Goal: Task Accomplishment & Management: Complete application form

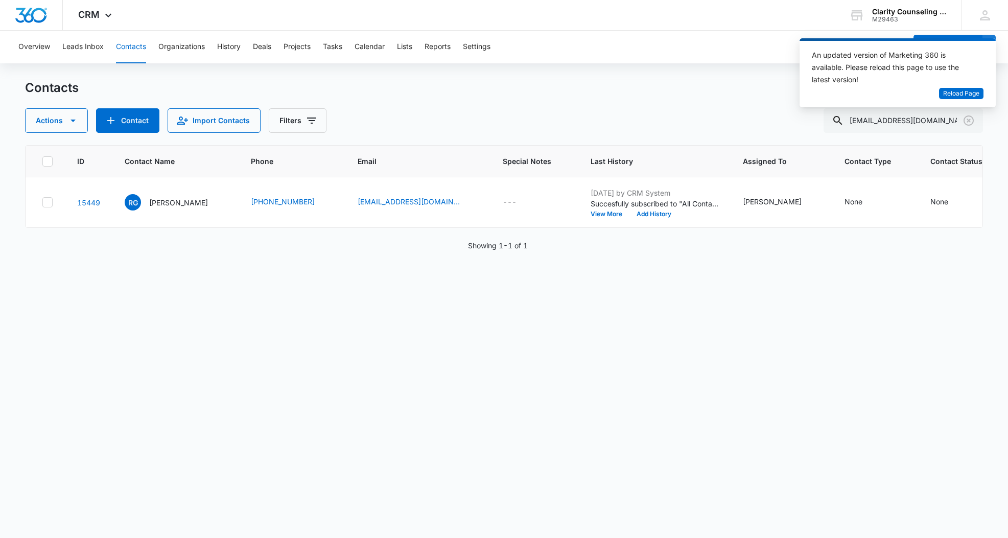
click at [969, 125] on icon "Clear" at bounding box center [969, 120] width 10 height 10
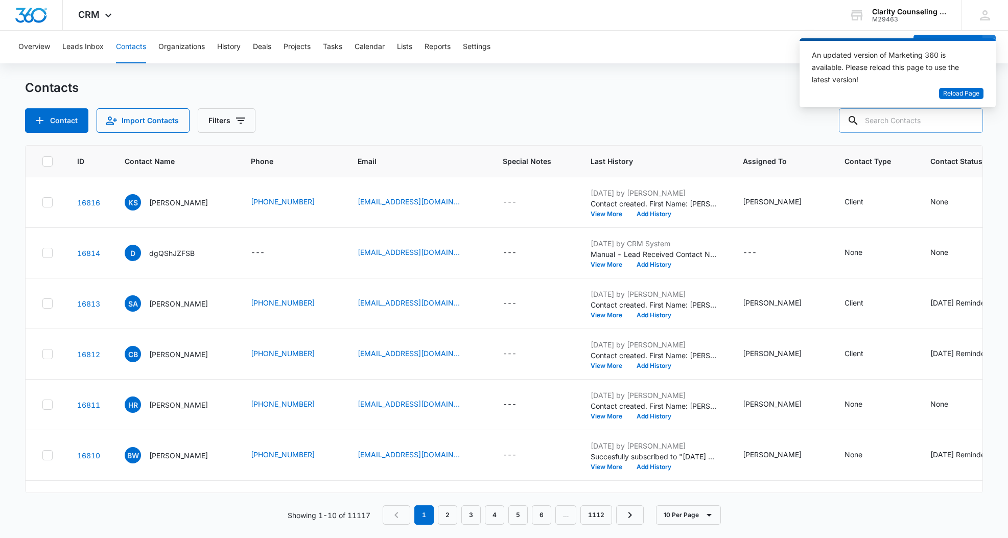
click at [951, 123] on input "text" at bounding box center [911, 120] width 144 height 25
paste input "[EMAIL_ADDRESS][DOMAIN_NAME]"
type input "[EMAIL_ADDRESS][DOMAIN_NAME]"
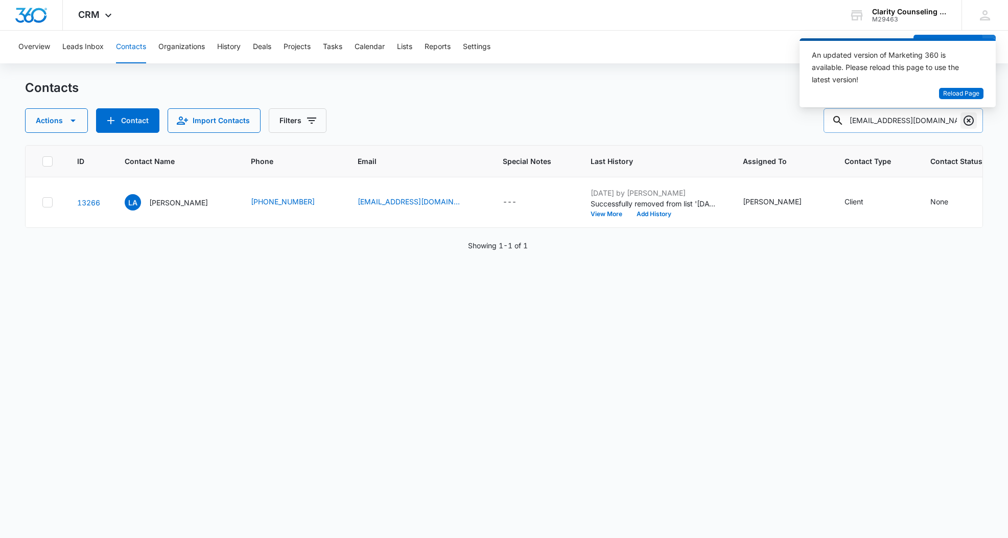
click at [969, 123] on icon "Clear" at bounding box center [969, 120] width 12 height 12
click at [969, 123] on div at bounding box center [969, 120] width 16 height 25
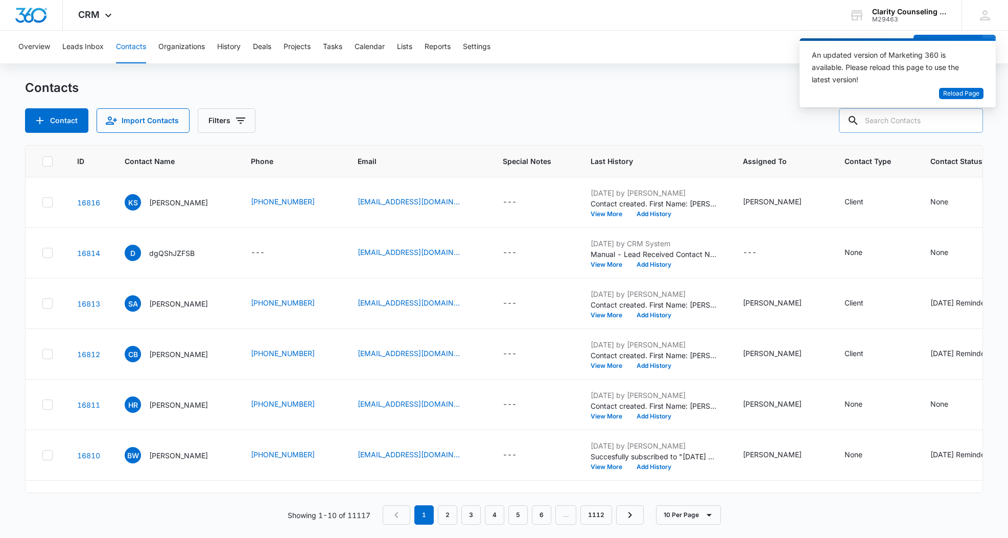
paste input "[EMAIL_ADDRESS][DOMAIN_NAME]"
type input "[EMAIL_ADDRESS][DOMAIN_NAME]"
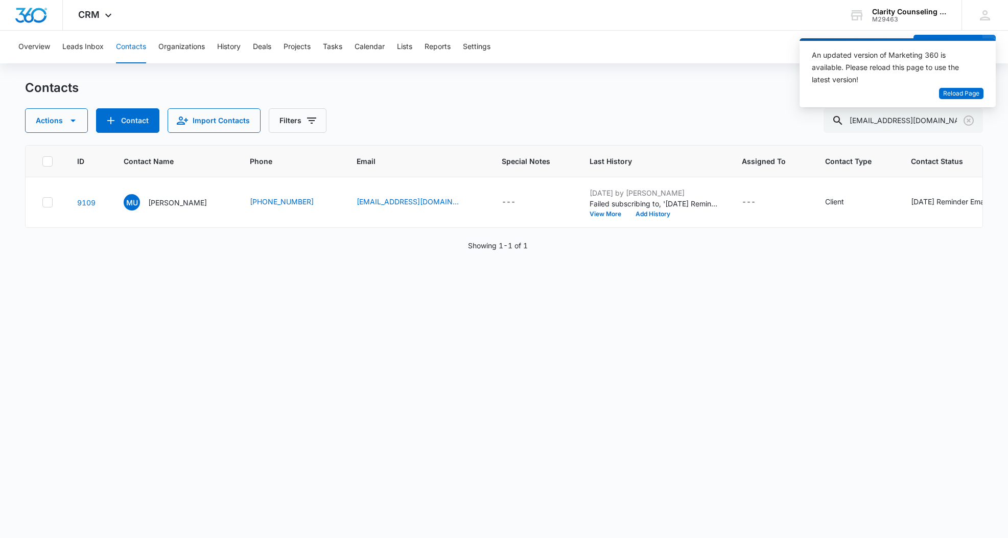
click at [967, 124] on icon "Clear" at bounding box center [969, 120] width 12 height 12
click at [967, 124] on div at bounding box center [969, 120] width 16 height 25
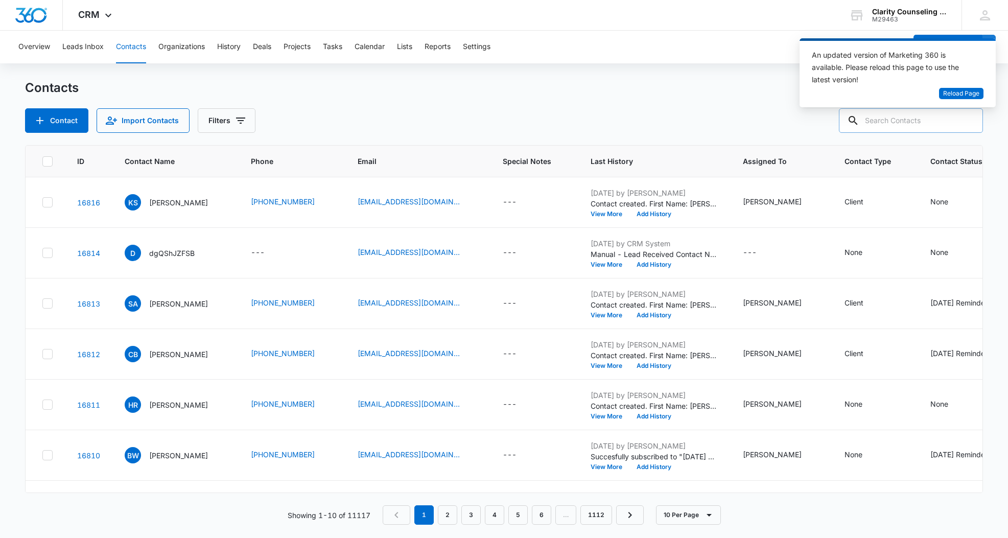
paste input "[EMAIL_ADDRESS][DOMAIN_NAME]"
type input "[EMAIL_ADDRESS][DOMAIN_NAME]"
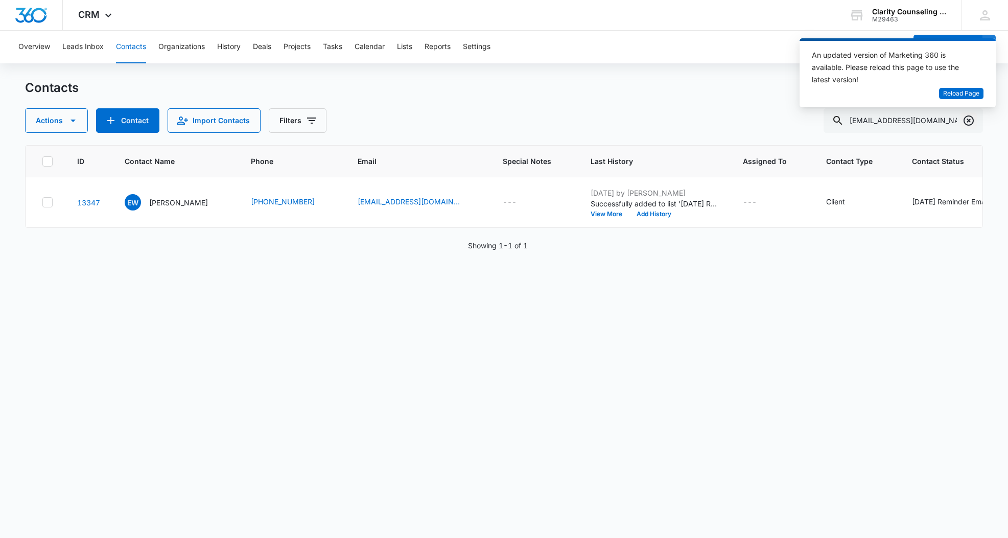
click at [969, 123] on icon "Clear" at bounding box center [969, 120] width 12 height 12
click at [969, 123] on div at bounding box center [969, 120] width 16 height 25
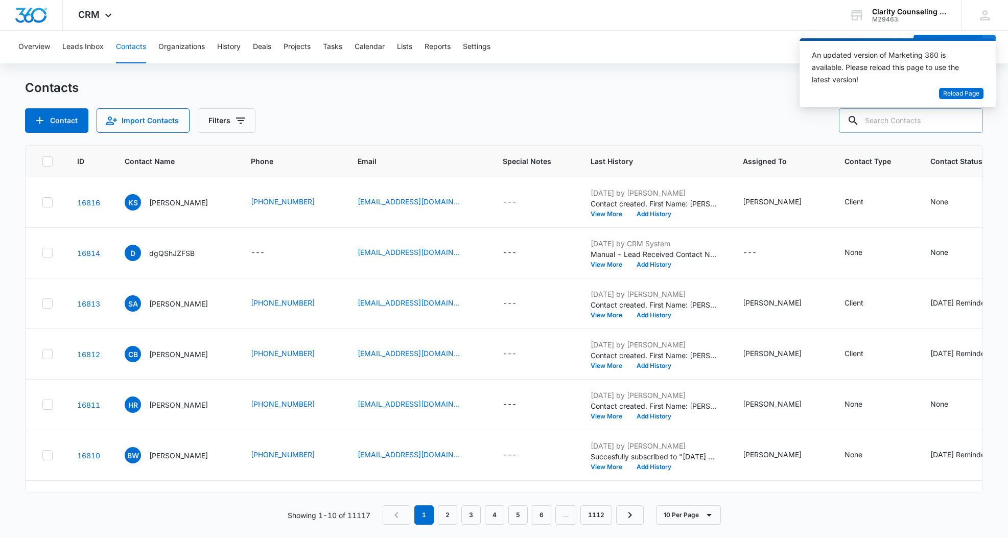
paste input "[PERSON_NAME][EMAIL_ADDRESS][DOMAIN_NAME]"
type input "[PERSON_NAME][EMAIL_ADDRESS][DOMAIN_NAME]"
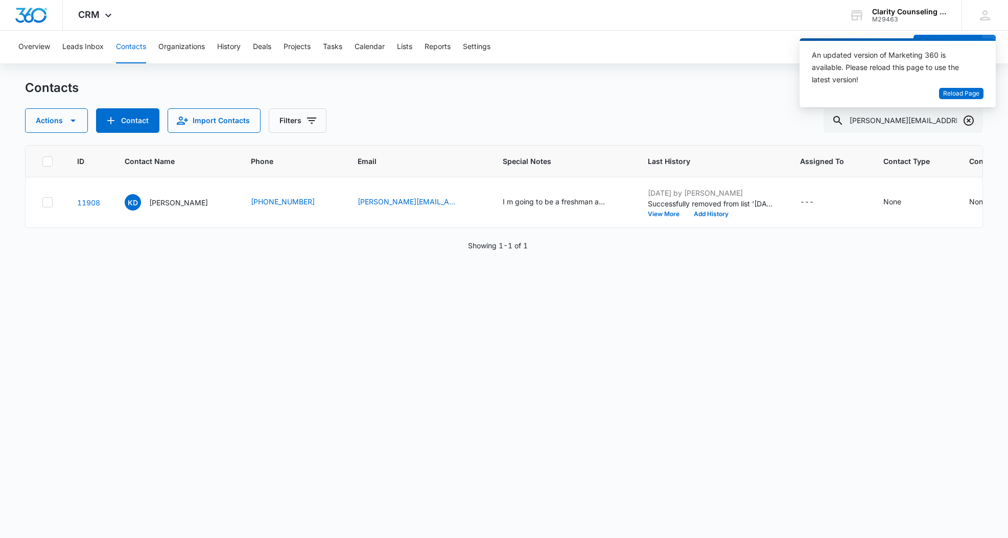
click at [965, 120] on icon "Clear" at bounding box center [969, 120] width 12 height 12
click at [965, 120] on div at bounding box center [969, 120] width 16 height 25
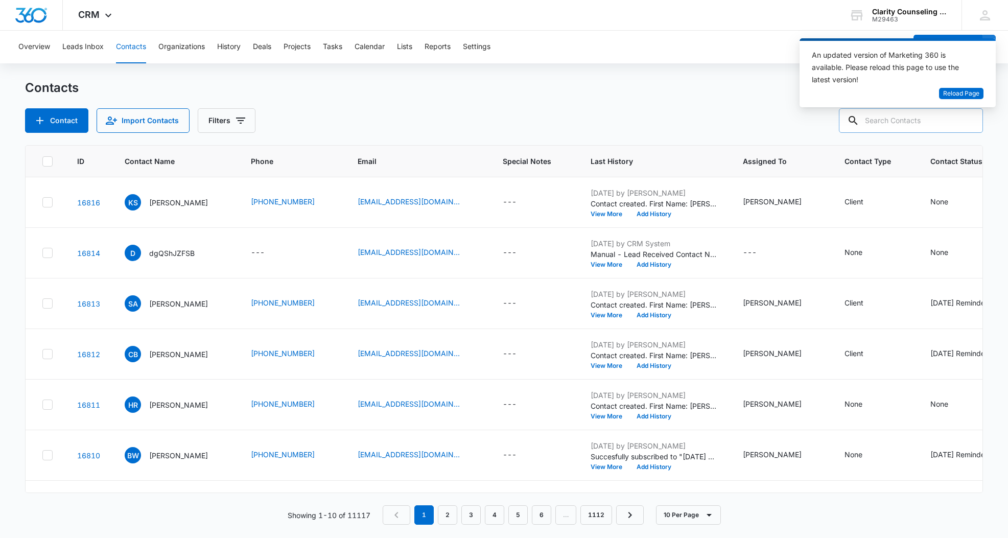
paste input "[EMAIL_ADDRESS][DOMAIN_NAME]"
type input "[EMAIL_ADDRESS][DOMAIN_NAME]"
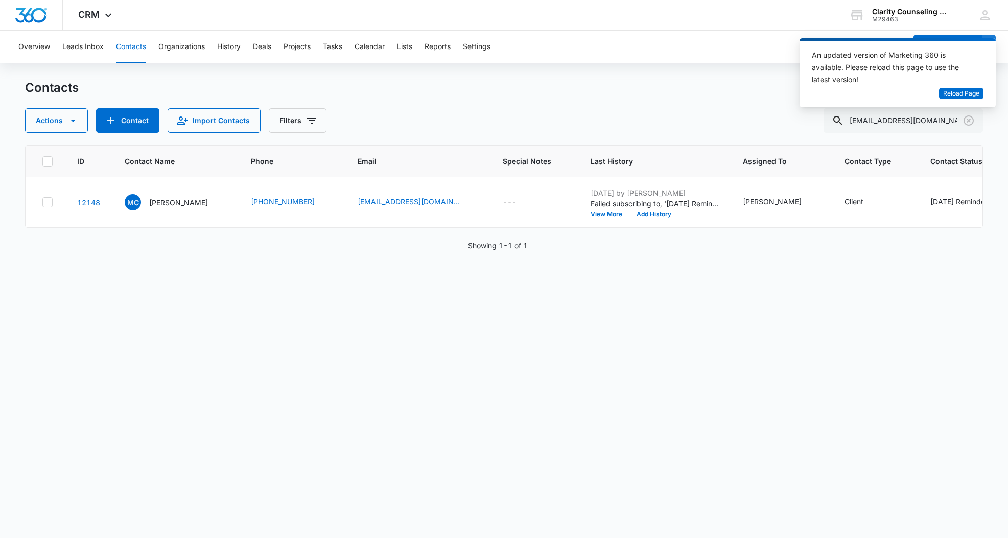
click at [973, 119] on icon "Clear" at bounding box center [969, 120] width 10 height 10
click at [973, 119] on div at bounding box center [969, 120] width 16 height 25
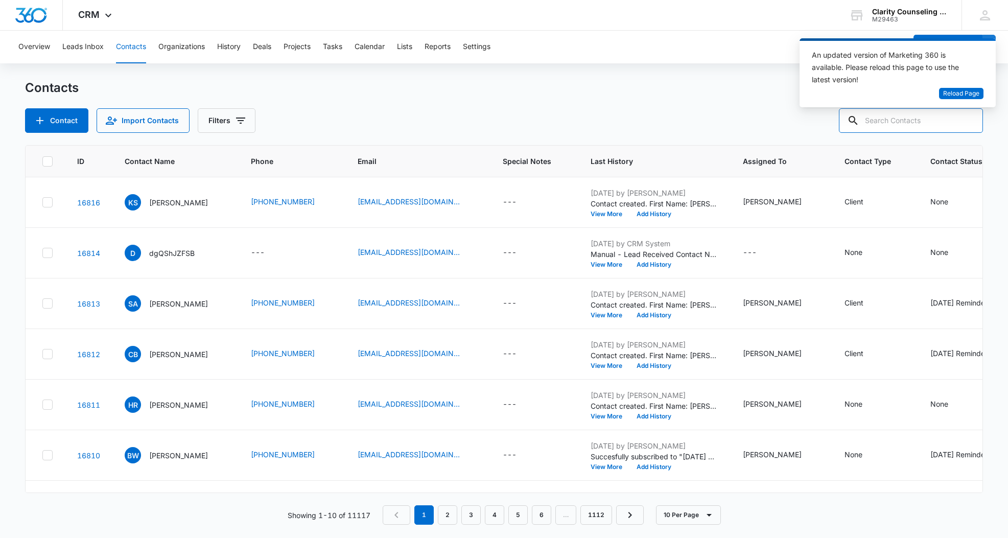
scroll to position [0, 0]
paste input "[EMAIL_ADDRESS][DOMAIN_NAME]"
type input "[EMAIL_ADDRESS][DOMAIN_NAME]"
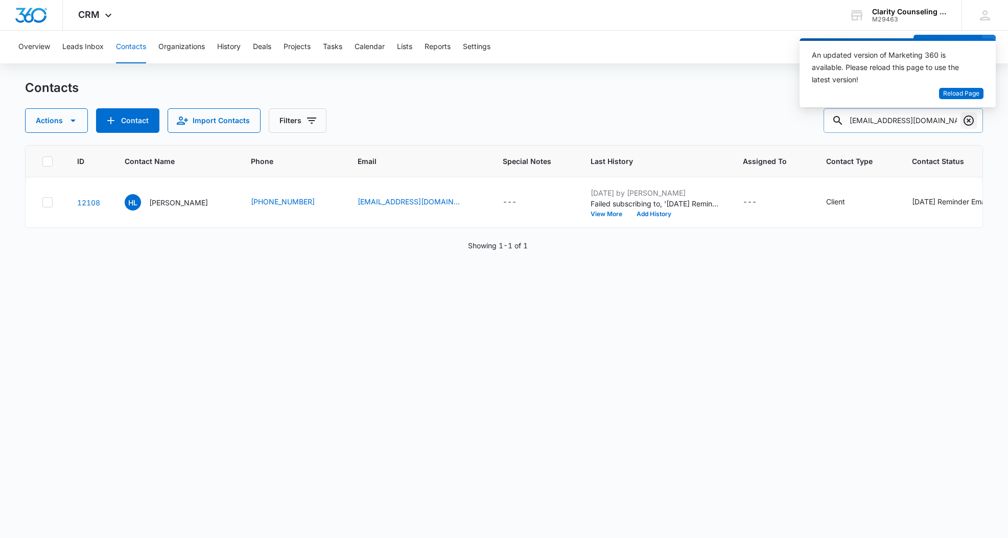
click at [968, 118] on icon "Clear" at bounding box center [969, 120] width 12 height 12
click at [968, 118] on div at bounding box center [969, 120] width 16 height 25
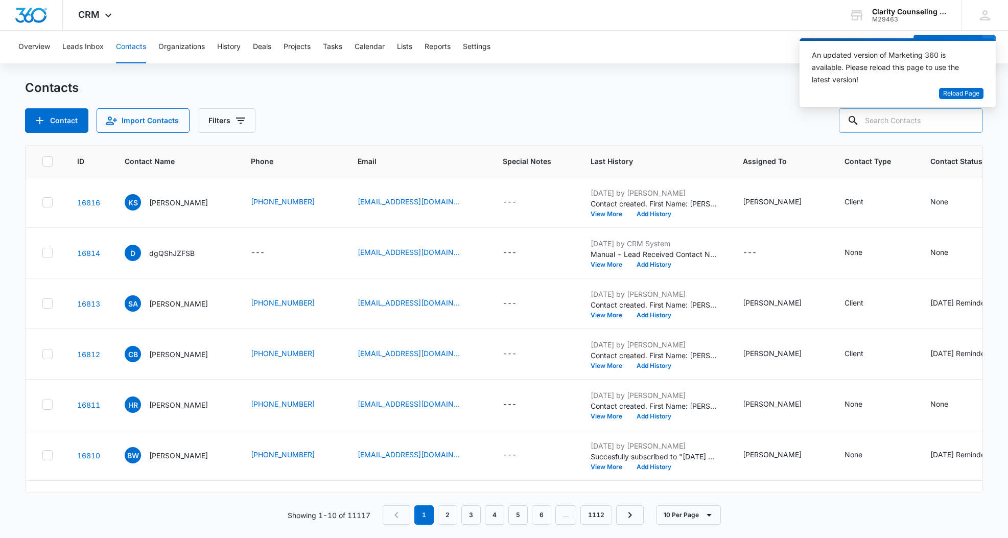
paste input "[EMAIL_ADDRESS][DOMAIN_NAME]"
type input "[EMAIL_ADDRESS][DOMAIN_NAME]"
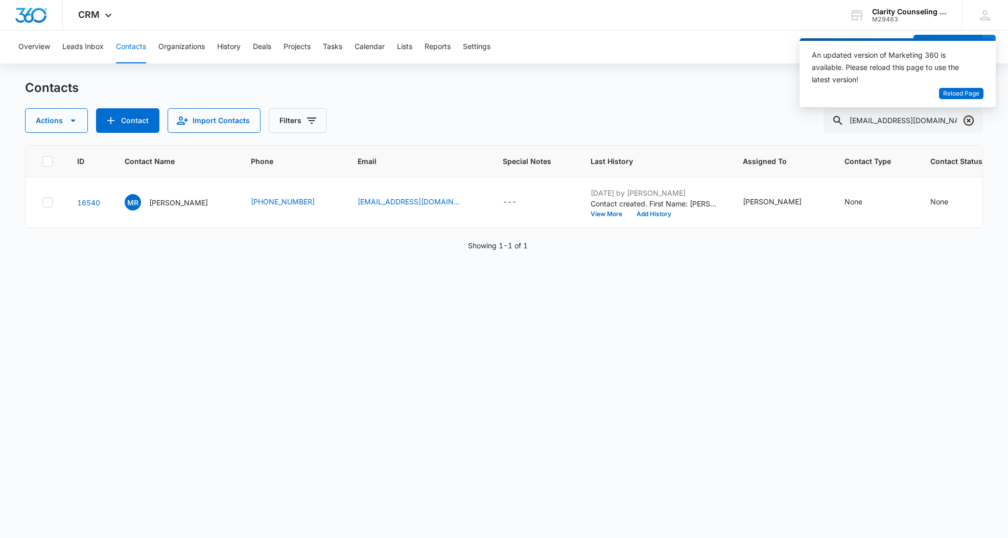
click at [969, 120] on icon "Clear" at bounding box center [969, 120] width 10 height 10
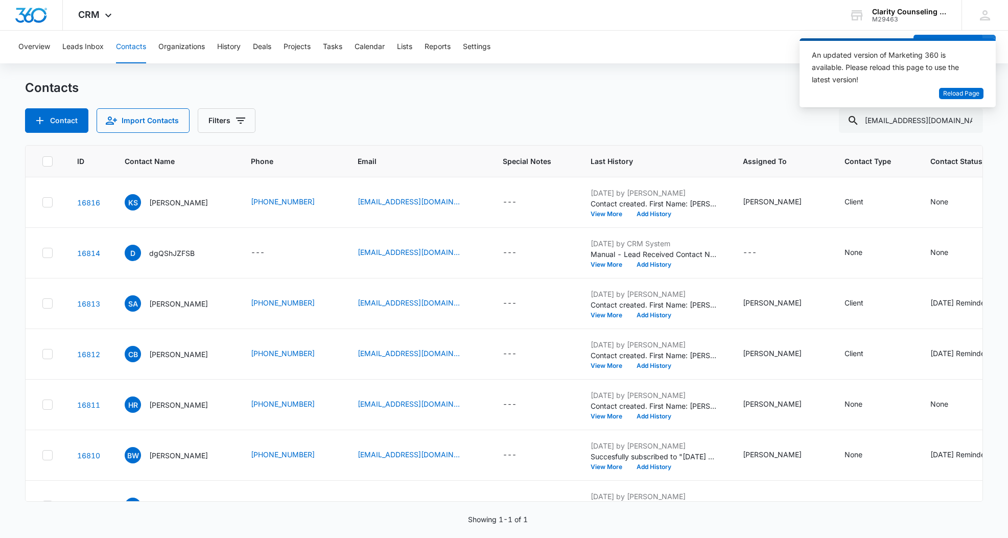
click at [969, 120] on div at bounding box center [969, 120] width 16 height 25
paste input "[EMAIL_ADDRESS][DOMAIN_NAME]"
type input "[EMAIL_ADDRESS][DOMAIN_NAME]"
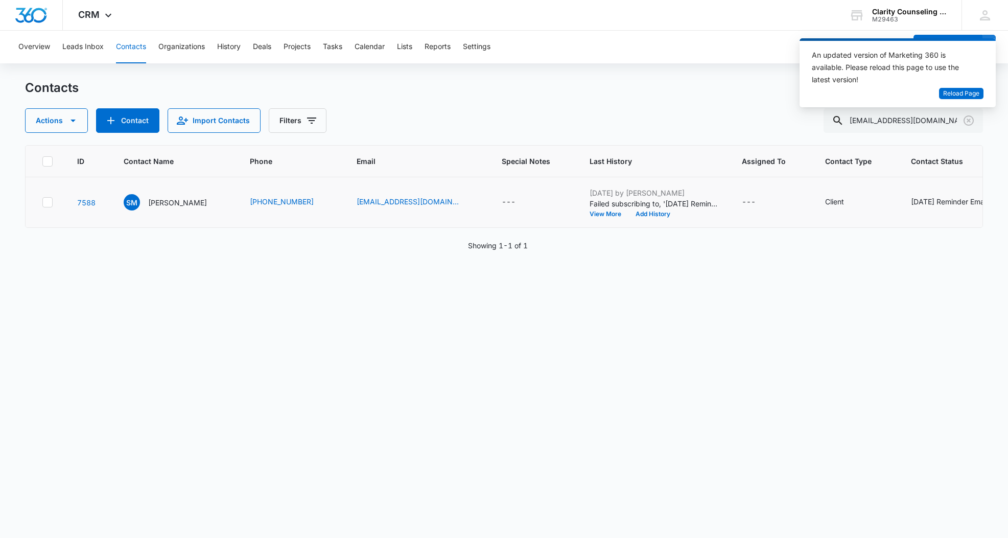
click at [929, 199] on div "[DATE] Reminder Email List" at bounding box center [956, 201] width 90 height 11
click at [809, 197] on icon "Remove Saturday Reminder Email List" at bounding box center [811, 195] width 7 height 8
click at [838, 225] on button "Save" at bounding box center [843, 225] width 30 height 19
click at [968, 119] on icon "Clear" at bounding box center [969, 120] width 12 height 12
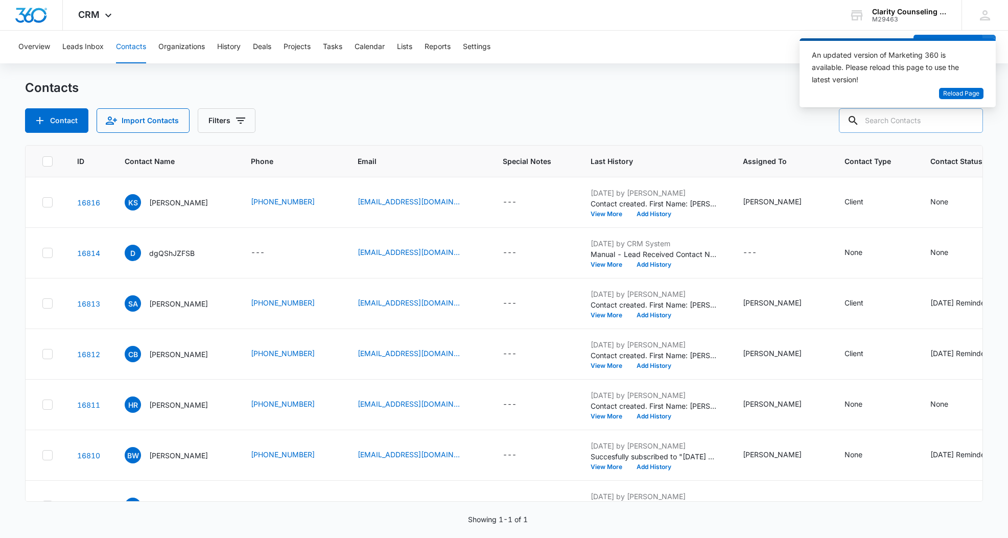
drag, startPoint x: 12, startPoint y: 55, endPoint x: 910, endPoint y: 126, distance: 900.5
click at [967, 119] on div at bounding box center [969, 120] width 16 height 25
paste input "[EMAIL_ADDRESS][DOMAIN_NAME]"
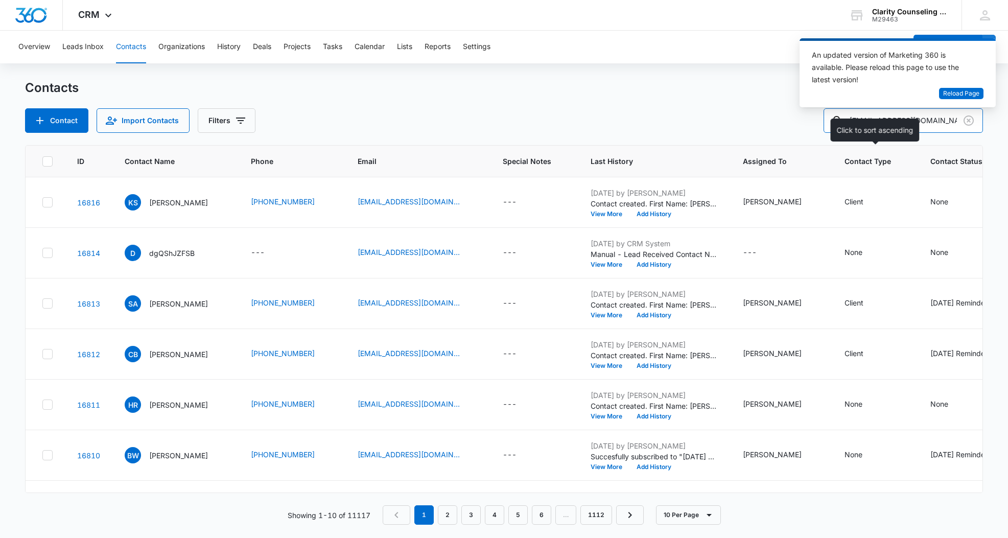
type input "[EMAIL_ADDRESS][DOMAIN_NAME]"
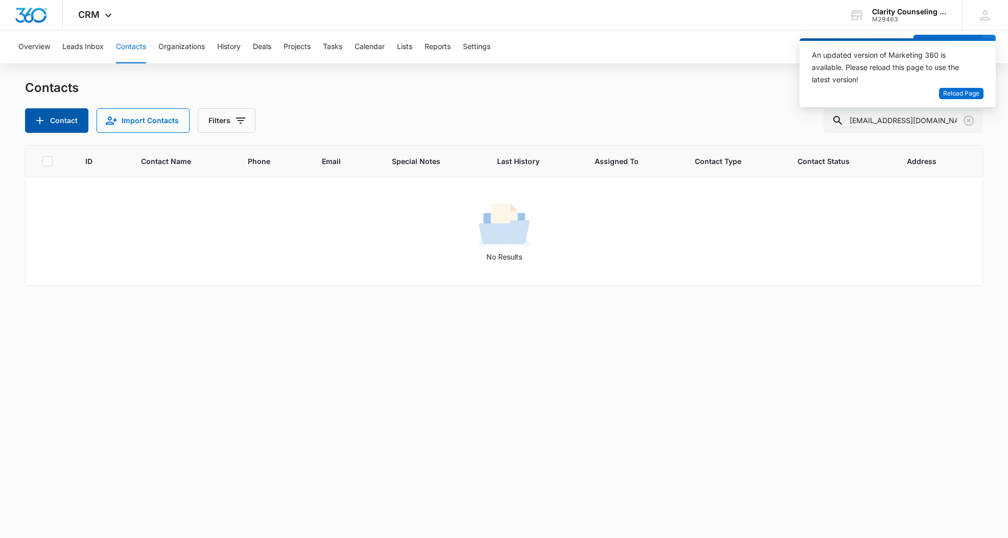
click at [45, 125] on icon "Add Contact" at bounding box center [40, 120] width 12 height 12
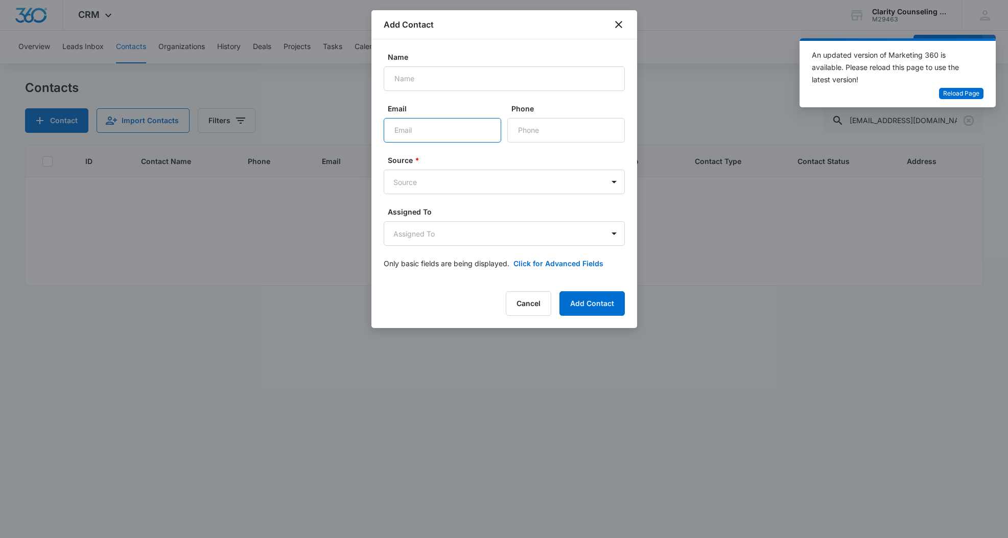
paste input "[EMAIL_ADDRESS][DOMAIN_NAME]"
type input "[EMAIL_ADDRESS][DOMAIN_NAME]"
paste input "[PERSON_NAME]"
type input "[PERSON_NAME]"
paste input "[PHONE_NUMBER]"
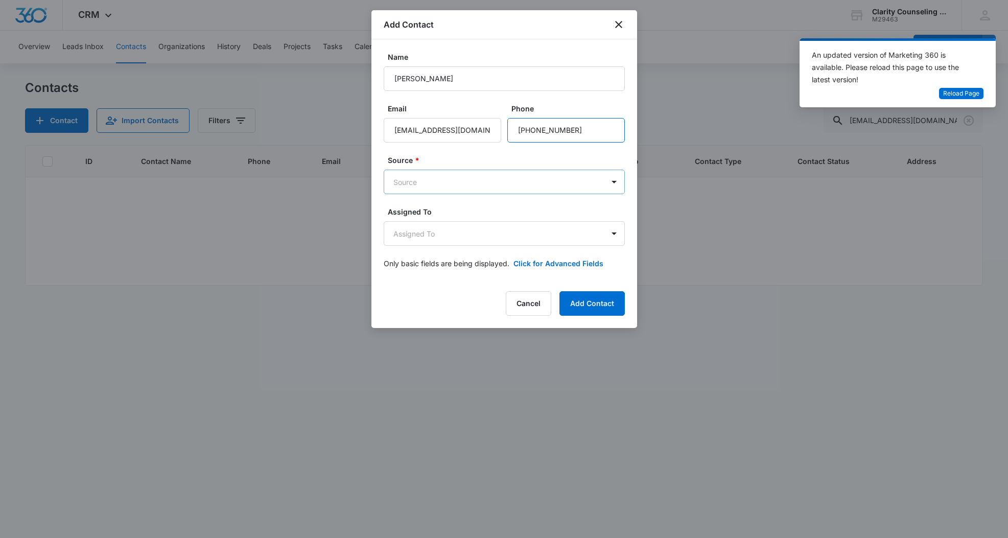
type input "[PHONE_NUMBER]"
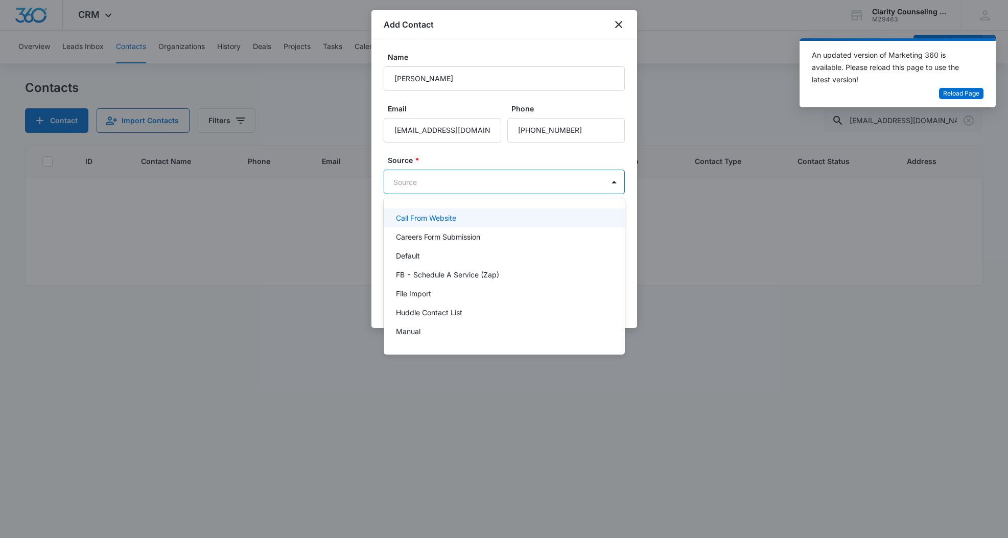
click at [499, 185] on body "CRM Apps Reputation Websites Forms CRM Email Social Content Ads Intelligence Fi…" at bounding box center [504, 269] width 1008 height 538
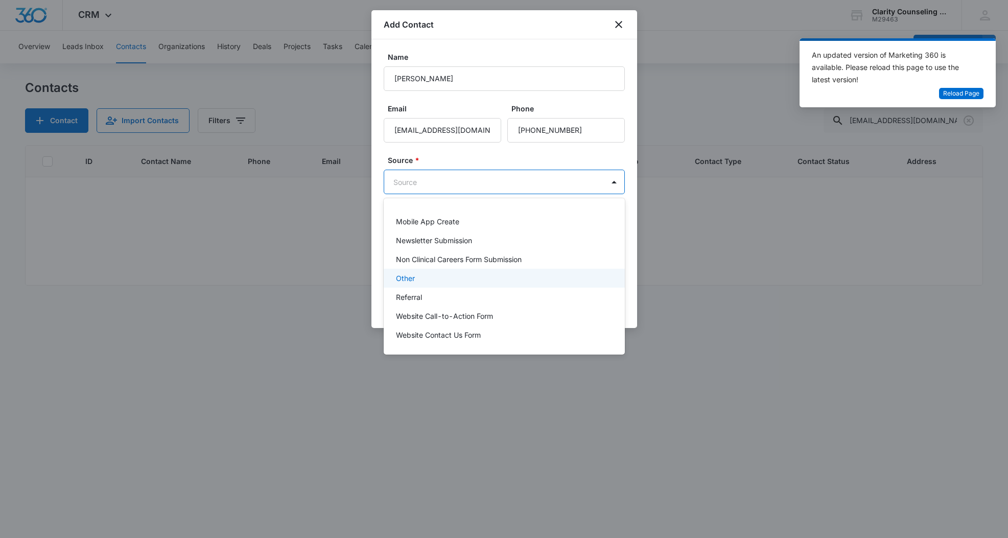
click at [437, 279] on div "Other" at bounding box center [503, 278] width 215 height 11
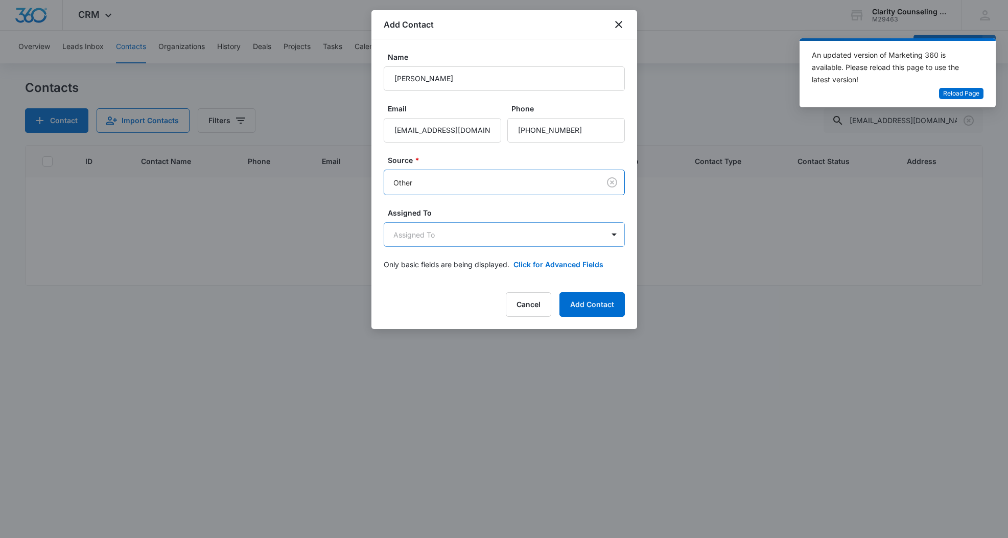
click at [442, 239] on body "CRM Apps Reputation Websites Forms CRM Email Social Content Ads Intelligence Fi…" at bounding box center [504, 269] width 1008 height 538
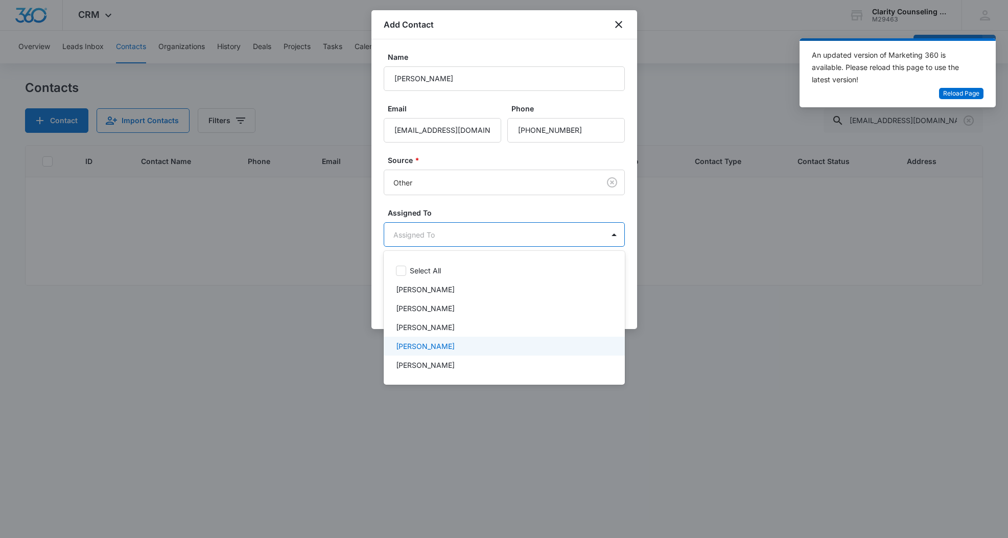
drag, startPoint x: 441, startPoint y: 349, endPoint x: 456, endPoint y: 223, distance: 127.6
click at [441, 349] on p "[PERSON_NAME]" at bounding box center [425, 346] width 59 height 11
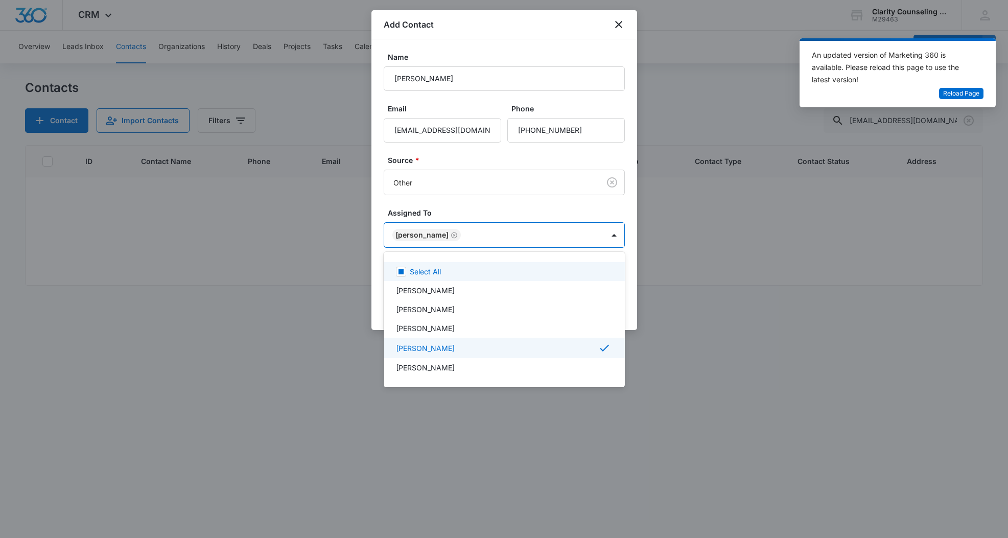
click at [474, 153] on div at bounding box center [504, 269] width 1008 height 538
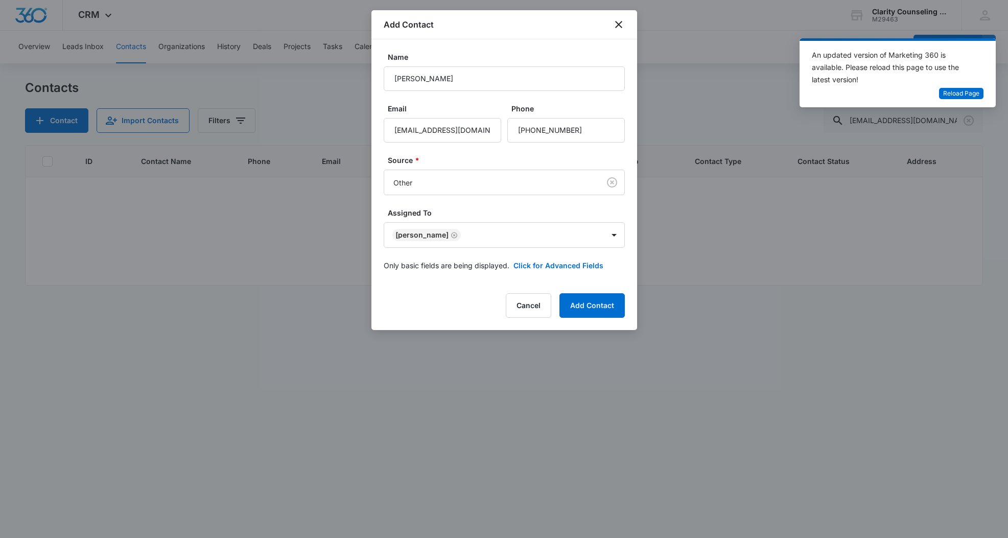
drag, startPoint x: 596, startPoint y: 307, endPoint x: 393, endPoint y: 263, distance: 208.2
click at [596, 307] on button "Add Contact" at bounding box center [591, 305] width 65 height 25
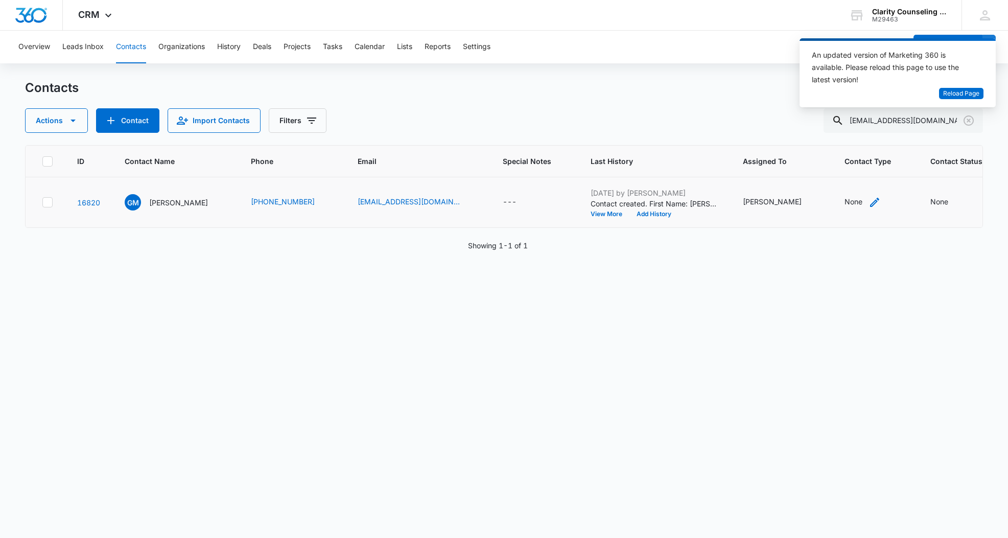
click at [845, 202] on div "None" at bounding box center [854, 201] width 18 height 11
click at [858, 135] on div "Contact Type" at bounding box center [833, 137] width 68 height 23
click at [930, 204] on div "None" at bounding box center [939, 201] width 18 height 11
click at [960, 141] on div at bounding box center [964, 137] width 16 height 16
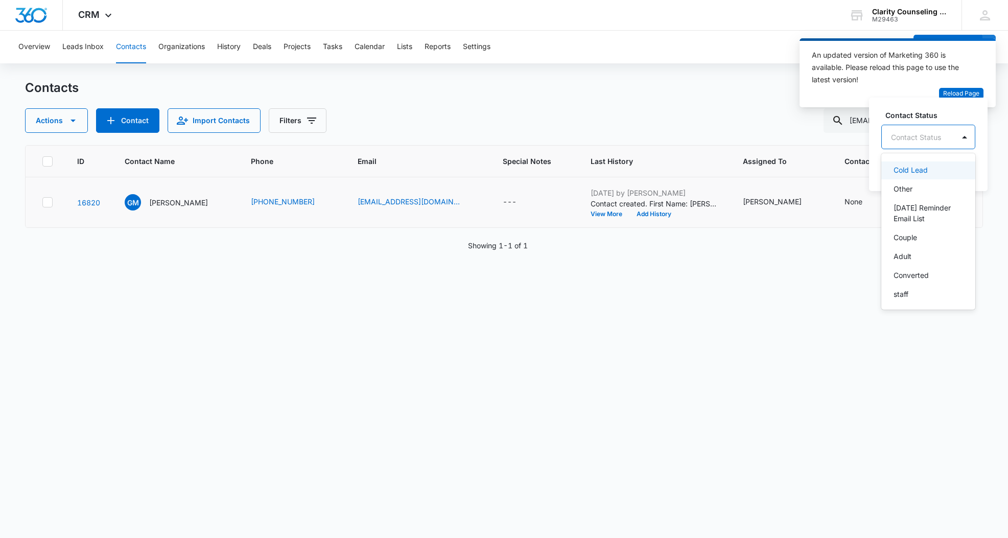
scroll to position [158, 0]
click at [913, 209] on p "[DATE] Reminder Email List" at bounding box center [927, 208] width 67 height 21
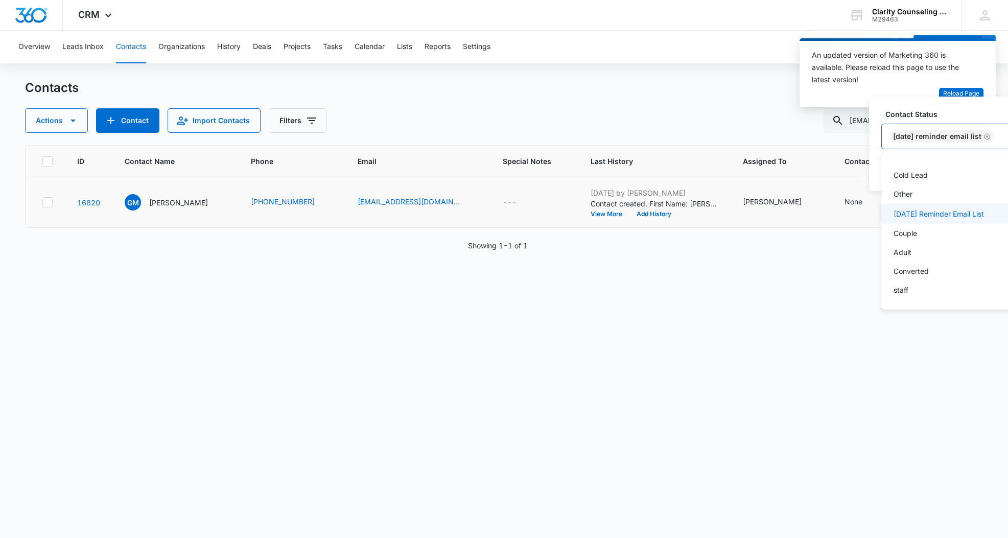
scroll to position [149, 0]
click at [1002, 136] on div "[DATE] Reminder Email List" at bounding box center [947, 136] width 130 height 25
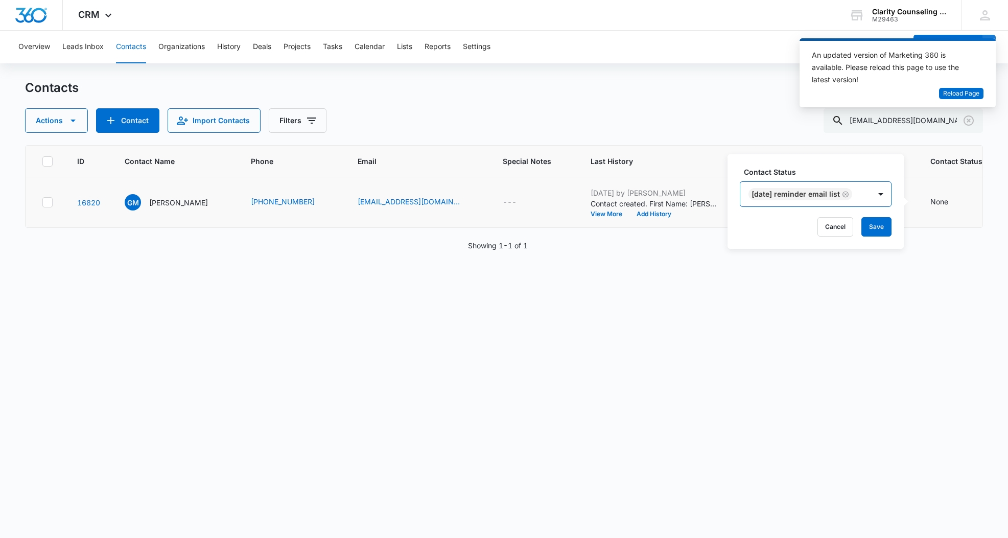
scroll to position [0, 0]
click at [875, 230] on button "Save" at bounding box center [876, 226] width 30 height 19
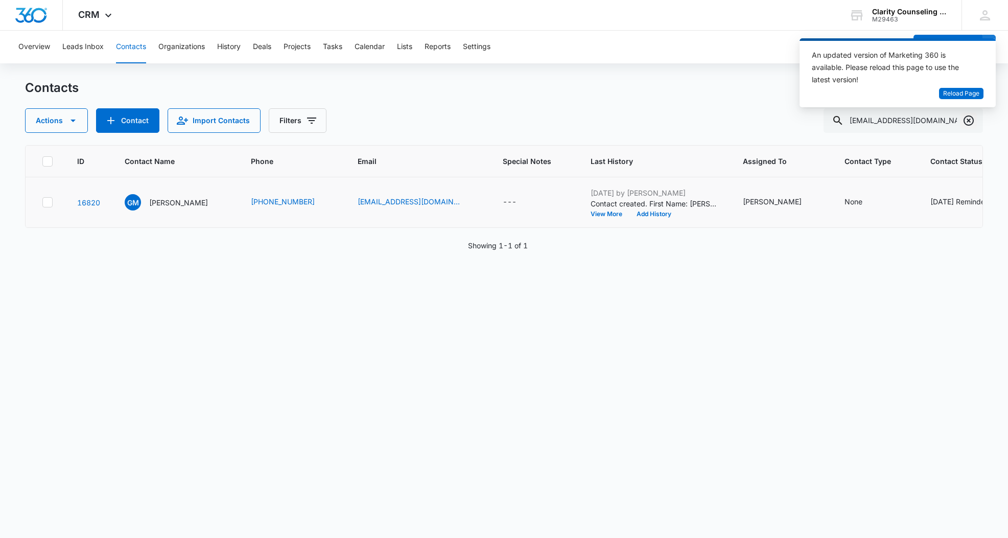
click at [969, 122] on icon "Clear" at bounding box center [969, 120] width 10 height 10
click at [969, 122] on div at bounding box center [969, 120] width 16 height 25
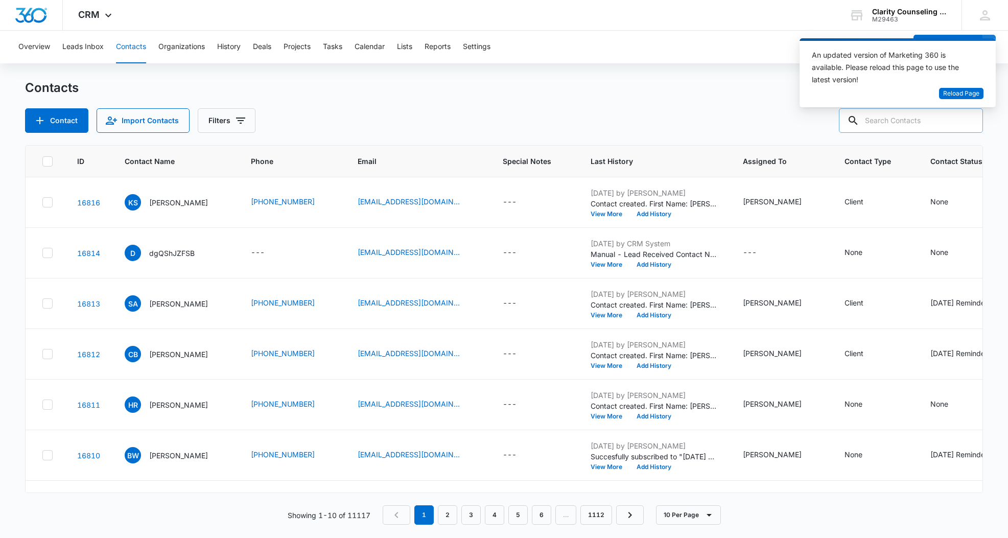
paste input "[EMAIL_ADDRESS][DOMAIN_NAME]"
type input "[EMAIL_ADDRESS][DOMAIN_NAME]"
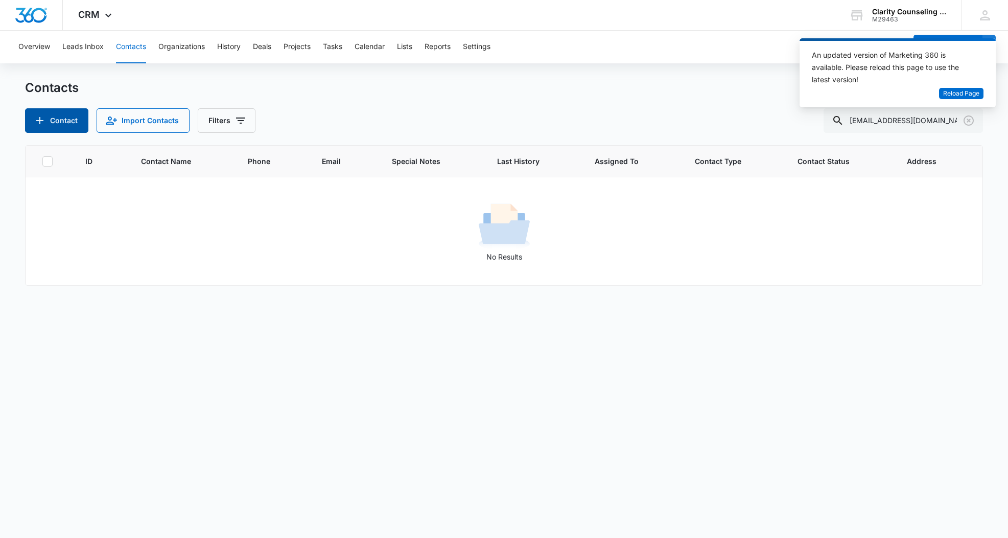
click at [36, 120] on icon "Add Contact" at bounding box center [40, 120] width 12 height 12
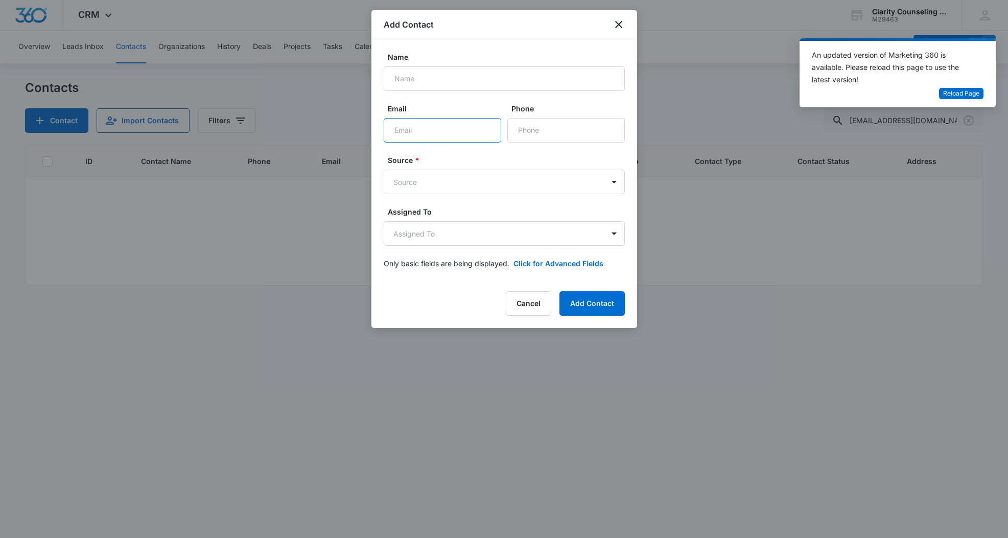
paste input "[EMAIL_ADDRESS][DOMAIN_NAME]"
type input "[EMAIL_ADDRESS][DOMAIN_NAME]"
paste input "[PHONE_NUMBER]"
type input "[PHONE_NUMBER]"
paste input "[PERSON_NAME]"
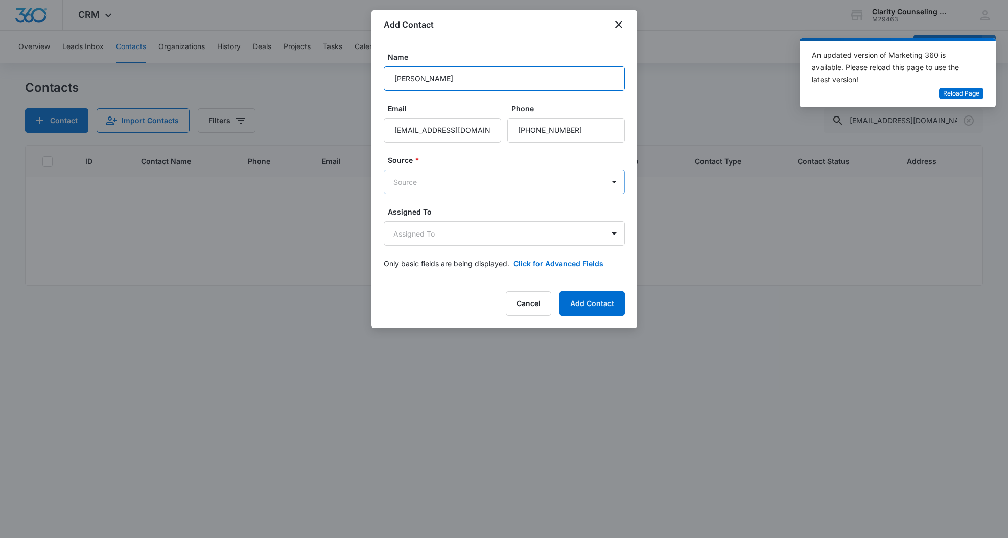
type input "[PERSON_NAME]"
click at [436, 185] on body "CRM Apps Reputation Websites Forms CRM Email Social Content Ads Intelligence Fi…" at bounding box center [504, 269] width 1008 height 538
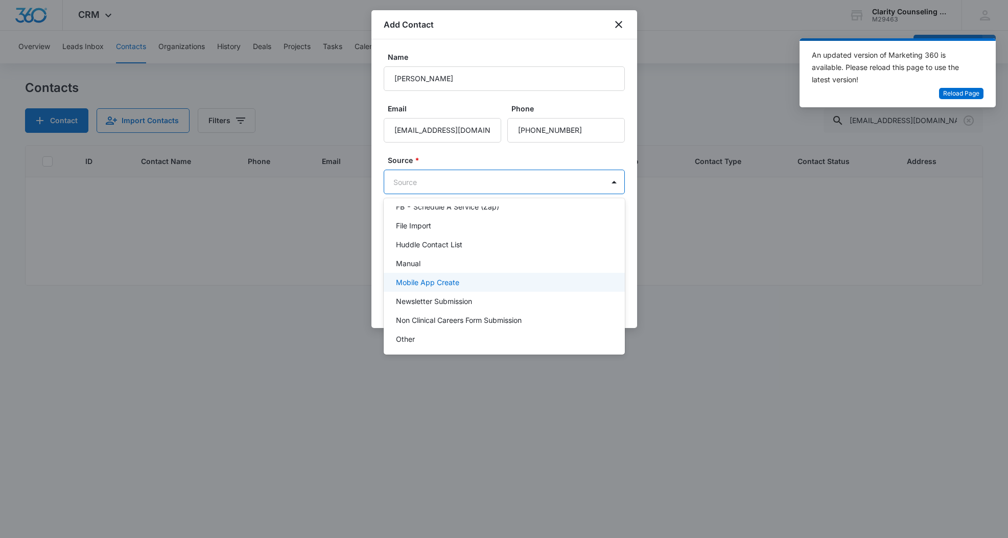
scroll to position [129, 0]
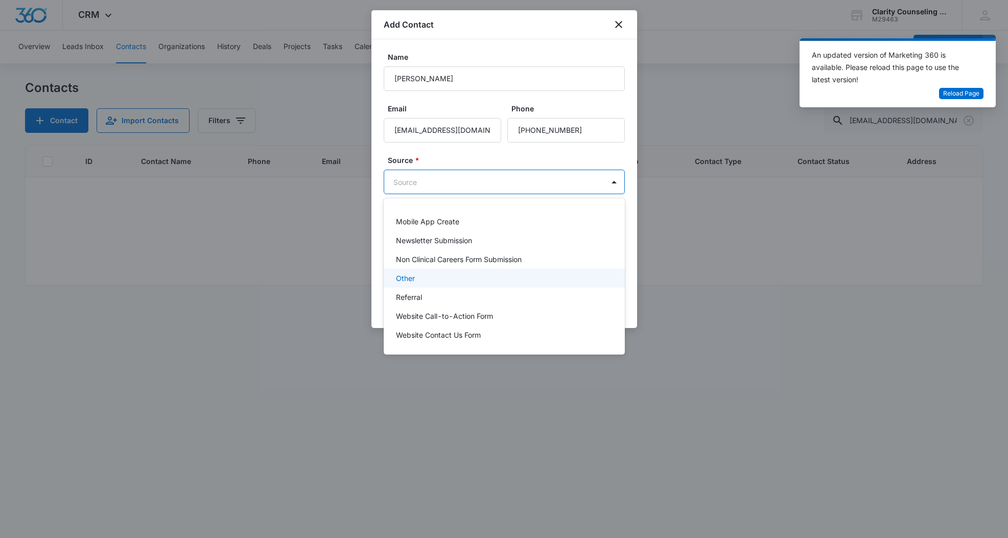
click at [429, 273] on div "Other" at bounding box center [503, 278] width 215 height 11
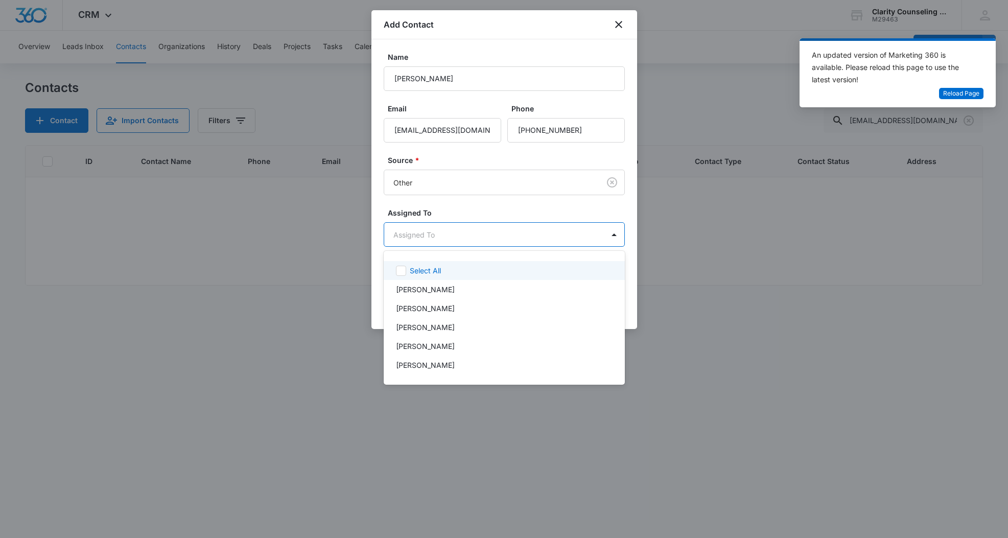
drag, startPoint x: 433, startPoint y: 245, endPoint x: 448, endPoint y: 344, distance: 100.7
click at [434, 247] on body "CRM Apps Reputation Websites Forms CRM Email Social Content Ads Intelligence Fi…" at bounding box center [504, 269] width 1008 height 538
click at [447, 346] on p "[PERSON_NAME]" at bounding box center [425, 346] width 59 height 11
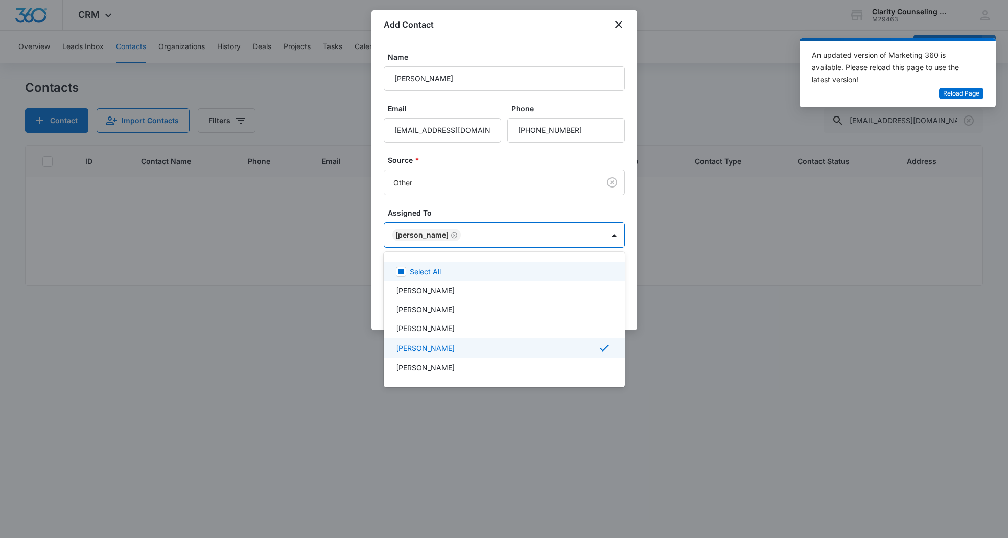
drag, startPoint x: 500, startPoint y: 213, endPoint x: 621, endPoint y: 336, distance: 172.0
click at [500, 213] on div at bounding box center [504, 269] width 1008 height 538
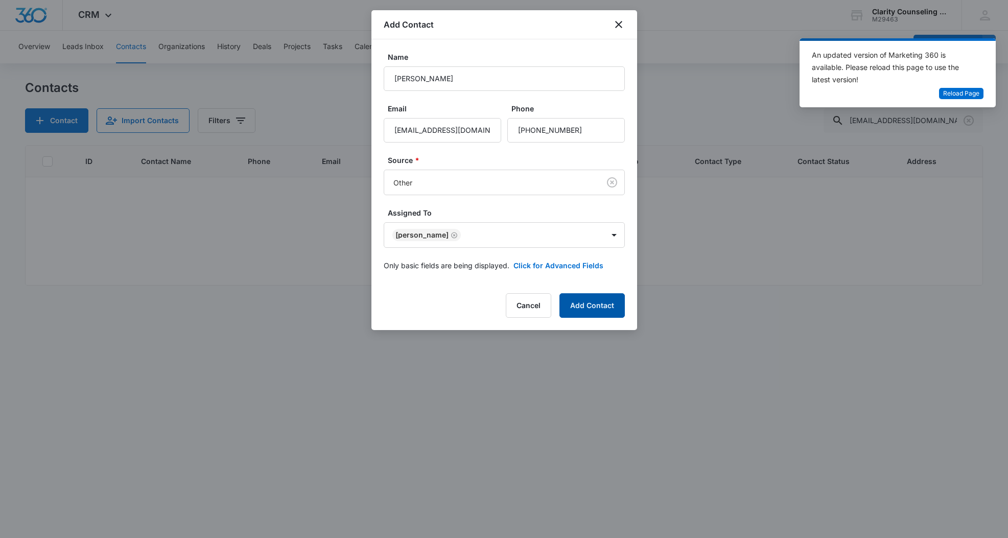
click at [589, 294] on button "Add Contact" at bounding box center [591, 305] width 65 height 25
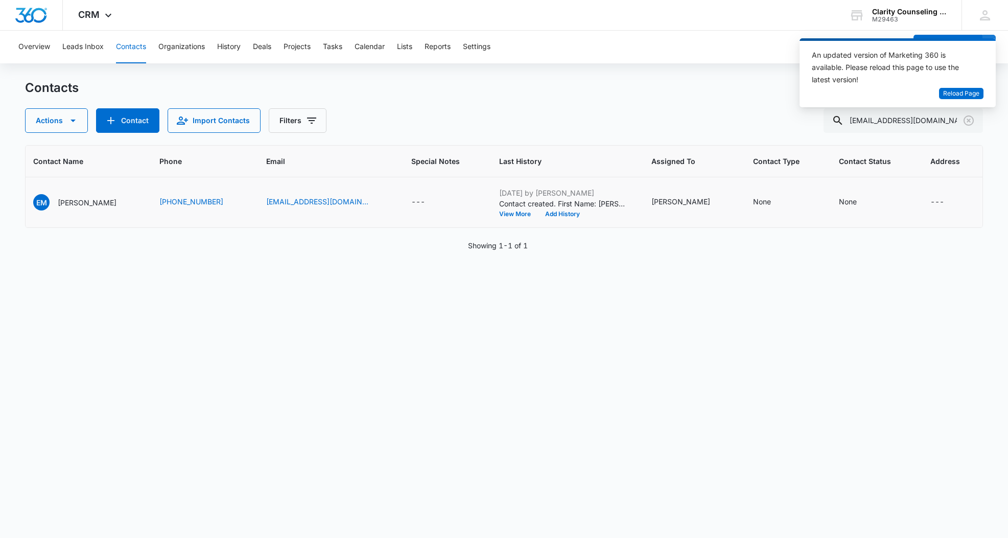
scroll to position [0, 91]
click at [842, 196] on div "None" at bounding box center [848, 201] width 18 height 11
click at [844, 130] on div "Contact Status" at bounding box center [840, 137] width 73 height 23
drag, startPoint x: 843, startPoint y: 203, endPoint x: 894, endPoint y: 108, distance: 107.7
click at [843, 203] on p "[DATE] Reminder Email List" at bounding box center [848, 208] width 67 height 21
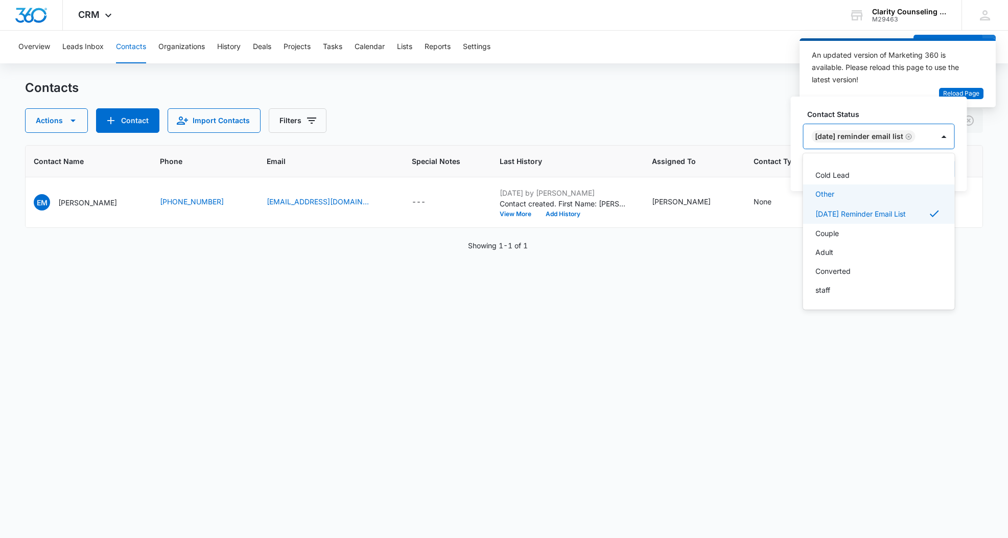
scroll to position [149, 0]
click at [952, 136] on div at bounding box center [944, 136] width 16 height 16
click at [948, 168] on button "Save" at bounding box center [940, 168] width 30 height 19
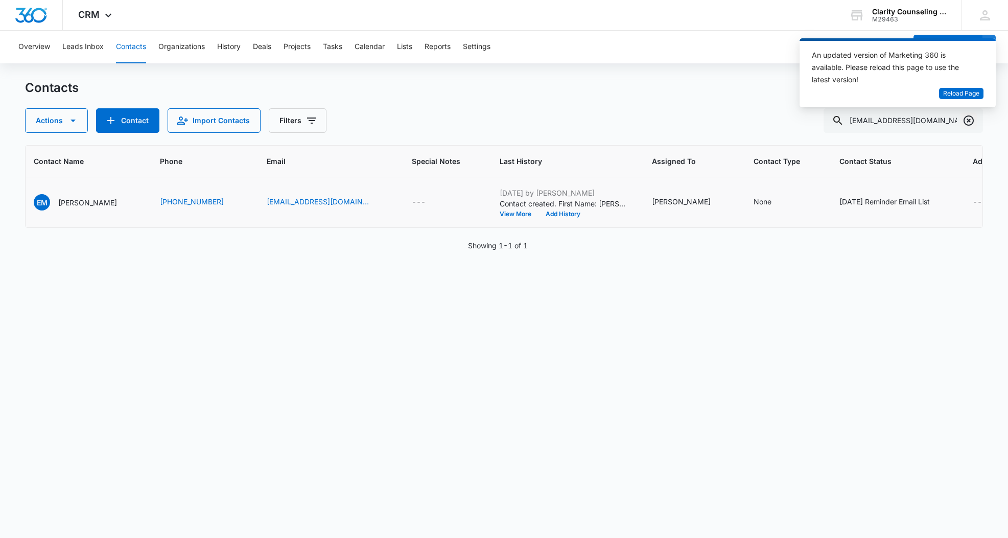
click at [972, 123] on icon "Clear" at bounding box center [969, 120] width 10 height 10
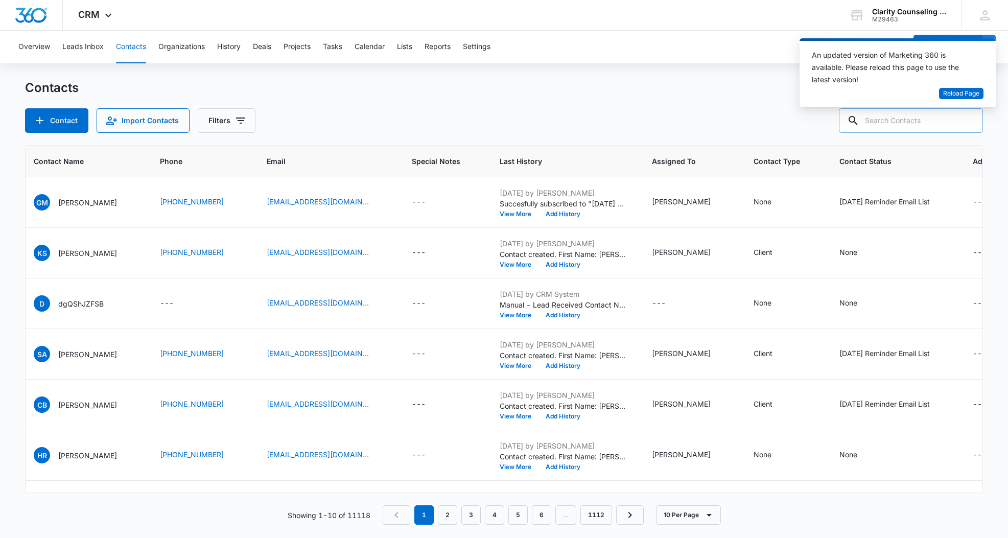
paste input "[EMAIL_ADDRESS][DOMAIN_NAME]"
type input "[EMAIL_ADDRESS][DOMAIN_NAME]"
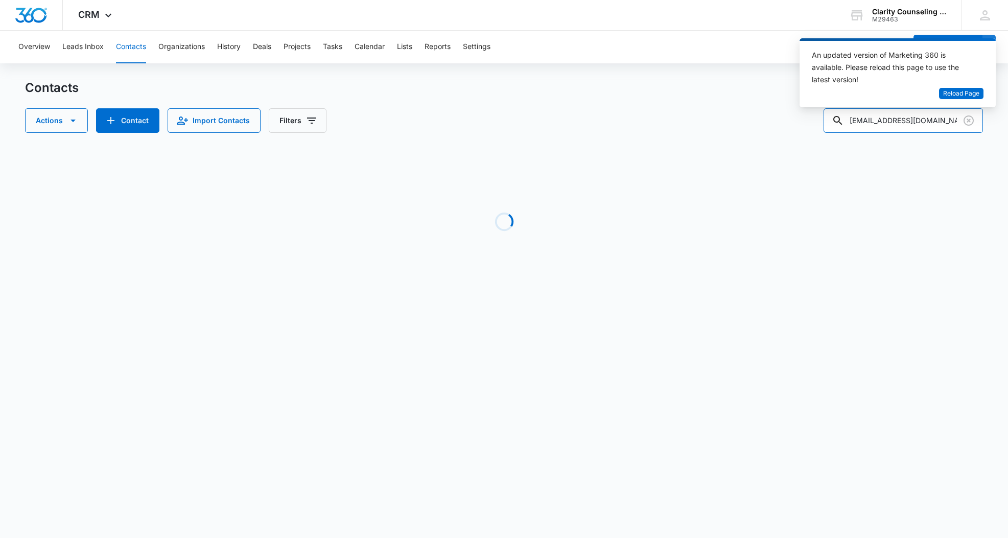
scroll to position [0, 0]
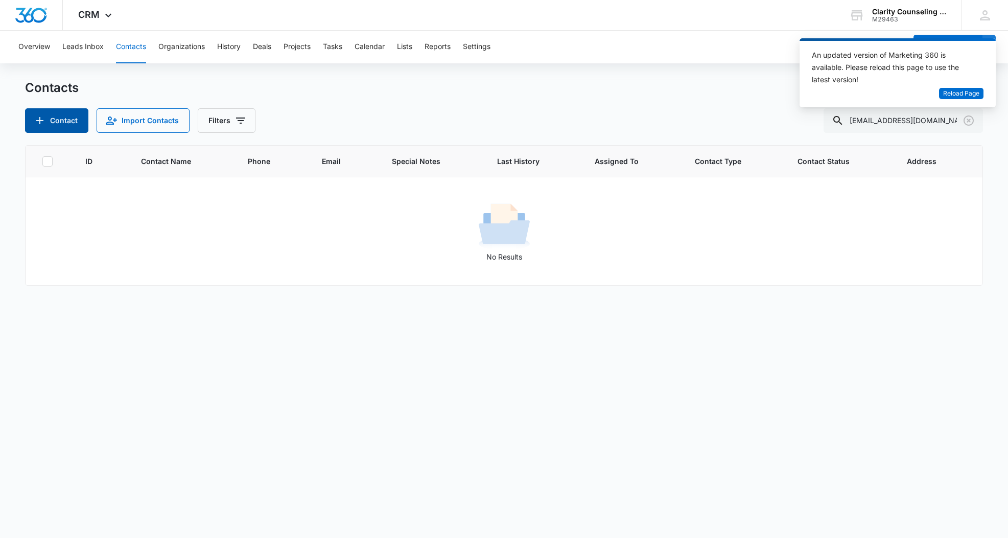
click at [35, 122] on icon "Add Contact" at bounding box center [40, 120] width 12 height 12
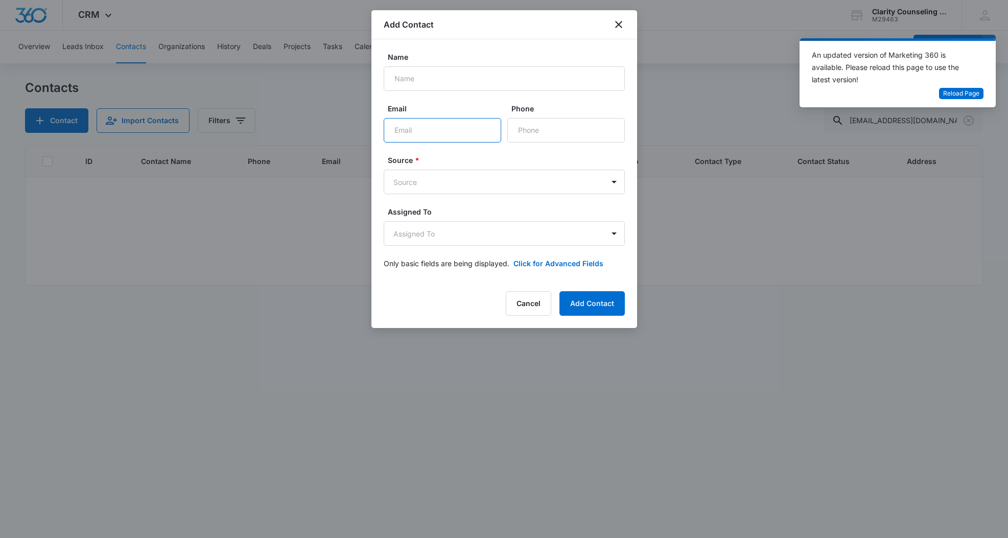
paste input "[EMAIL_ADDRESS][DOMAIN_NAME]"
type input "[EMAIL_ADDRESS][DOMAIN_NAME]"
paste input "[PHONE_NUMBER]"
type input "[PHONE_NUMBER]"
paste input "[PERSON_NAME]"
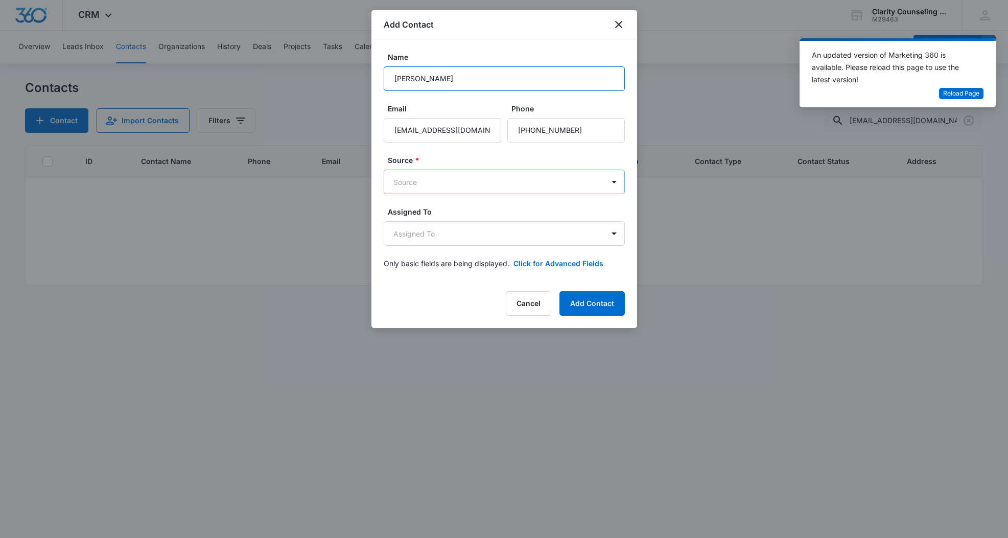
type input "[PERSON_NAME]"
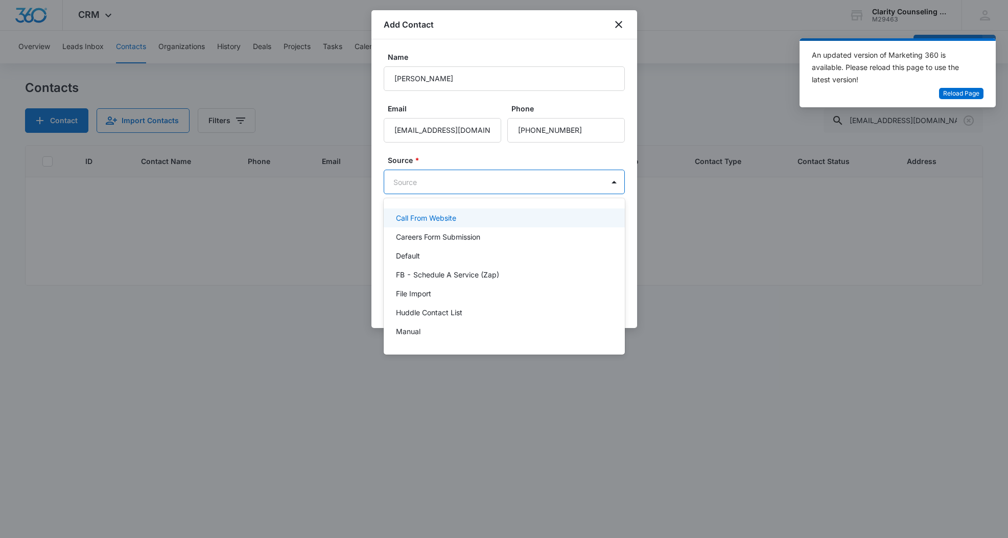
click at [442, 191] on body "CRM Apps Reputation Websites Forms CRM Email Social Content Ads Intelligence Fi…" at bounding box center [504, 269] width 1008 height 538
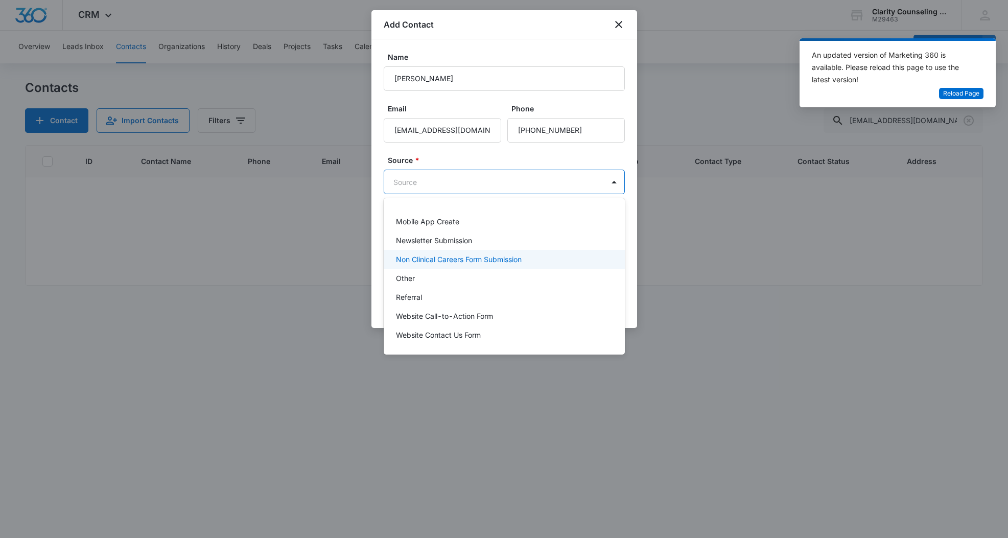
scroll to position [129, 0]
click at [418, 276] on div "Other" at bounding box center [503, 278] width 215 height 11
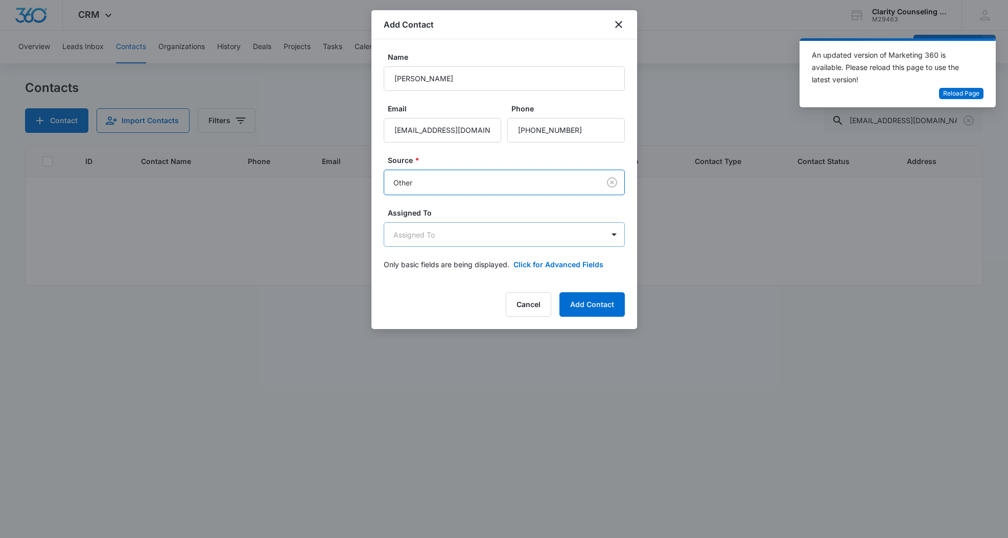
click at [444, 238] on body "CRM Apps Reputation Websites Forms CRM Email Social Content Ads Intelligence Fi…" at bounding box center [504, 269] width 1008 height 538
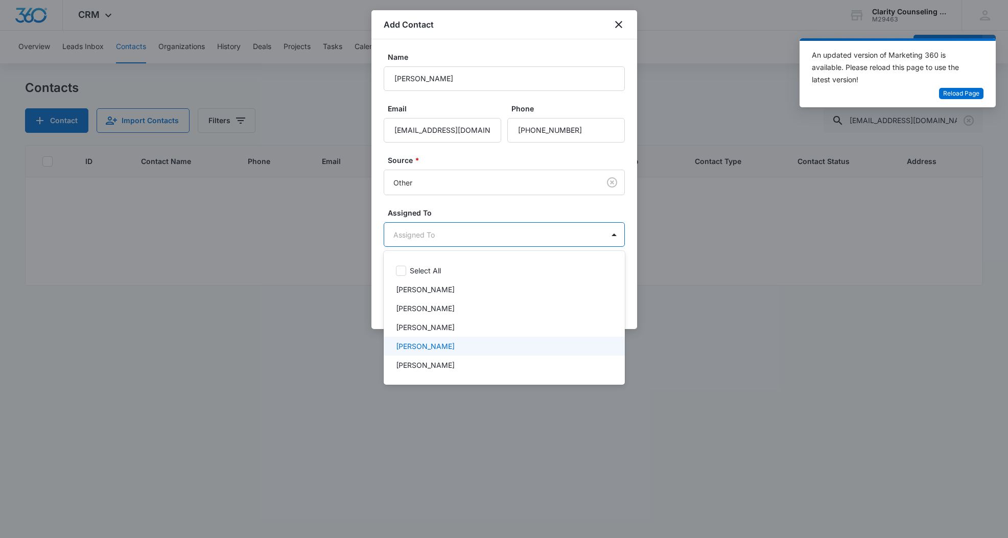
click at [434, 346] on p "[PERSON_NAME]" at bounding box center [425, 346] width 59 height 11
click at [511, 164] on div at bounding box center [504, 269] width 1008 height 538
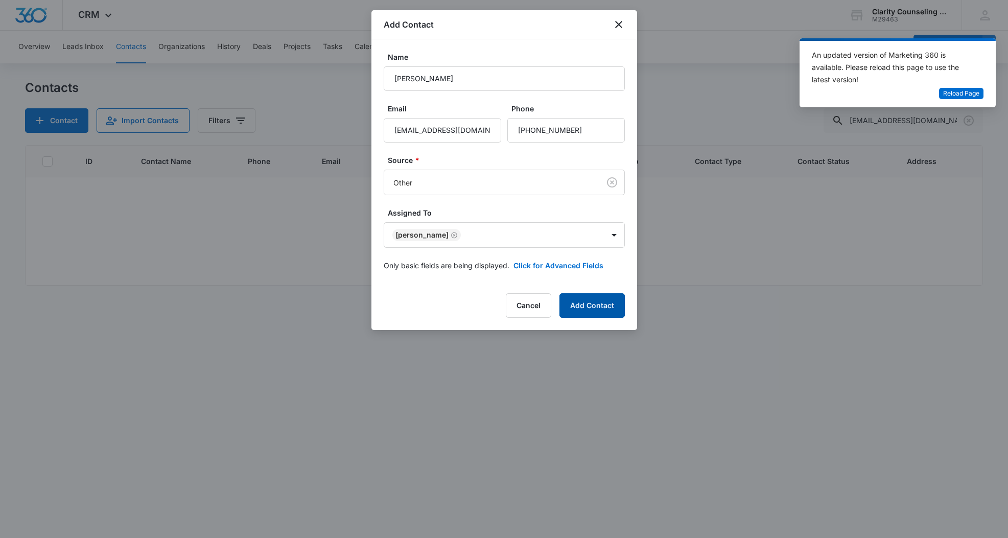
click at [601, 310] on button "Add Contact" at bounding box center [591, 305] width 65 height 25
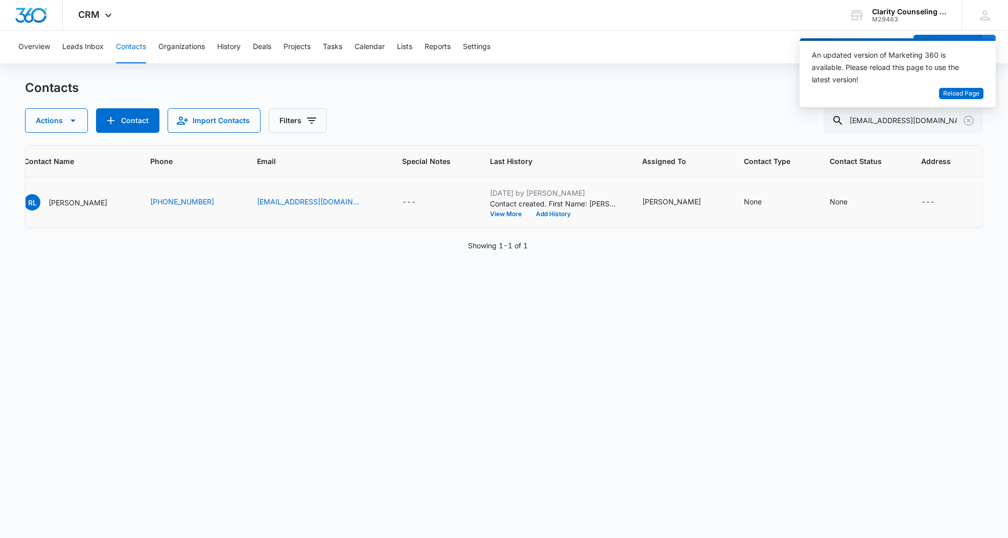
scroll to position [0, 115]
click at [845, 205] on div "None" at bounding box center [839, 201] width 18 height 11
click at [860, 133] on div "Contact Status" at bounding box center [837, 137] width 50 height 11
click at [844, 218] on p "[DATE] Reminder Email List" at bounding box center [848, 208] width 67 height 21
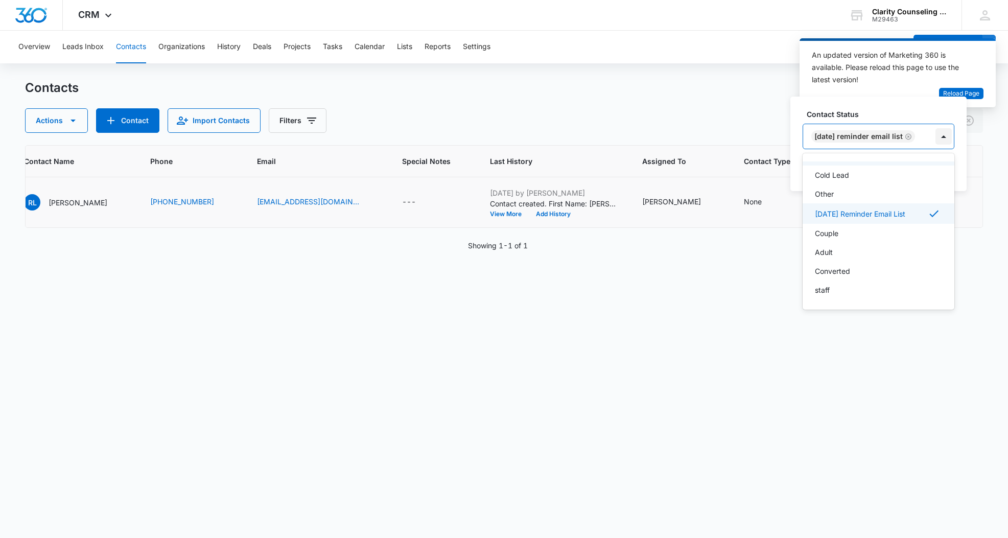
click at [944, 135] on div at bounding box center [944, 136] width 16 height 16
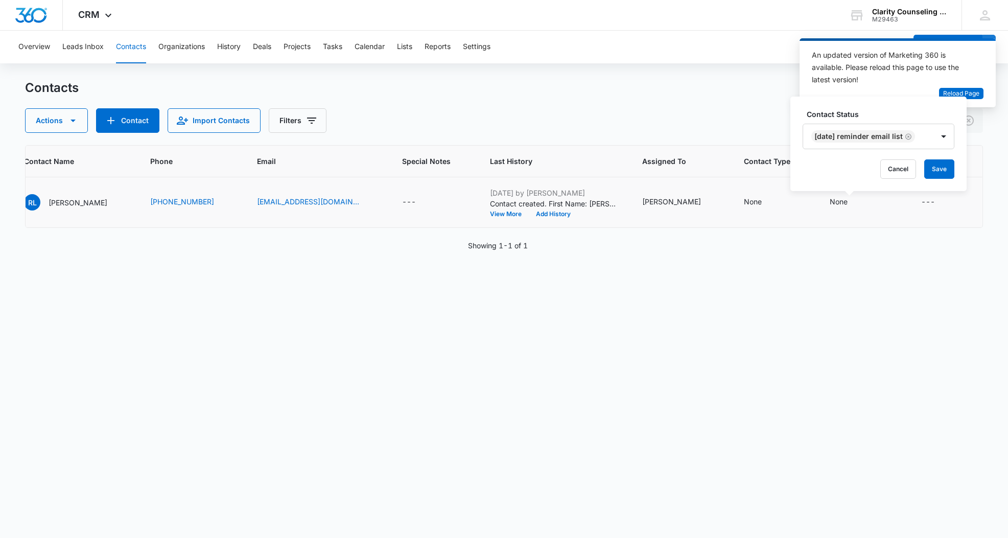
click at [950, 177] on button "Save" at bounding box center [939, 168] width 30 height 19
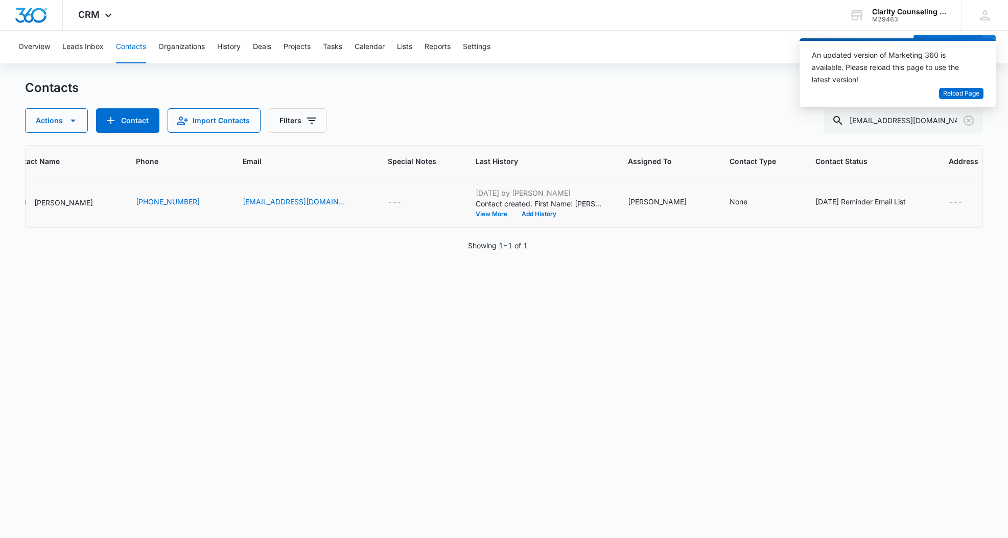
click at [967, 121] on icon "Clear" at bounding box center [969, 120] width 12 height 12
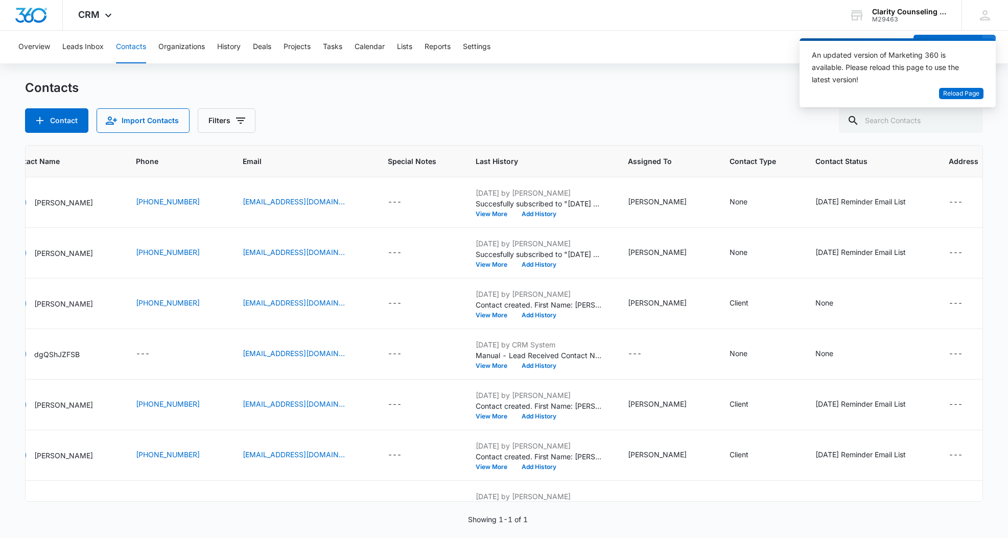
drag, startPoint x: 3, startPoint y: 202, endPoint x: 967, endPoint y: 121, distance: 967.6
click at [967, 121] on div at bounding box center [969, 120] width 16 height 25
paste input "[EMAIL_ADDRESS][DOMAIN_NAME]"
type input "[EMAIL_ADDRESS][DOMAIN_NAME]"
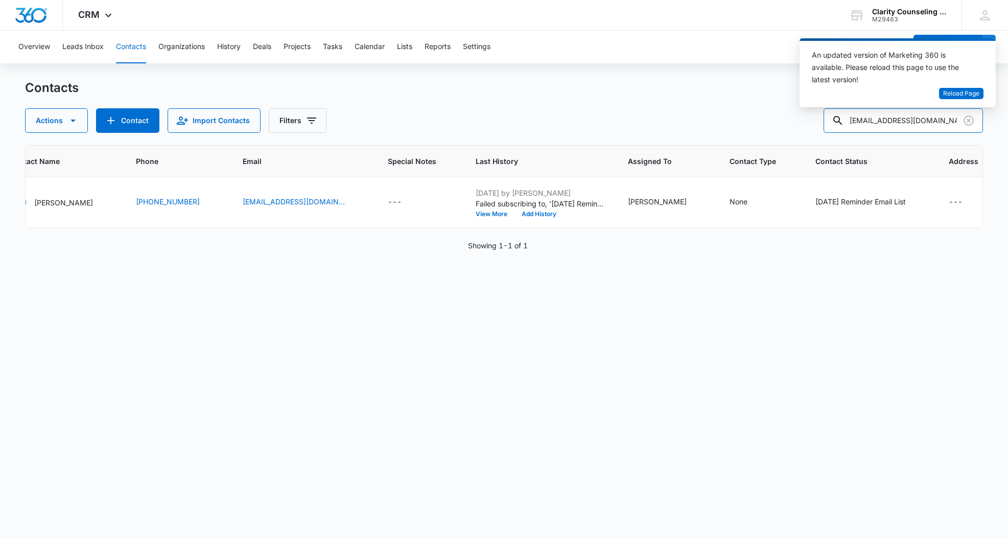
scroll to position [0, 92]
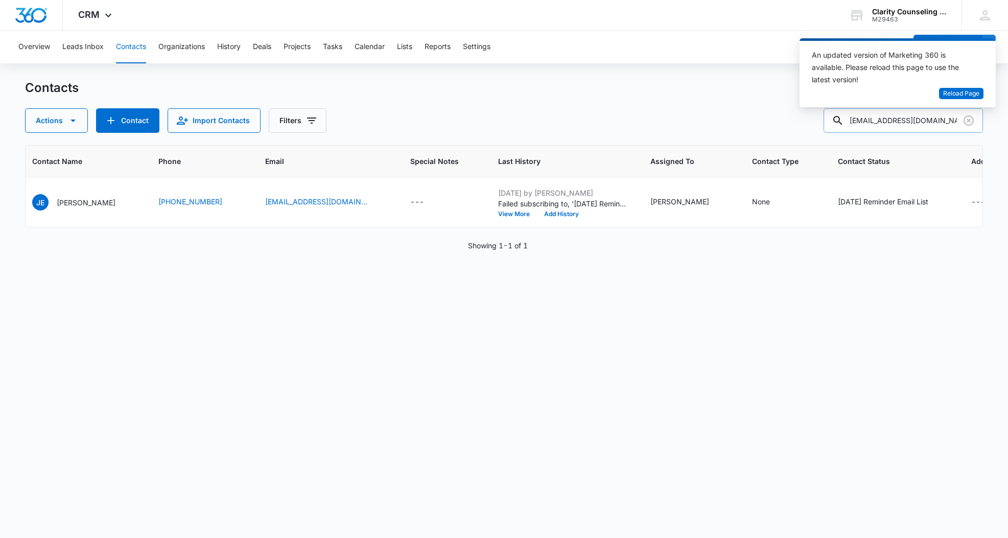
click at [971, 118] on icon "Clear" at bounding box center [969, 120] width 12 height 12
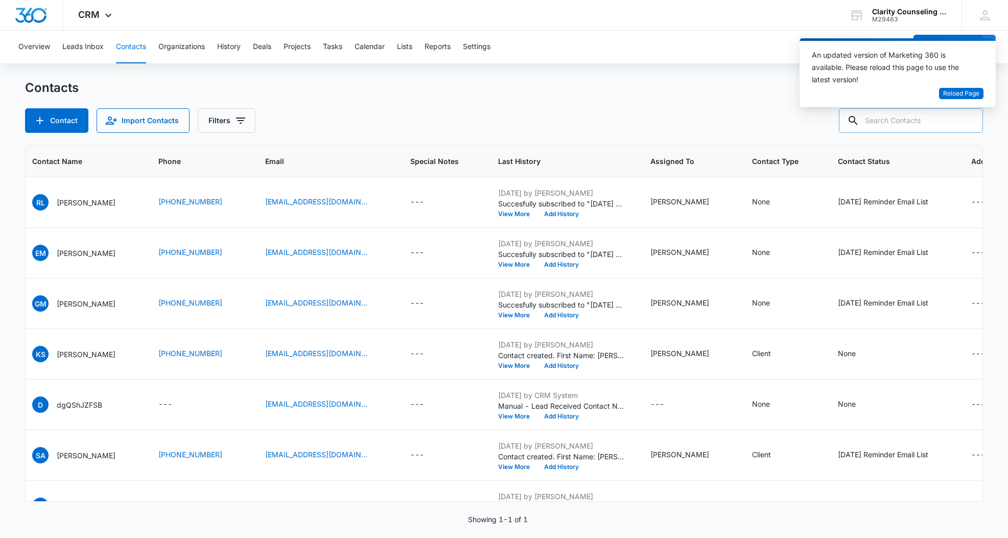
click at [971, 118] on div at bounding box center [969, 120] width 16 height 25
paste input "[EMAIL_ADDRESS][DOMAIN_NAME]"
type input "[EMAIL_ADDRESS][DOMAIN_NAME]"
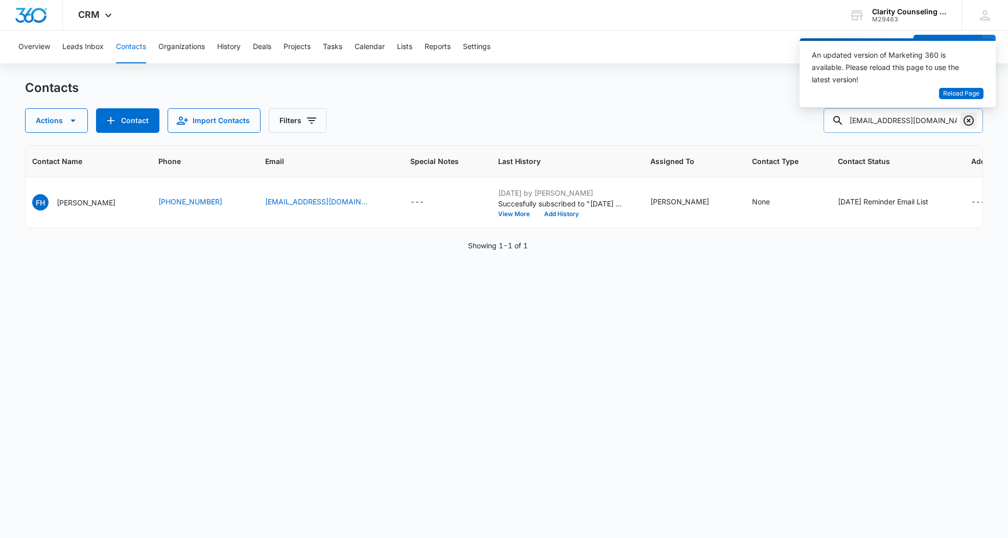
click at [970, 119] on icon "Clear" at bounding box center [969, 120] width 10 height 10
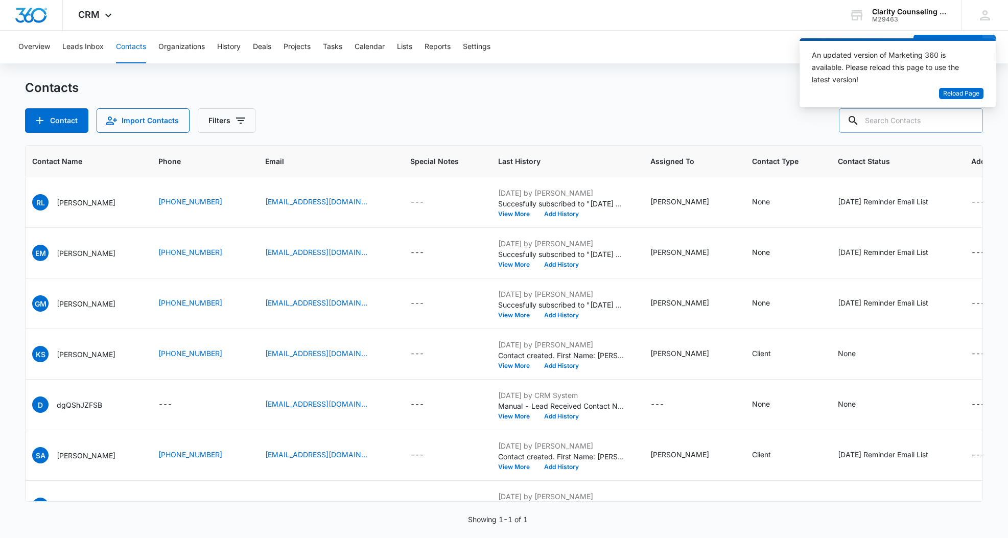
click at [970, 119] on div at bounding box center [969, 120] width 16 height 25
paste input "[PERSON_NAME][EMAIL_ADDRESS][PERSON_NAME][DOMAIN_NAME]"
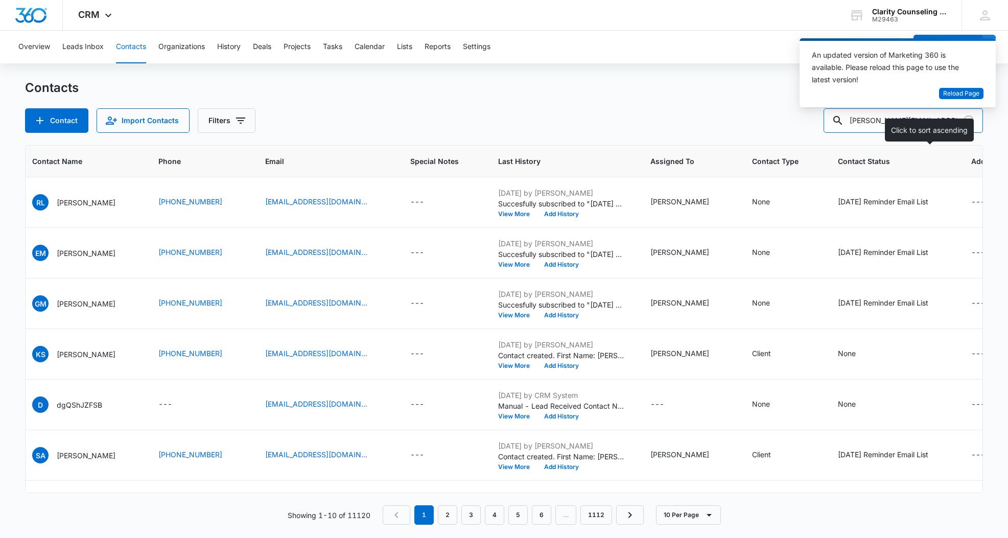
type input "[PERSON_NAME][EMAIL_ADDRESS][PERSON_NAME][DOMAIN_NAME]"
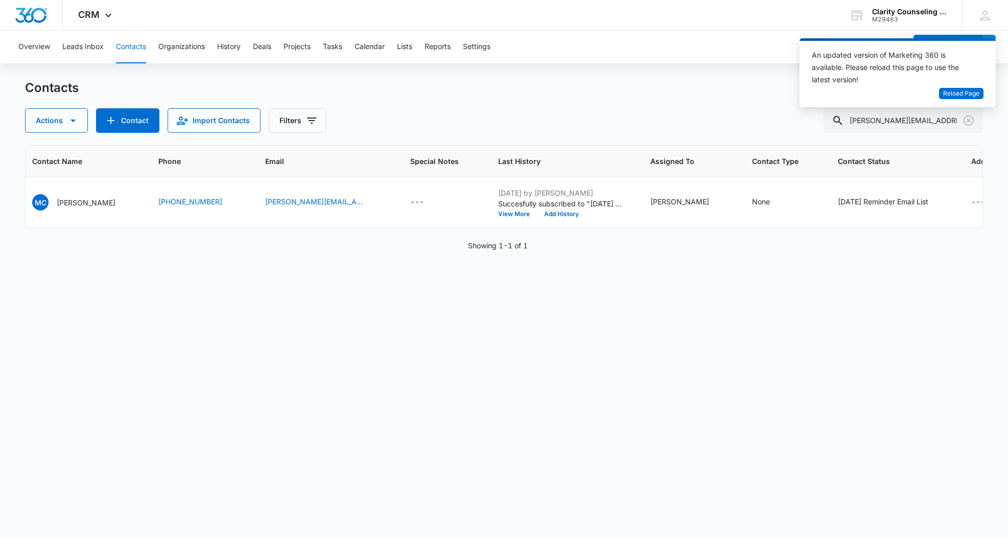
click at [969, 123] on icon "Clear" at bounding box center [969, 120] width 12 height 12
click at [969, 123] on div at bounding box center [969, 120] width 16 height 25
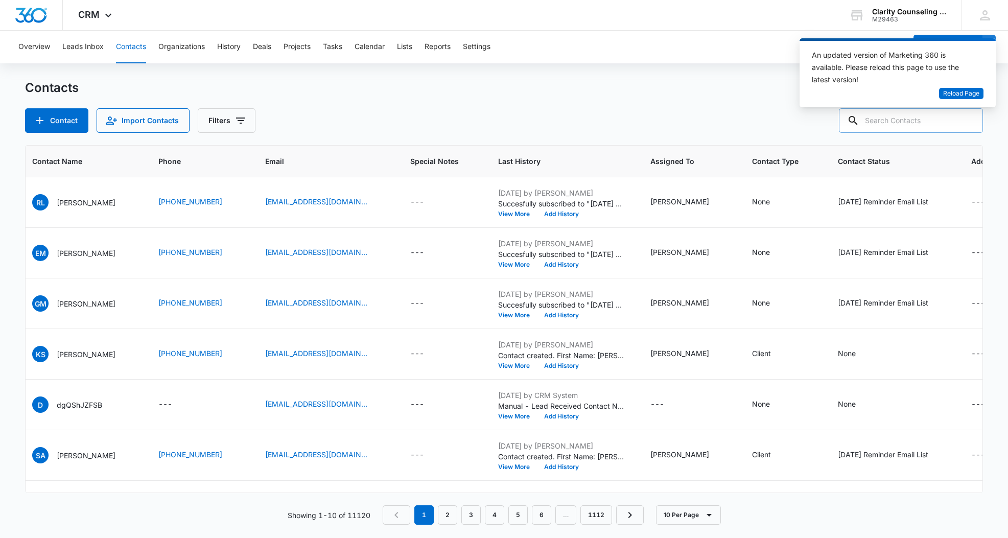
paste input "[EMAIL_ADDRESS][DOMAIN_NAME]"
type input "[EMAIL_ADDRESS][DOMAIN_NAME]"
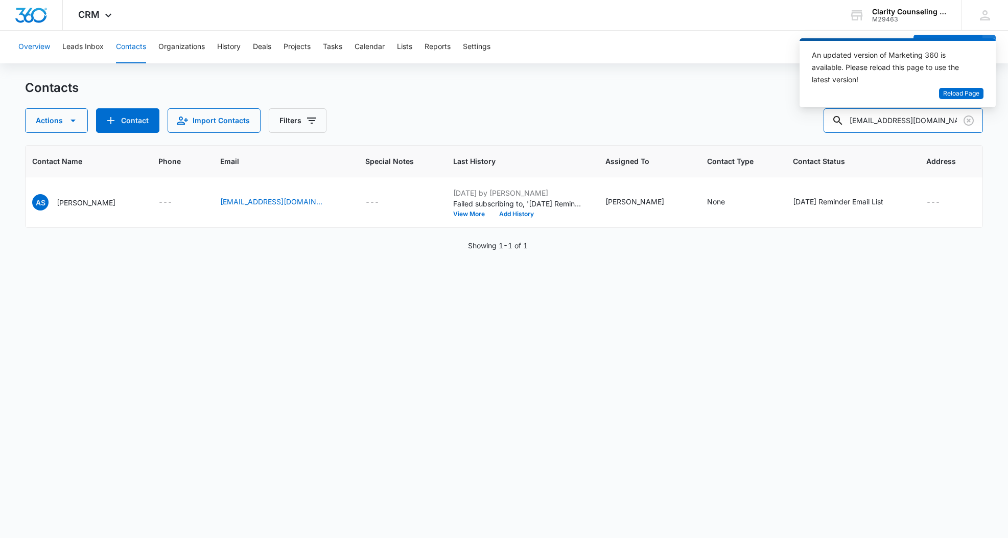
scroll to position [0, 92]
click at [970, 119] on icon "Clear" at bounding box center [969, 120] width 10 height 10
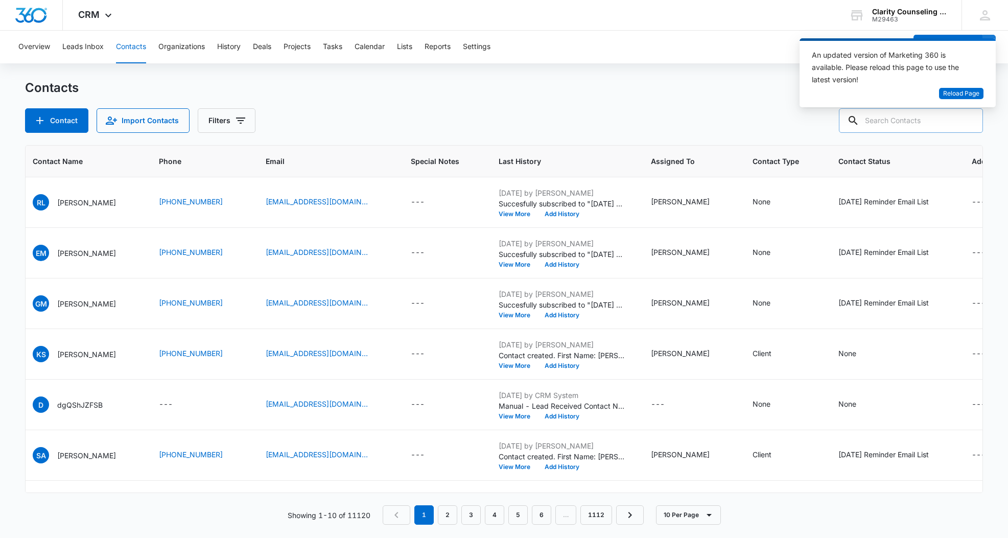
paste input "[EMAIL_ADDRESS][DOMAIN_NAME]"
type input "[EMAIL_ADDRESS][DOMAIN_NAME]"
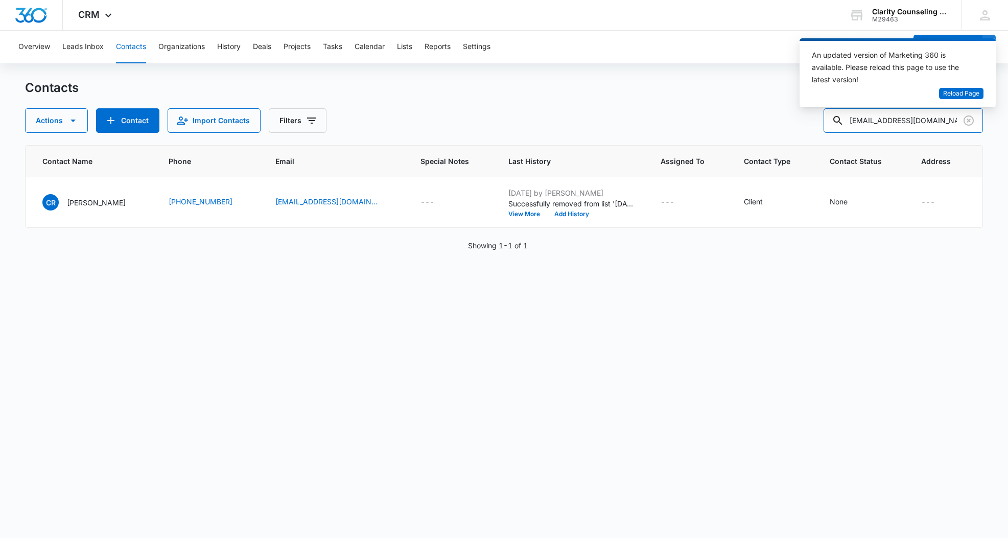
scroll to position [0, 38]
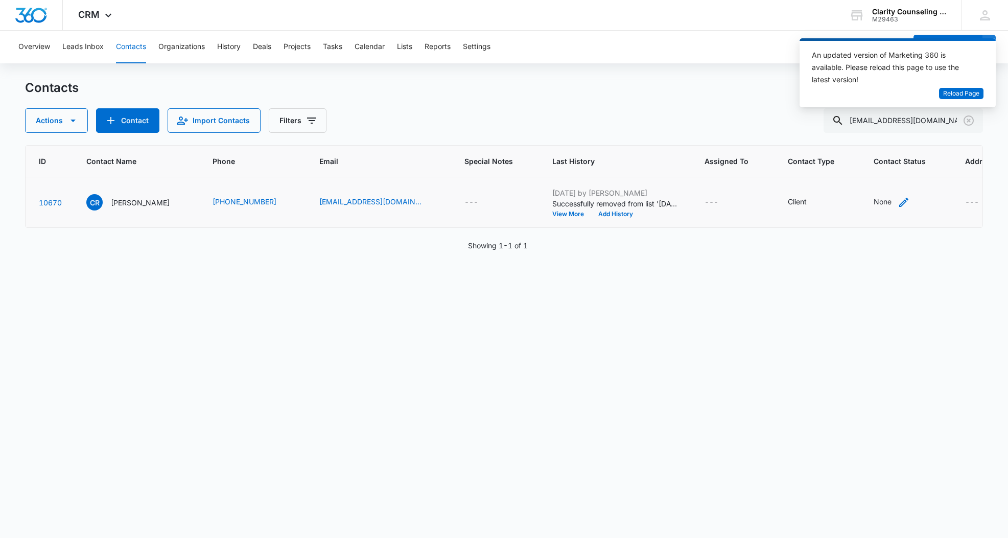
click at [874, 203] on div "None" at bounding box center [883, 201] width 18 height 11
click at [837, 134] on div "Contact Status" at bounding box center [838, 137] width 50 height 11
click at [969, 118] on icon "Clear" at bounding box center [969, 120] width 12 height 12
click at [969, 118] on div at bounding box center [969, 120] width 16 height 25
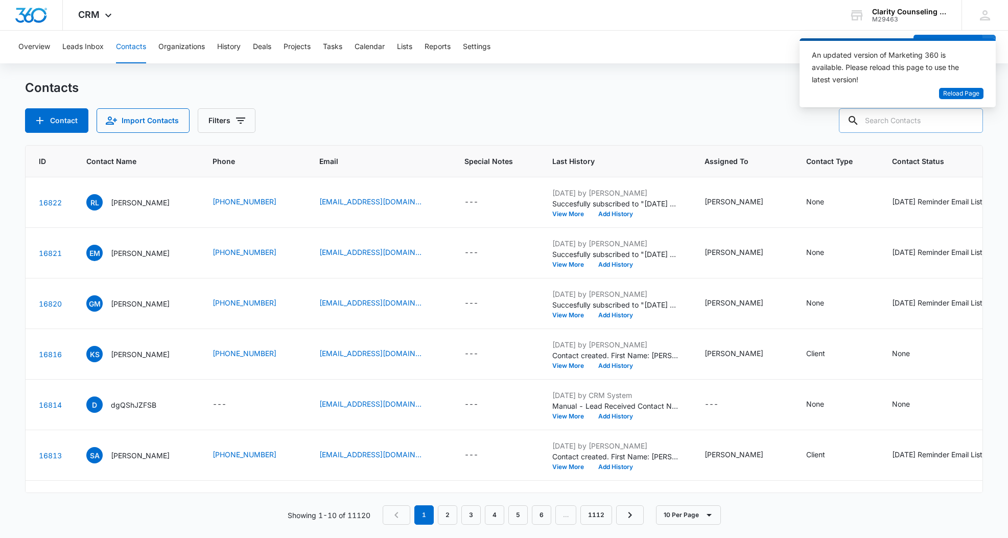
paste input "[EMAIL_ADDRESS][DOMAIN_NAME]"
type input "[EMAIL_ADDRESS][DOMAIN_NAME]"
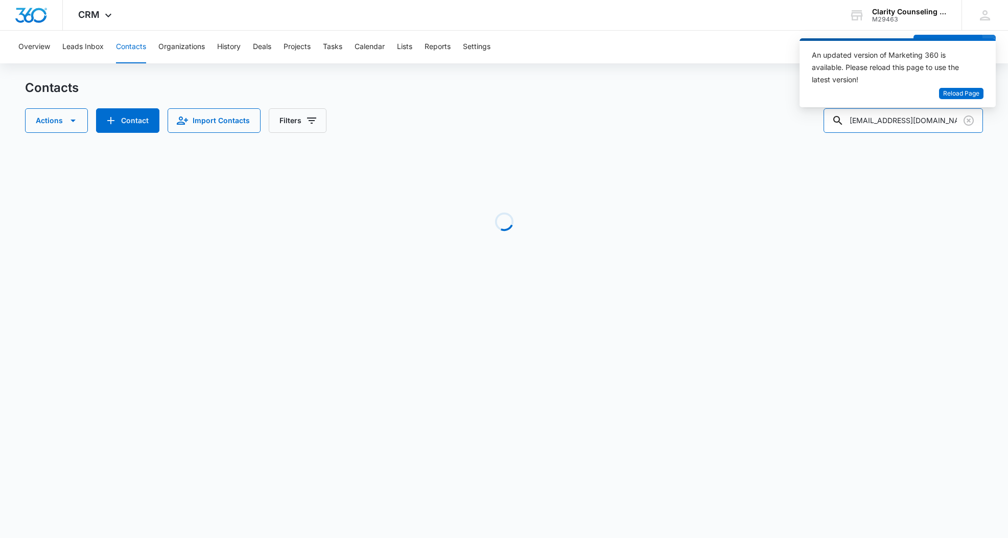
scroll to position [0, 0]
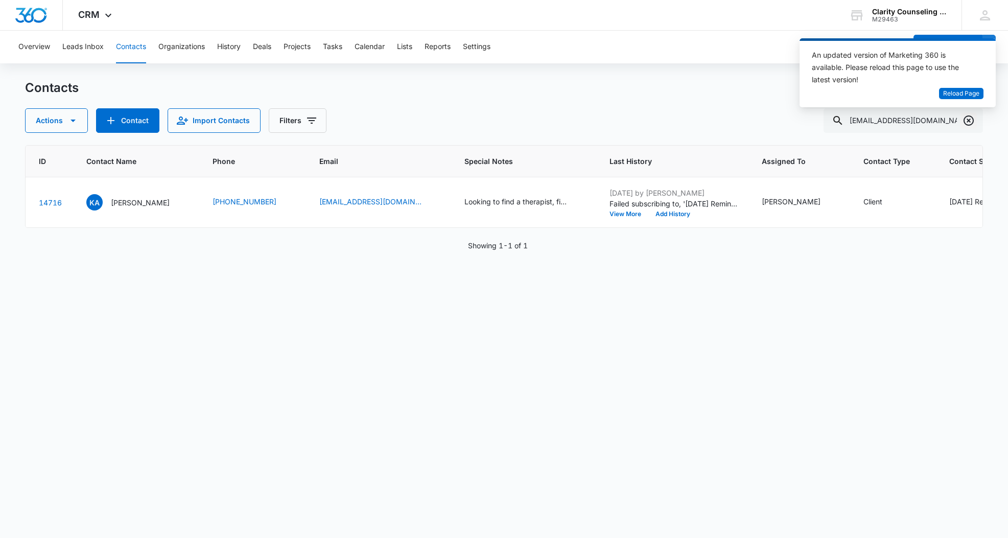
click at [966, 120] on icon "Clear" at bounding box center [969, 120] width 12 height 12
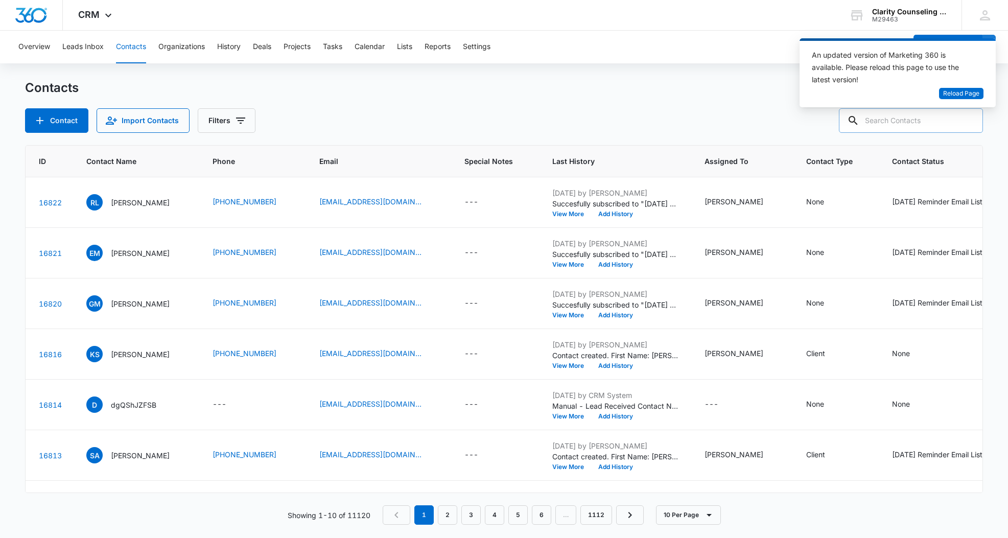
paste input "[EMAIL_ADDRESS][DOMAIN_NAME]"
type input "[EMAIL_ADDRESS][DOMAIN_NAME]"
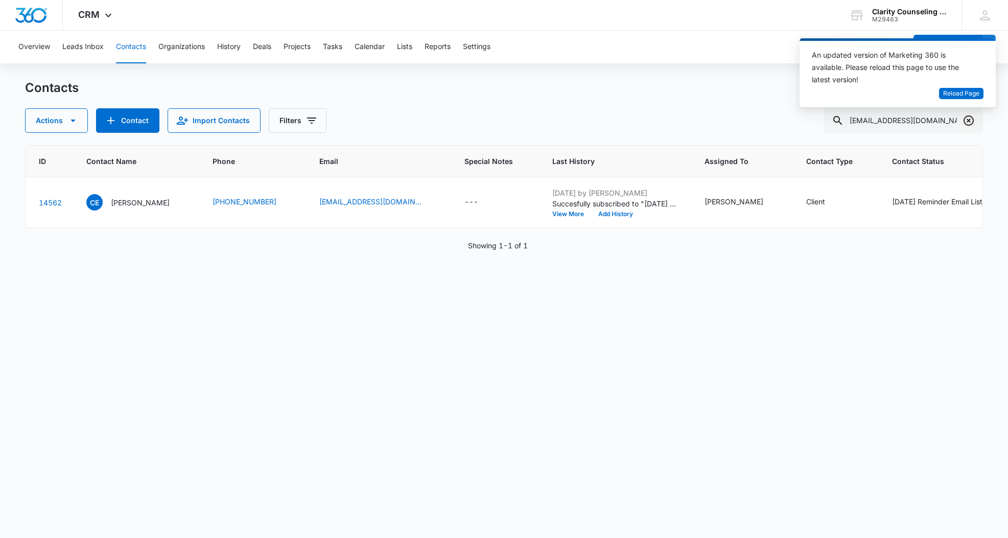
click at [968, 122] on icon "Clear" at bounding box center [969, 120] width 10 height 10
click at [968, 122] on div at bounding box center [969, 120] width 16 height 25
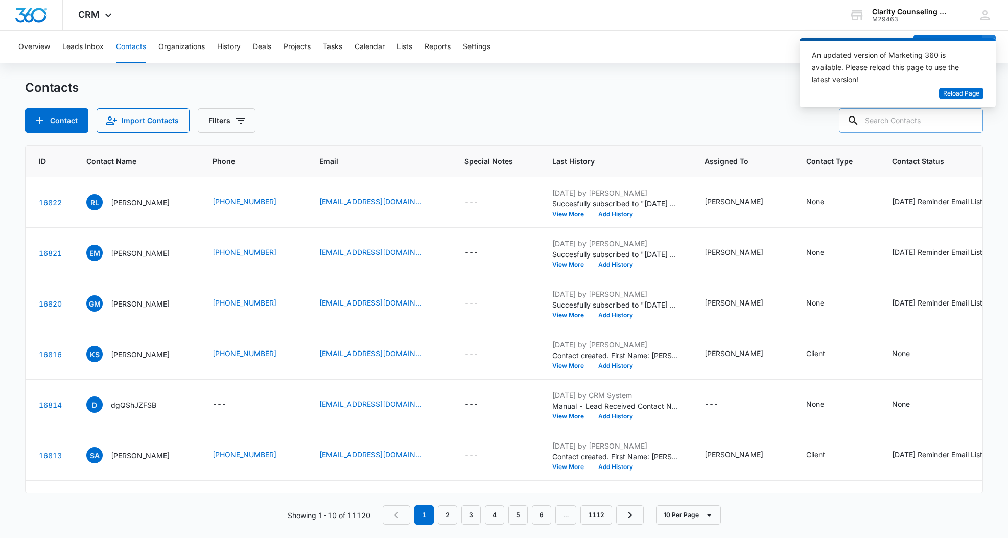
paste input "[EMAIL_ADDRESS][DOMAIN_NAME]"
type input "[EMAIL_ADDRESS][DOMAIN_NAME]"
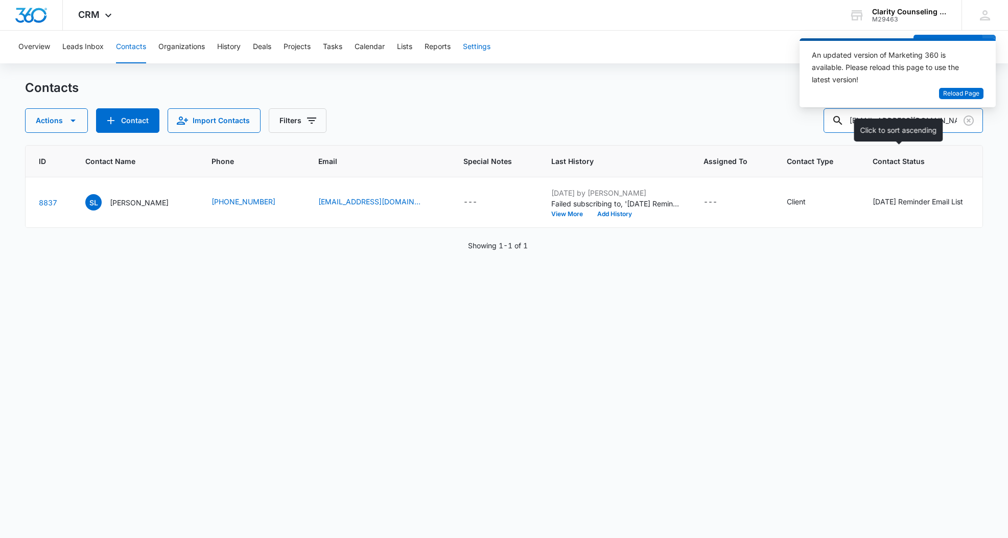
scroll to position [0, 55]
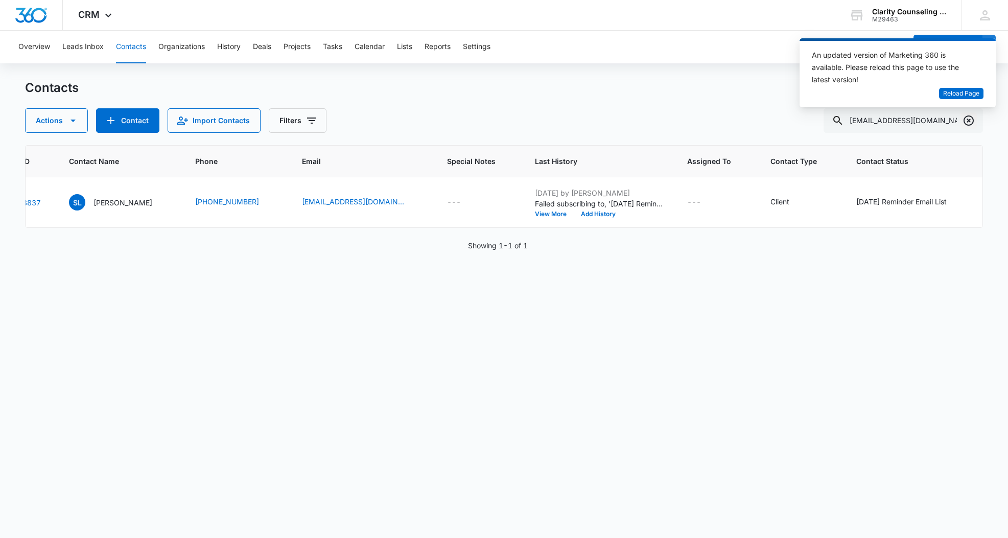
click at [965, 117] on icon "Clear" at bounding box center [969, 120] width 12 height 12
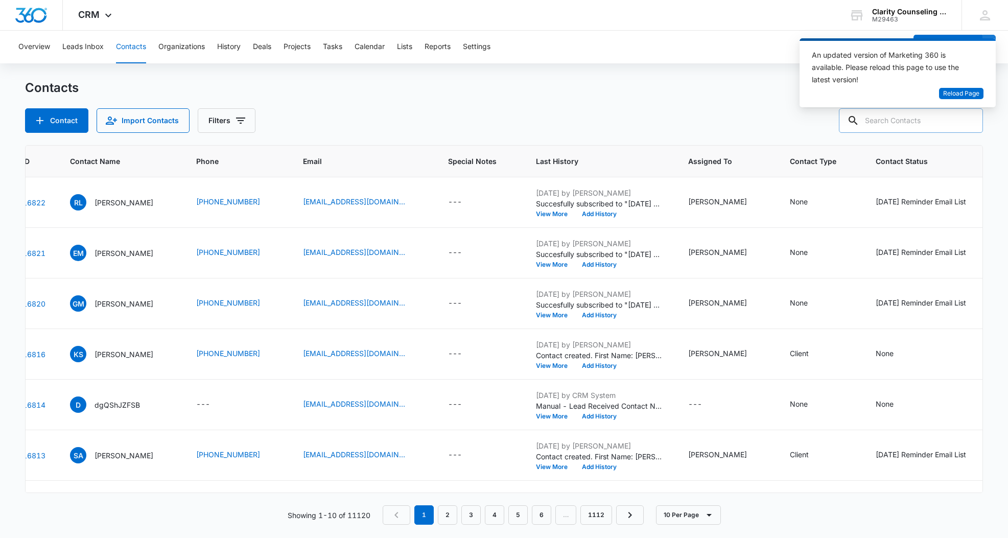
paste input "[EMAIL_ADDRESS][DOMAIN_NAME]"
type input "[EMAIL_ADDRESS][DOMAIN_NAME]"
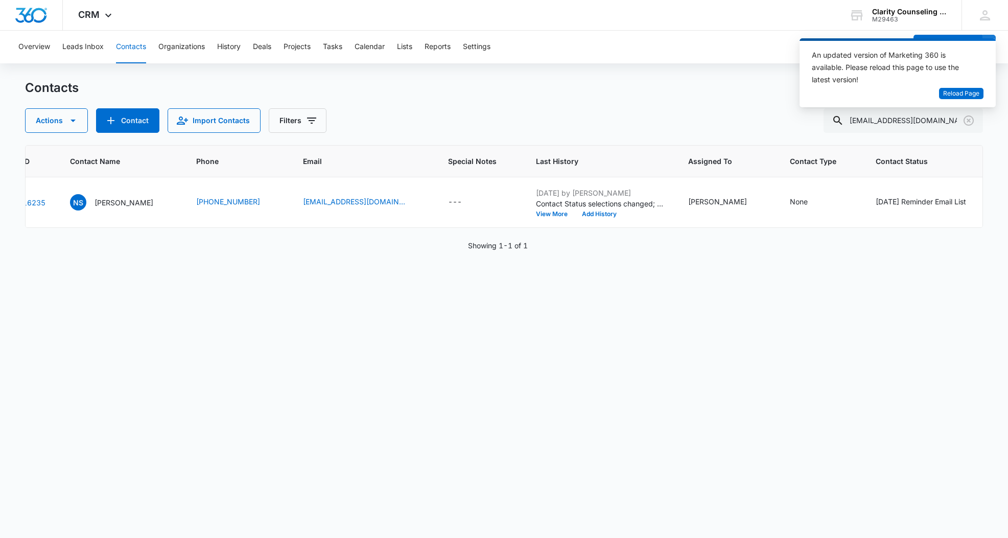
scroll to position [0, 0]
click at [928, 207] on div "[DATE] Reminder Email List" at bounding box center [921, 202] width 90 height 12
click at [900, 129] on div "Contact Status" at bounding box center [901, 137] width 73 height 23
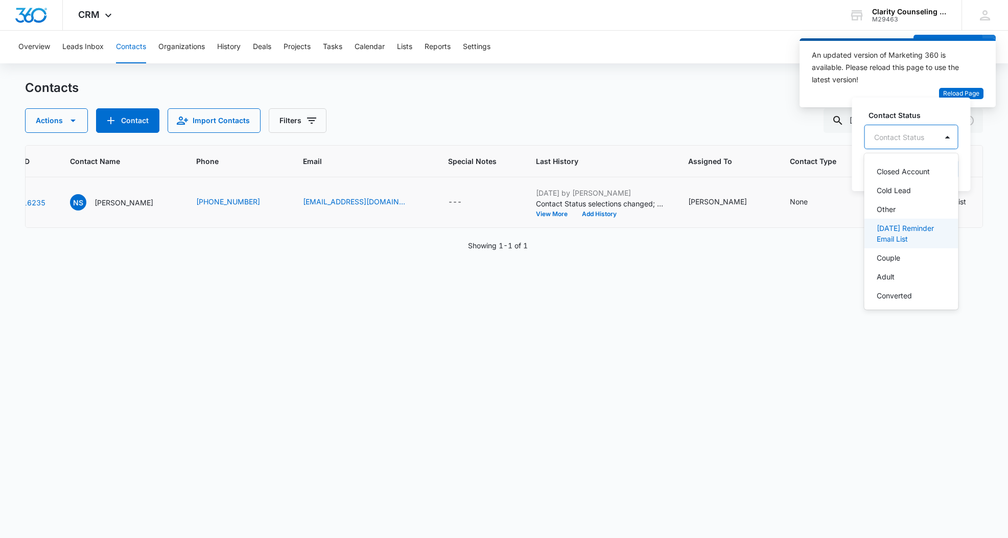
drag, startPoint x: 915, startPoint y: 242, endPoint x: 932, endPoint y: 199, distance: 46.0
click at [915, 241] on p "[DATE] Reminder Email List" at bounding box center [910, 233] width 67 height 21
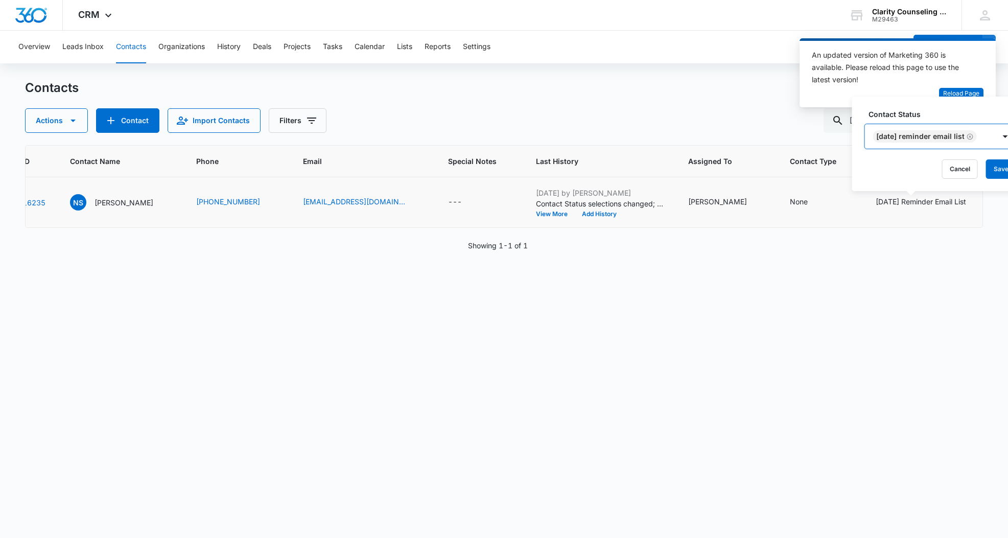
click at [995, 133] on div "[DATE] Reminder Email List" at bounding box center [930, 136] width 130 height 25
click at [1001, 168] on button "Save" at bounding box center [1001, 168] width 30 height 19
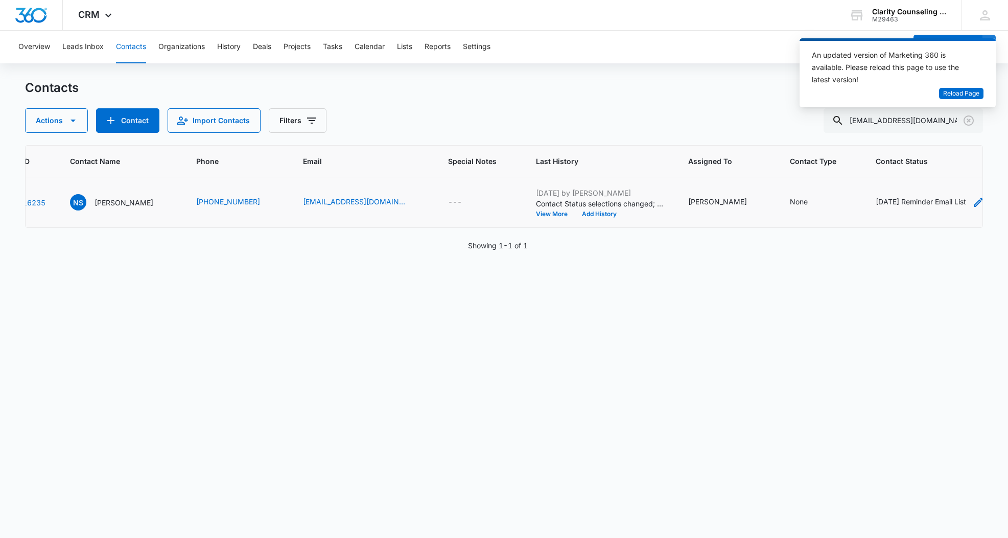
click at [888, 204] on div "[DATE] Reminder Email List" at bounding box center [921, 201] width 90 height 11
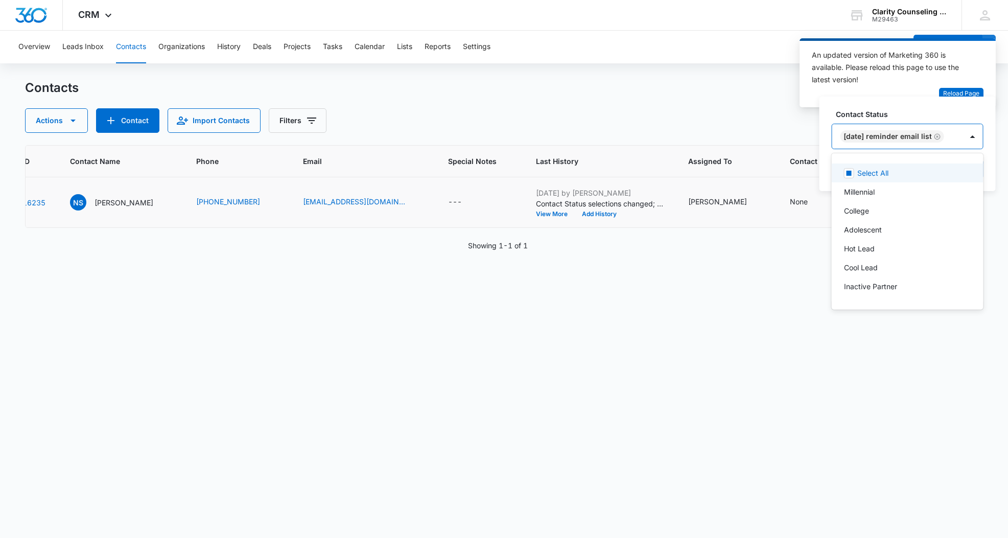
click at [944, 141] on div "[DATE] Reminder Email List" at bounding box center [893, 136] width 104 height 12
click at [941, 136] on icon "Remove Saturday Reminder Email List" at bounding box center [938, 136] width 6 height 6
click at [918, 135] on div at bounding box center [915, 137] width 16 height 16
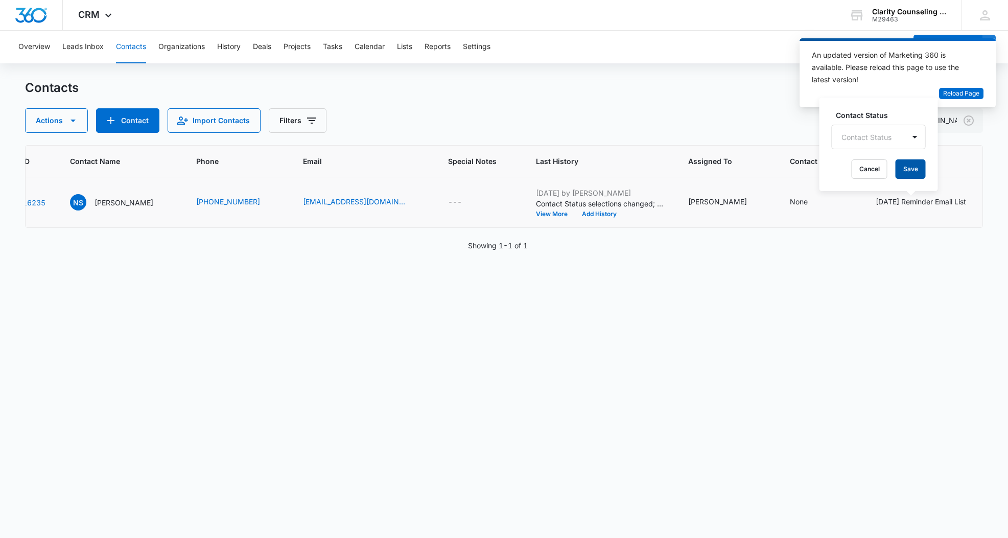
click at [916, 167] on button "Save" at bounding box center [911, 168] width 30 height 19
click at [964, 123] on icon "Clear" at bounding box center [969, 120] width 10 height 10
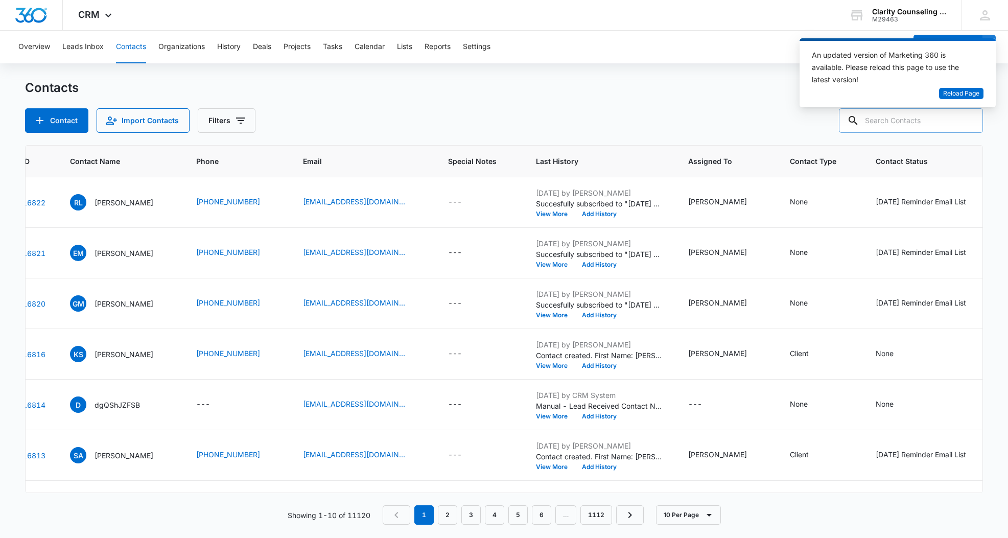
paste input "[EMAIL_ADDRESS][DOMAIN_NAME]"
type input "[EMAIL_ADDRESS][DOMAIN_NAME]"
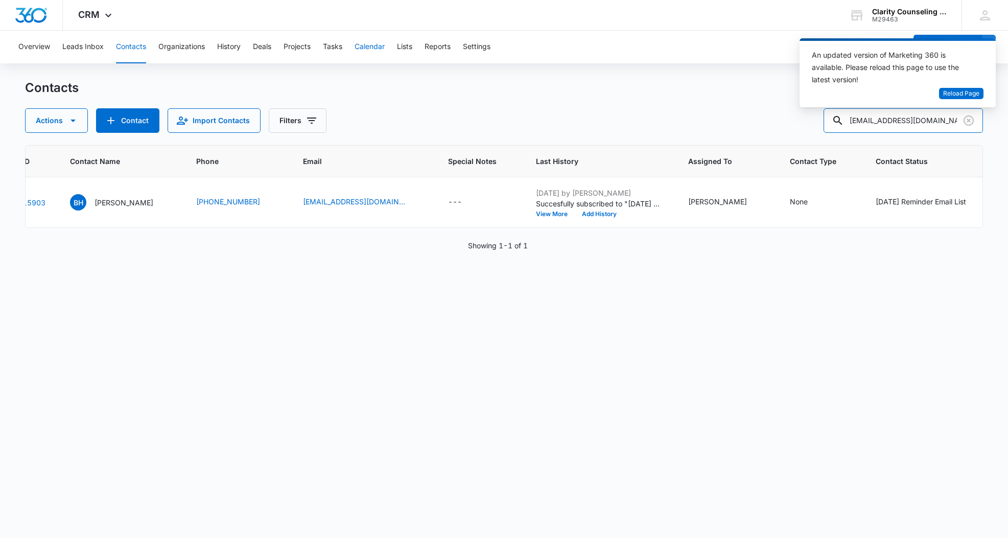
scroll to position [0, 100]
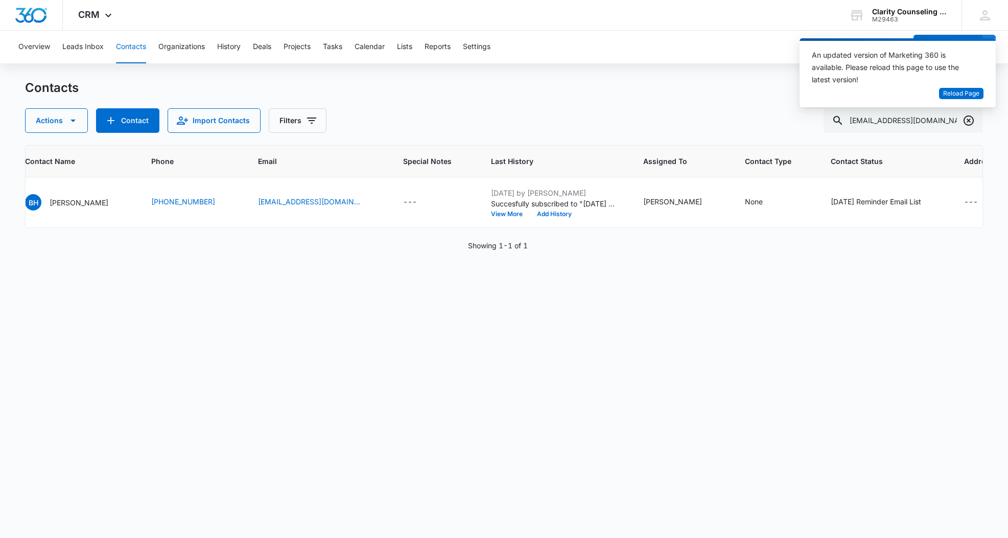
click at [970, 122] on icon "Clear" at bounding box center [969, 120] width 10 height 10
click at [970, 122] on div at bounding box center [969, 120] width 16 height 25
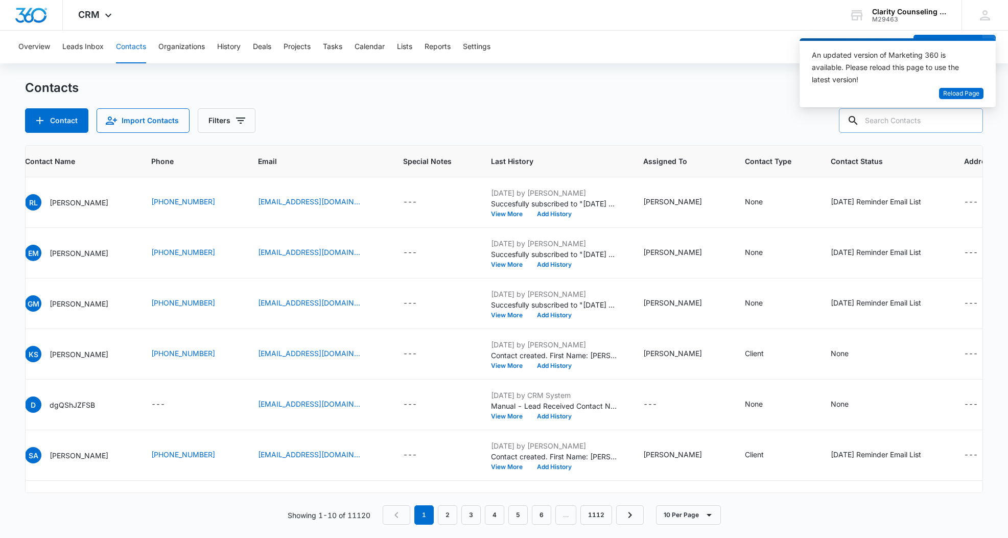
paste input "[EMAIL_ADDRESS][DOMAIN_NAME]"
type input "[EMAIL_ADDRESS][DOMAIN_NAME]"
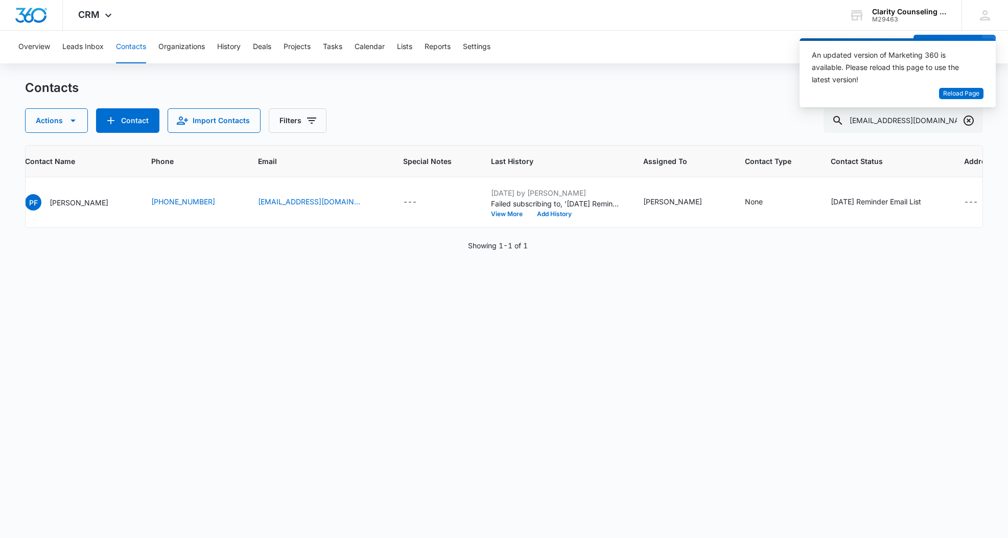
click at [970, 123] on icon "Clear" at bounding box center [969, 120] width 12 height 12
click at [970, 123] on div at bounding box center [969, 120] width 16 height 25
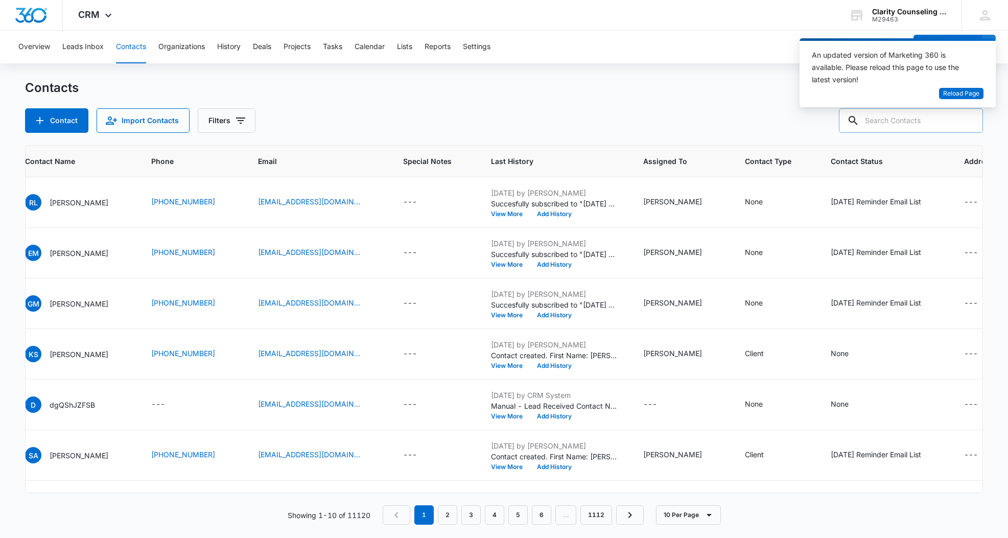
paste input "[EMAIL_ADDRESS][DOMAIN_NAME]"
type input "[EMAIL_ADDRESS][DOMAIN_NAME]"
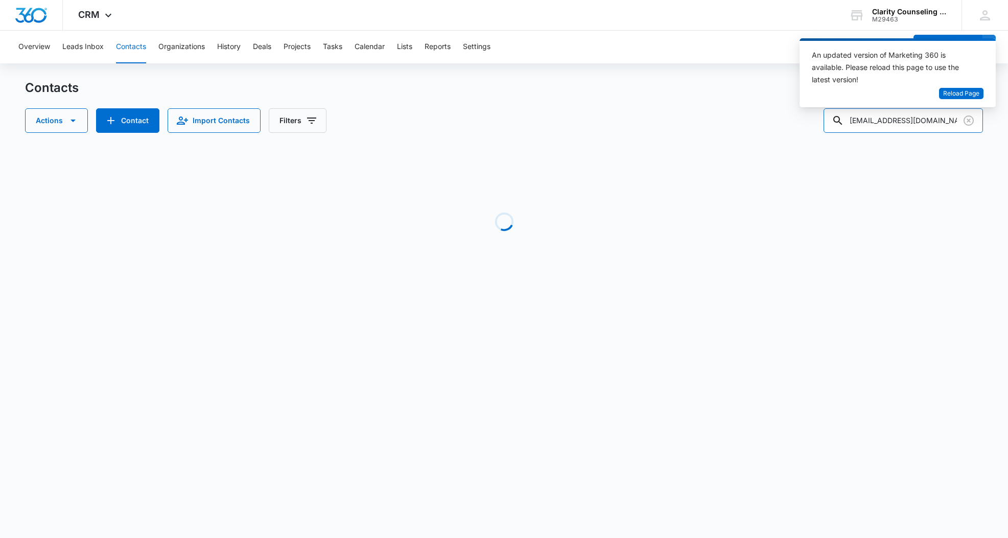
scroll to position [0, 95]
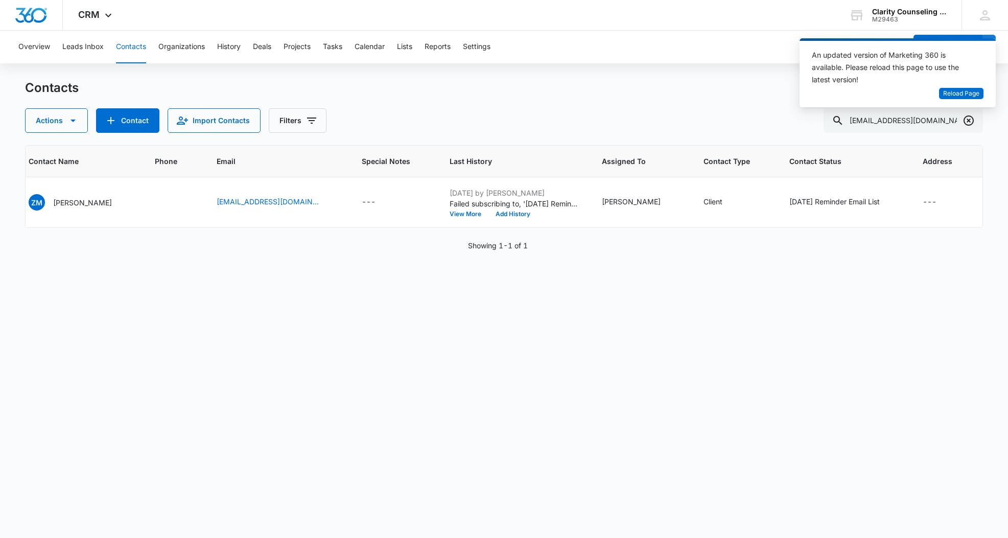
click at [968, 120] on icon "Clear" at bounding box center [969, 120] width 10 height 10
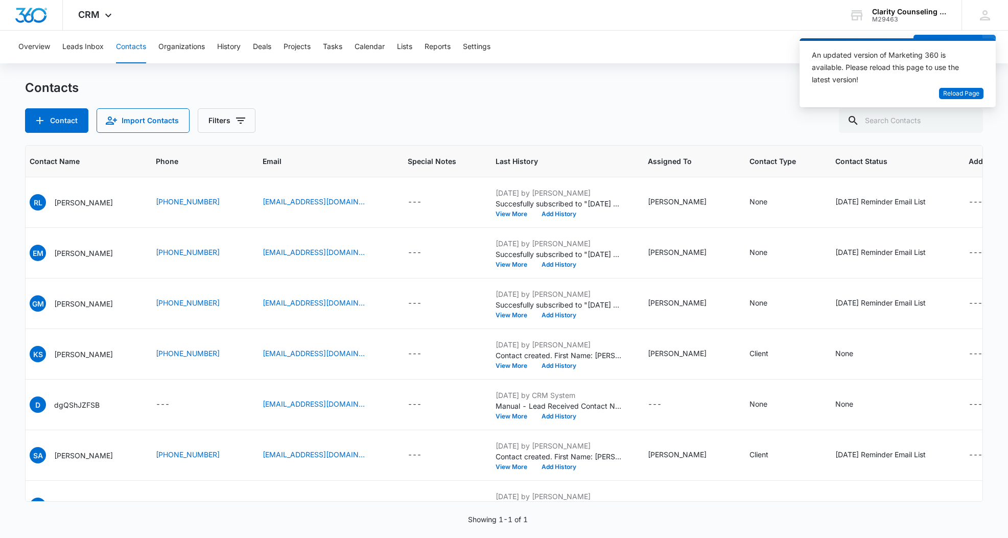
click at [968, 120] on div at bounding box center [969, 120] width 16 height 25
paste input "[PERSON_NAME][EMAIL_ADDRESS][PERSON_NAME][DOMAIN_NAME]"
type input "[PERSON_NAME][EMAIL_ADDRESS][PERSON_NAME][DOMAIN_NAME]"
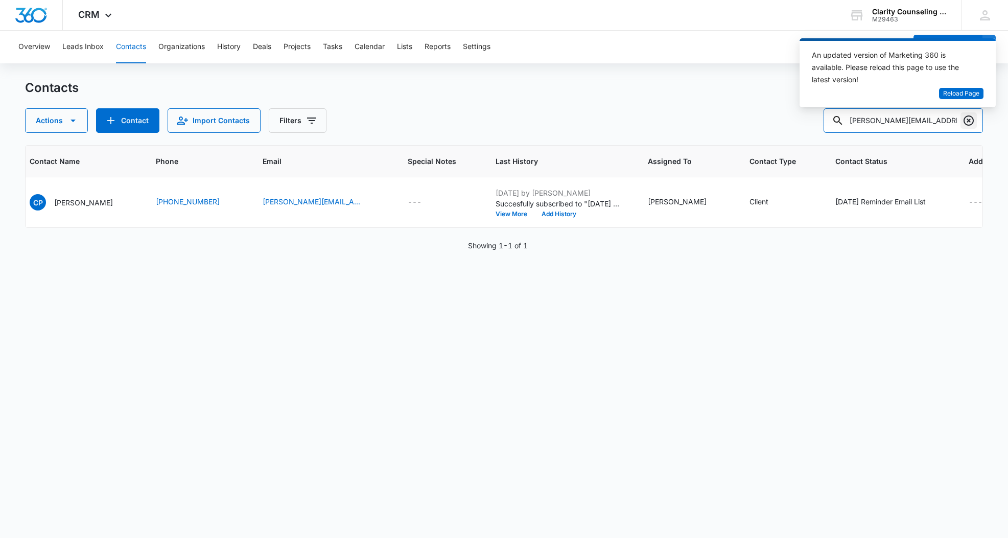
scroll to position [1, 0]
click at [971, 121] on icon "Clear" at bounding box center [969, 120] width 12 height 12
click at [971, 121] on div at bounding box center [969, 120] width 16 height 25
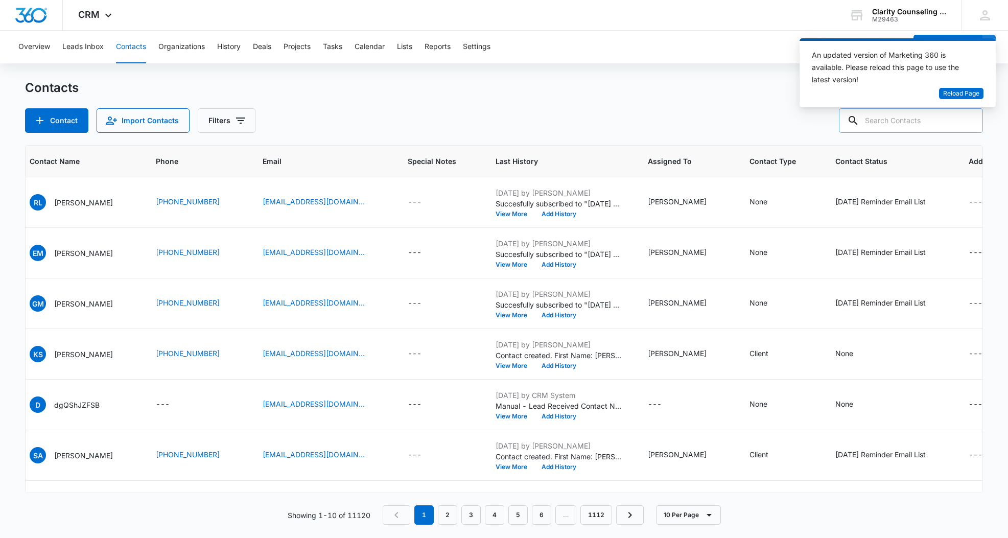
scroll to position [0, 0]
paste input "[EMAIL_ADDRESS][DOMAIN_NAME]"
type input "[EMAIL_ADDRESS][DOMAIN_NAME]"
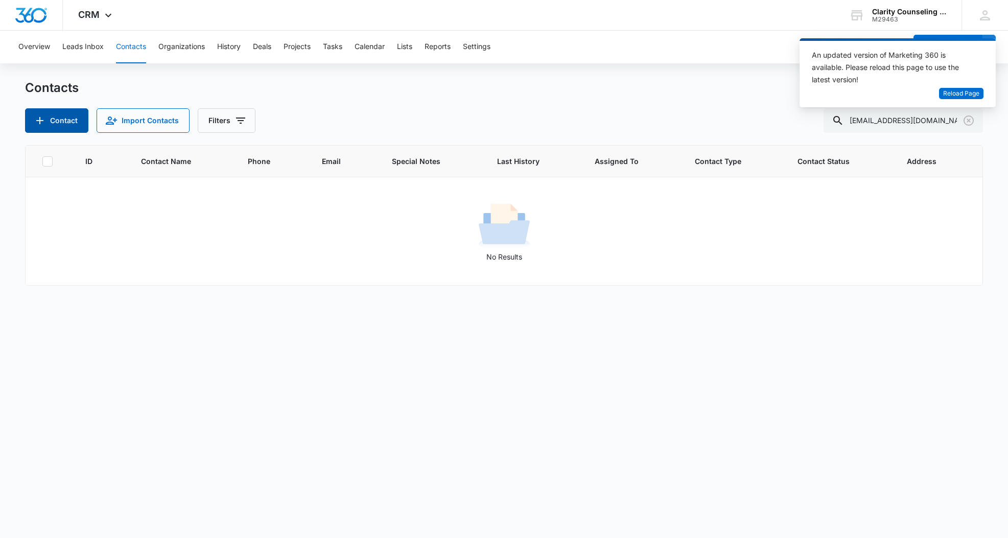
click at [32, 126] on button "Contact" at bounding box center [56, 120] width 63 height 25
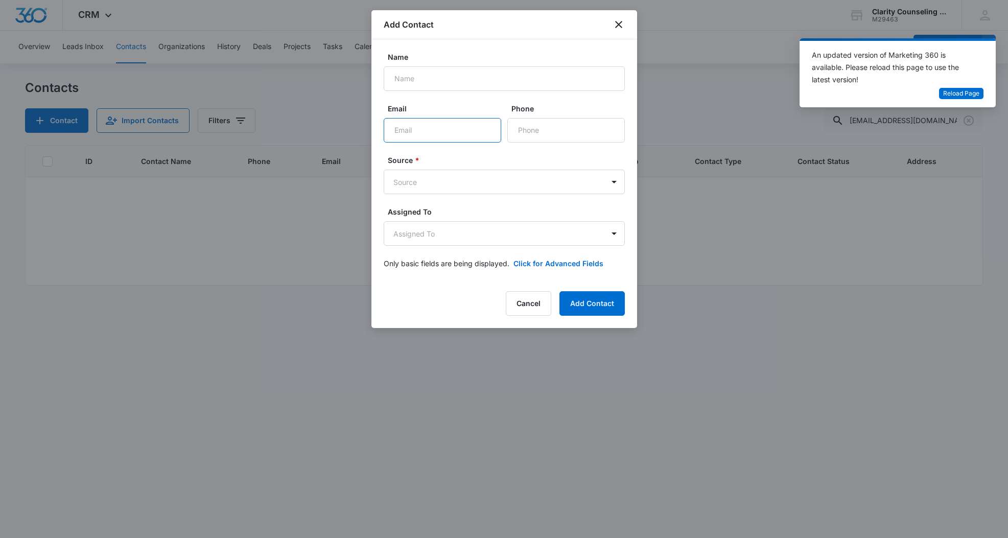
paste input "[EMAIL_ADDRESS][DOMAIN_NAME]"
type input "[EMAIL_ADDRESS][DOMAIN_NAME]"
paste input "[PERSON_NAME]"
type input "[PERSON_NAME]"
paste input "[PHONE_NUMBER]"
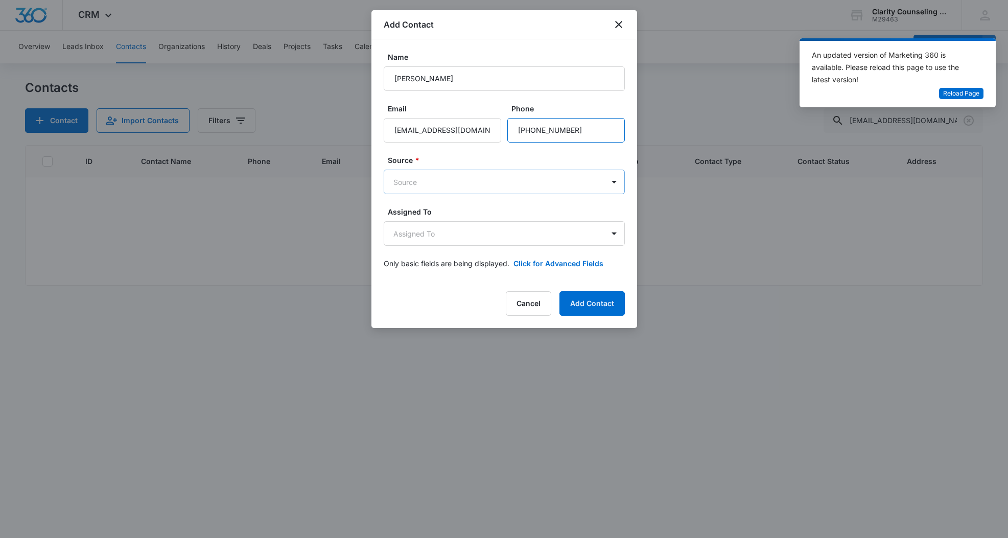
type input "[PHONE_NUMBER]"
click at [504, 185] on body "CRM Apps Reputation Websites Forms CRM Email Social Content Ads Intelligence Fi…" at bounding box center [504, 269] width 1008 height 538
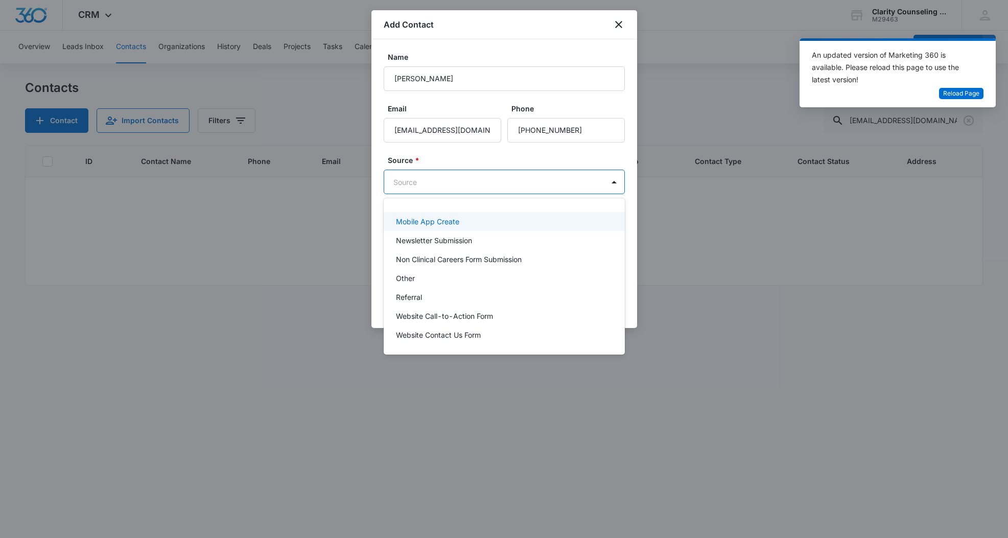
scroll to position [129, 0]
click at [400, 284] on div "Other" at bounding box center [504, 278] width 241 height 19
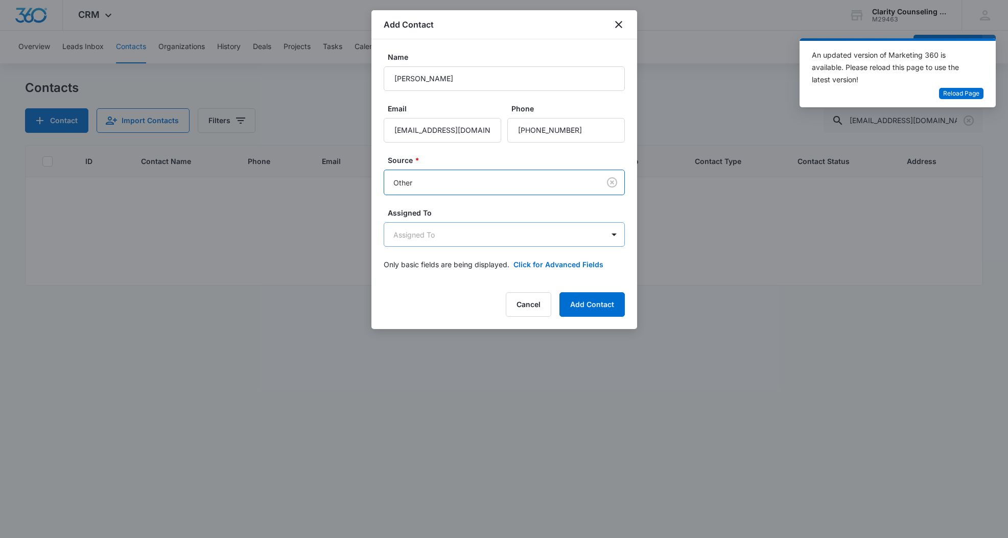
click at [425, 241] on body "CRM Apps Reputation Websites Forms CRM Email Social Content Ads Intelligence Fi…" at bounding box center [504, 269] width 1008 height 538
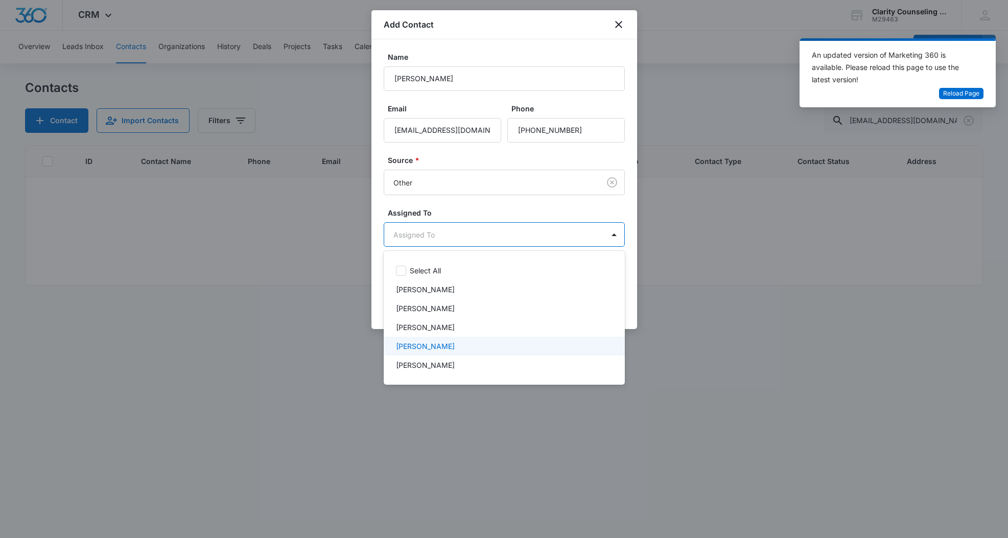
click at [432, 342] on p "[PERSON_NAME]" at bounding box center [425, 346] width 59 height 11
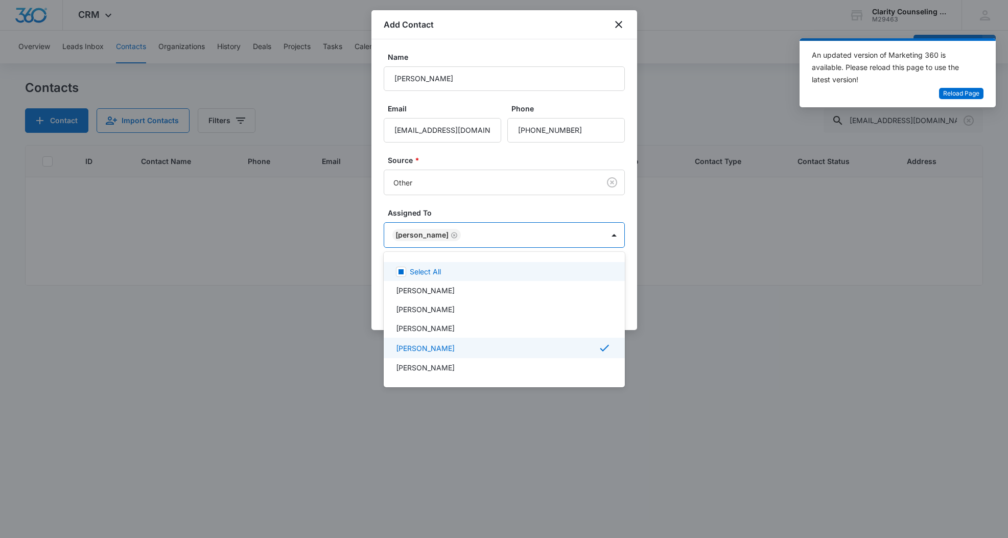
click at [504, 200] on div at bounding box center [504, 269] width 1008 height 538
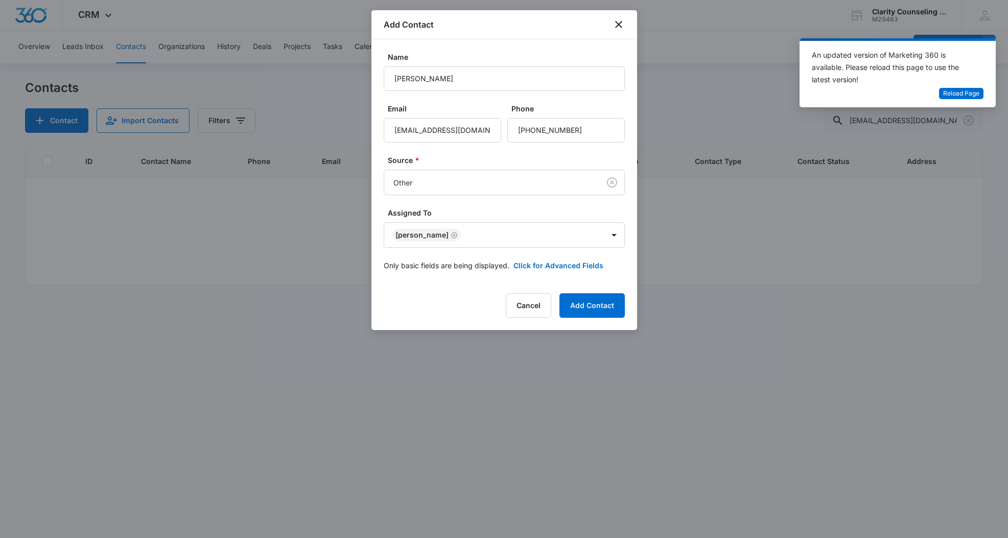
drag, startPoint x: 590, startPoint y: 300, endPoint x: 588, endPoint y: 289, distance: 10.8
click at [589, 300] on button "Add Contact" at bounding box center [591, 305] width 65 height 25
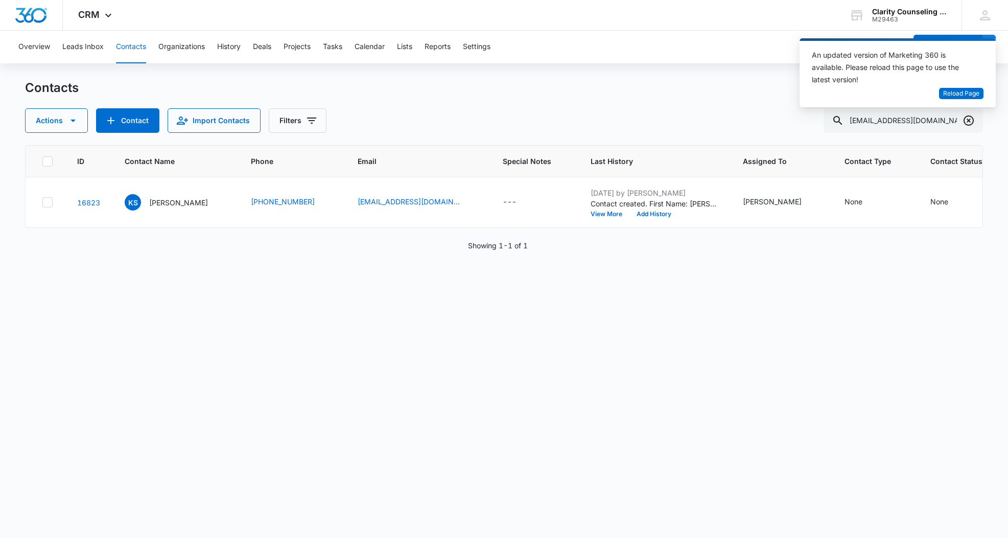
click at [970, 119] on icon "Clear" at bounding box center [969, 120] width 10 height 10
click at [970, 119] on div at bounding box center [969, 120] width 16 height 25
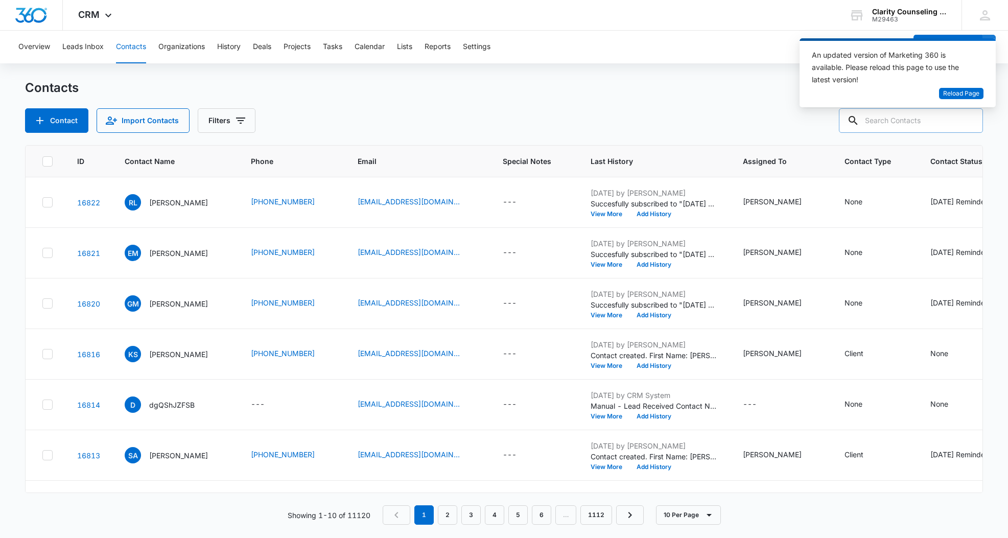
paste input "[EMAIL_ADDRESS][DOMAIN_NAME]"
type input "[EMAIL_ADDRESS][DOMAIN_NAME]"
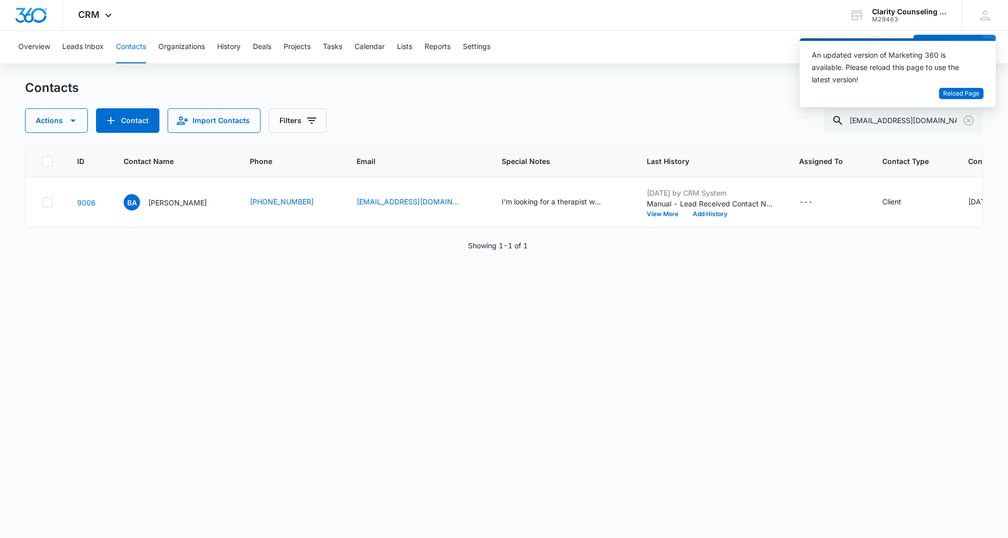
click at [970, 118] on icon "Clear" at bounding box center [969, 120] width 12 height 12
click at [970, 118] on div at bounding box center [969, 120] width 16 height 25
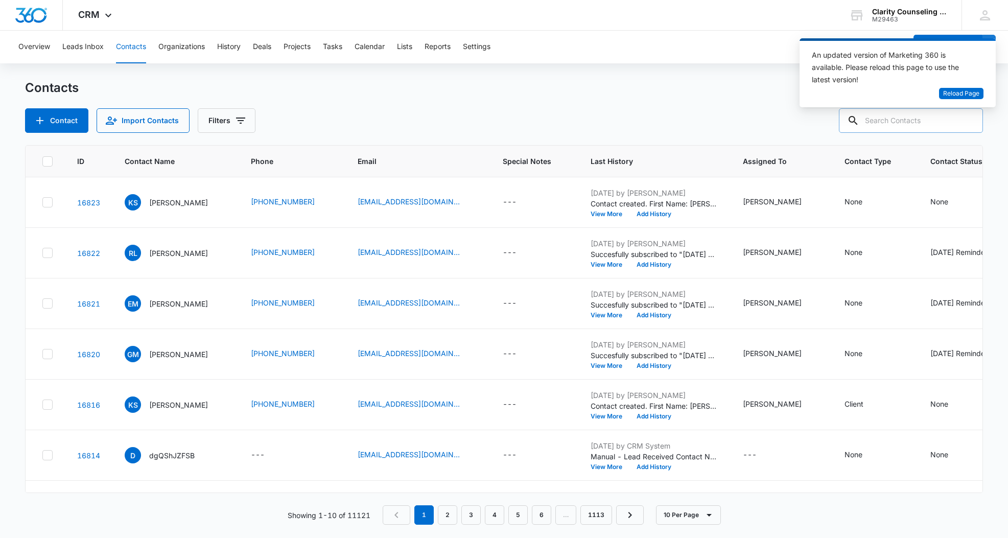
scroll to position [0, 0]
paste input "[EMAIL_ADDRESS][DOMAIN_NAME]"
type input "[EMAIL_ADDRESS][DOMAIN_NAME]"
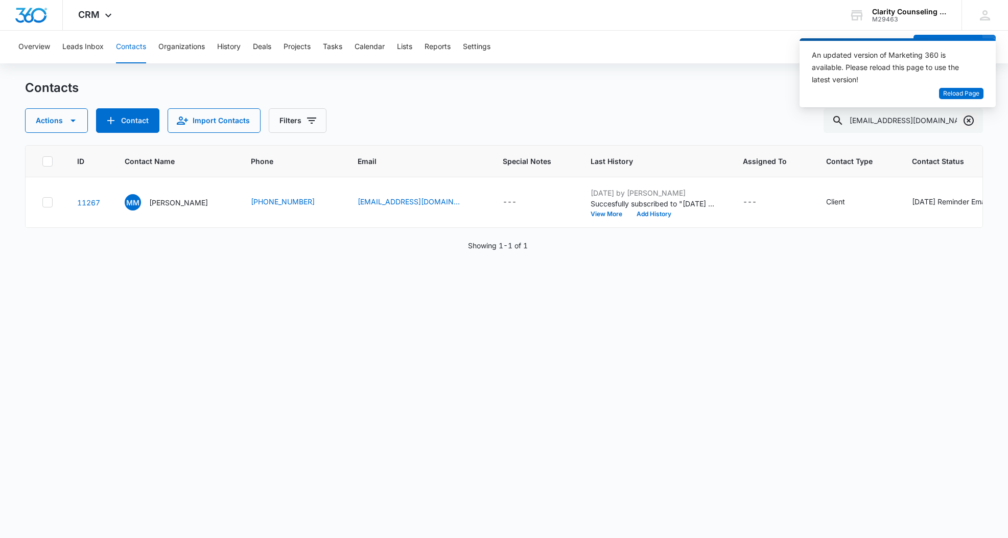
click at [969, 123] on icon "Clear" at bounding box center [969, 120] width 12 height 12
click at [969, 123] on div at bounding box center [969, 120] width 16 height 25
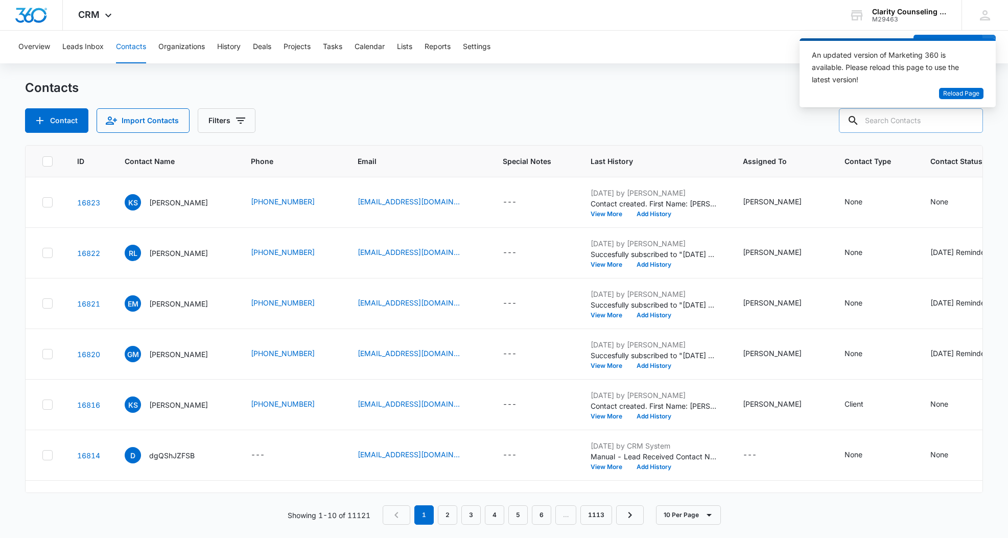
paste input "[EMAIL_ADDRESS][DOMAIN_NAME]"
type input "[EMAIL_ADDRESS][DOMAIN_NAME]"
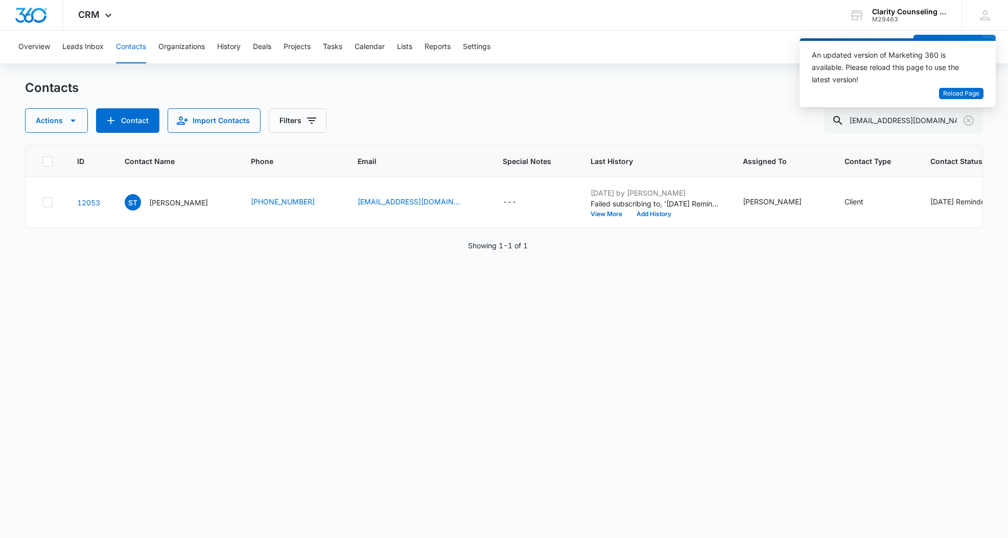
click at [967, 120] on icon "Clear" at bounding box center [969, 120] width 12 height 12
click at [967, 120] on div at bounding box center [969, 120] width 16 height 25
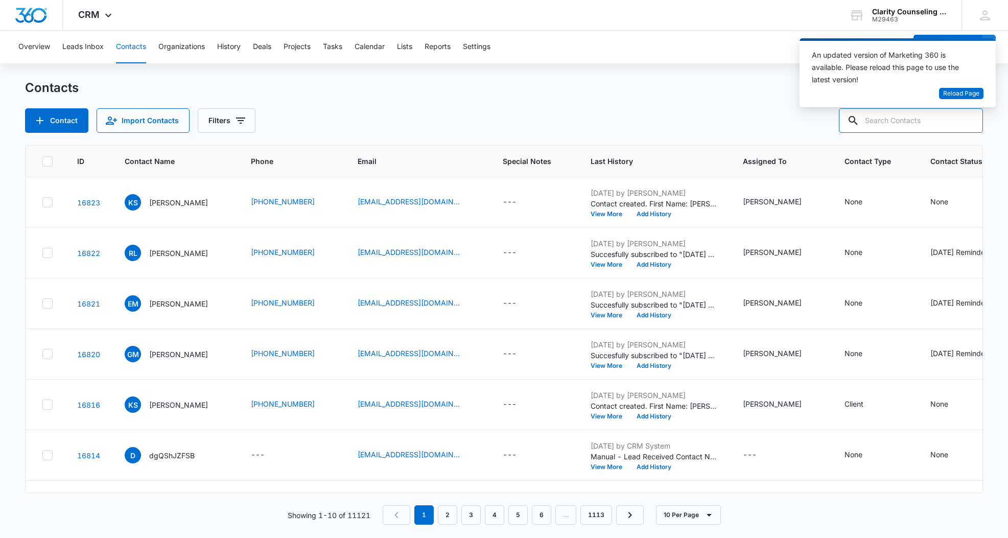
paste input "[PERSON_NAME][EMAIL_ADDRESS][PERSON_NAME][DOMAIN_NAME]"
type input "[PERSON_NAME][EMAIL_ADDRESS][PERSON_NAME][DOMAIN_NAME]"
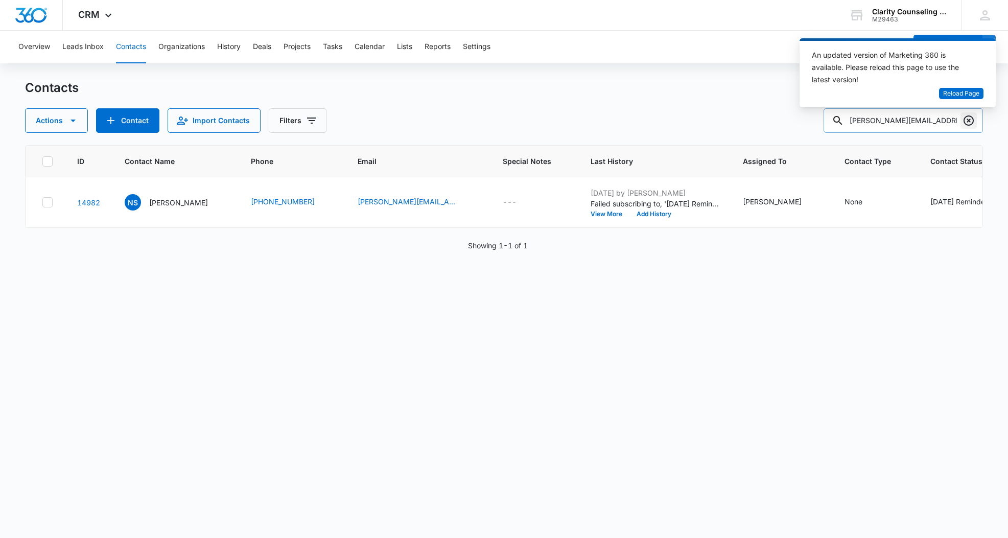
click at [970, 123] on icon "Clear" at bounding box center [969, 120] width 12 height 12
click at [970, 123] on div at bounding box center [969, 120] width 16 height 25
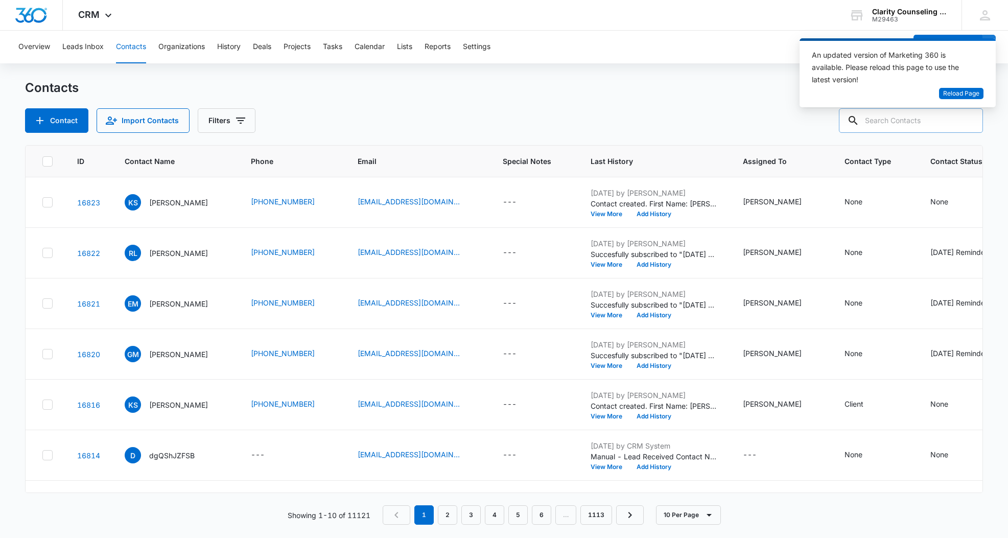
paste input "[EMAIL_ADDRESS][DOMAIN_NAME]"
type input "[EMAIL_ADDRESS][DOMAIN_NAME]"
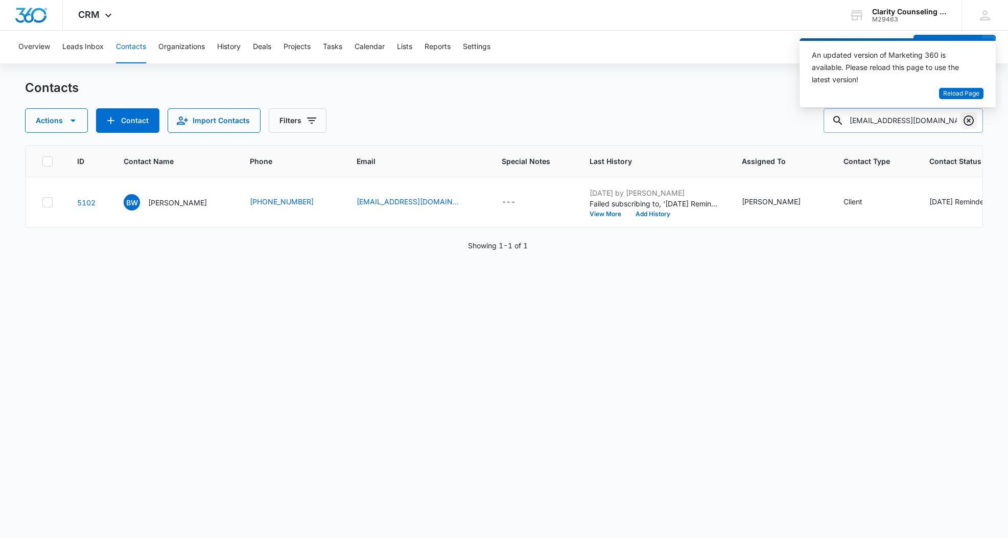
click at [968, 120] on icon "Clear" at bounding box center [969, 120] width 10 height 10
click at [968, 120] on div at bounding box center [969, 120] width 16 height 25
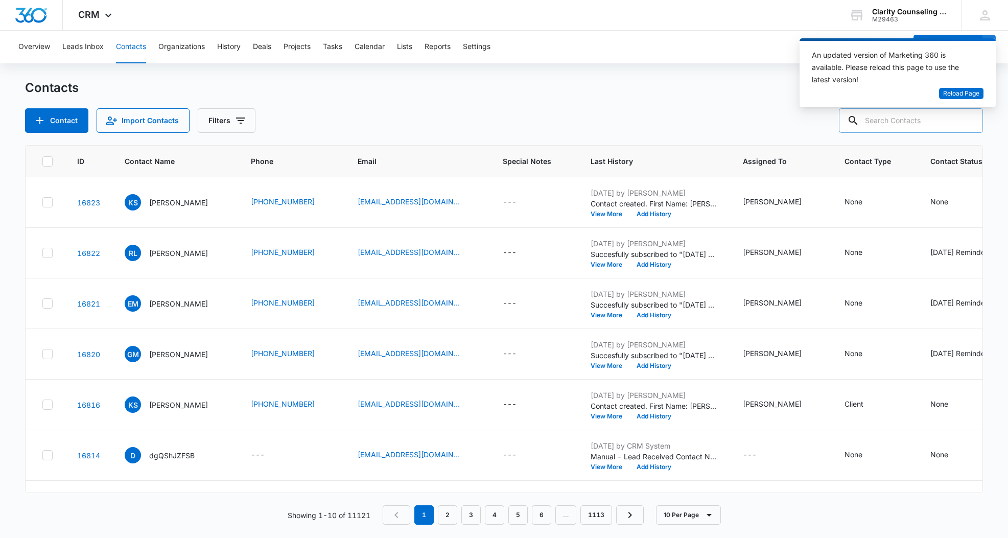
paste input "[PERSON_NAME][EMAIL_ADDRESS][DOMAIN_NAME]"
type input "[PERSON_NAME][EMAIL_ADDRESS][DOMAIN_NAME]"
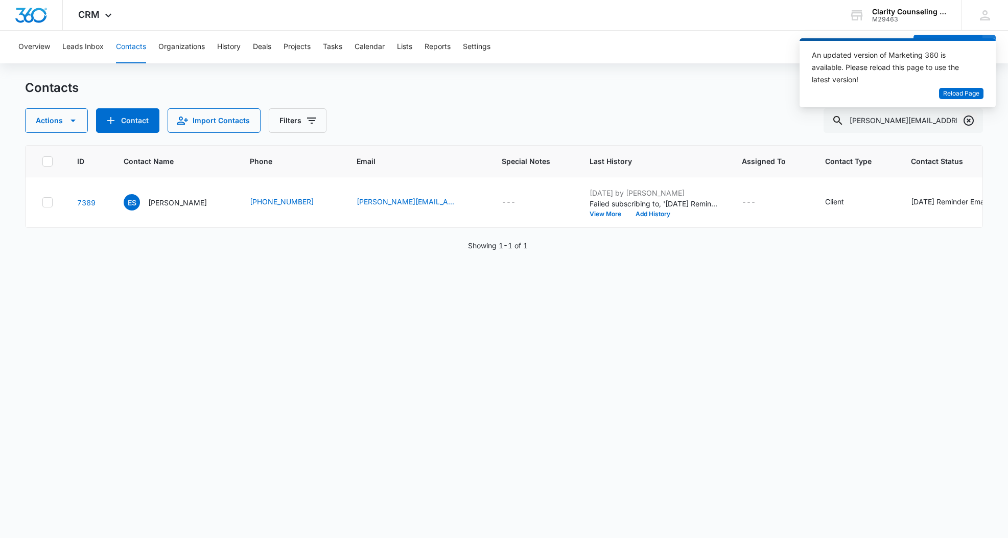
click at [967, 120] on icon "Clear" at bounding box center [969, 120] width 12 height 12
click at [967, 120] on div at bounding box center [969, 120] width 16 height 25
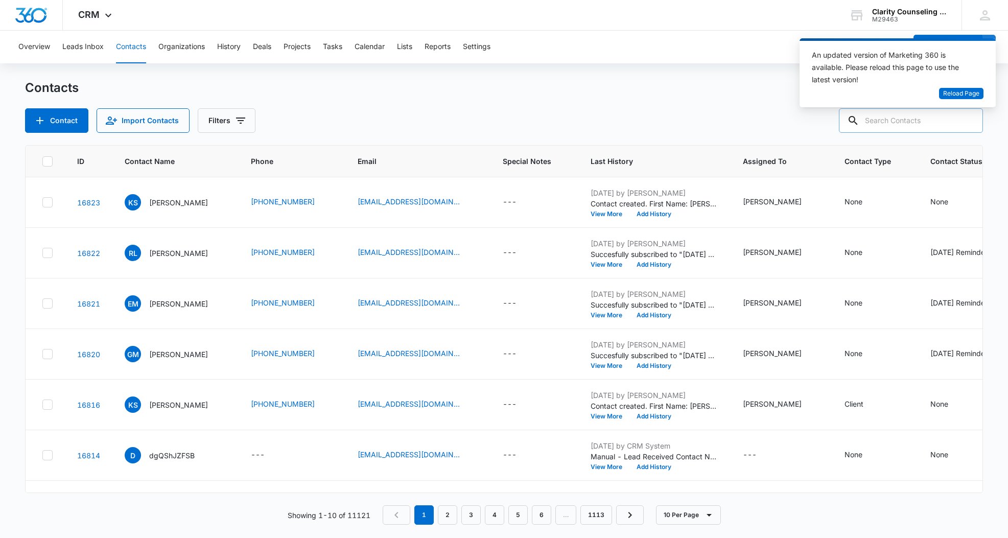
paste input "[EMAIL_ADDRESS][DOMAIN_NAME]"
type input "[EMAIL_ADDRESS][DOMAIN_NAME]"
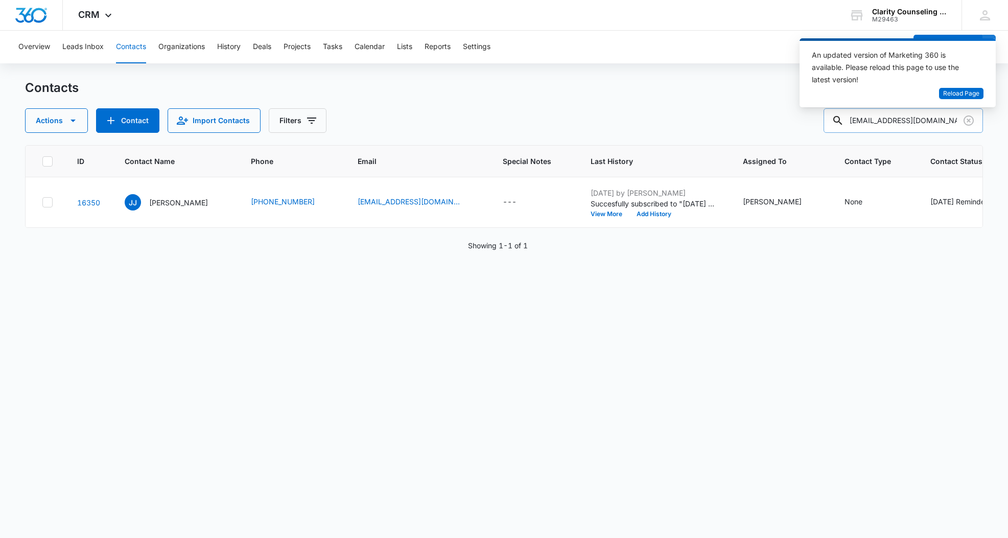
click at [969, 119] on icon "Clear" at bounding box center [969, 120] width 12 height 12
click at [969, 119] on div at bounding box center [969, 120] width 16 height 25
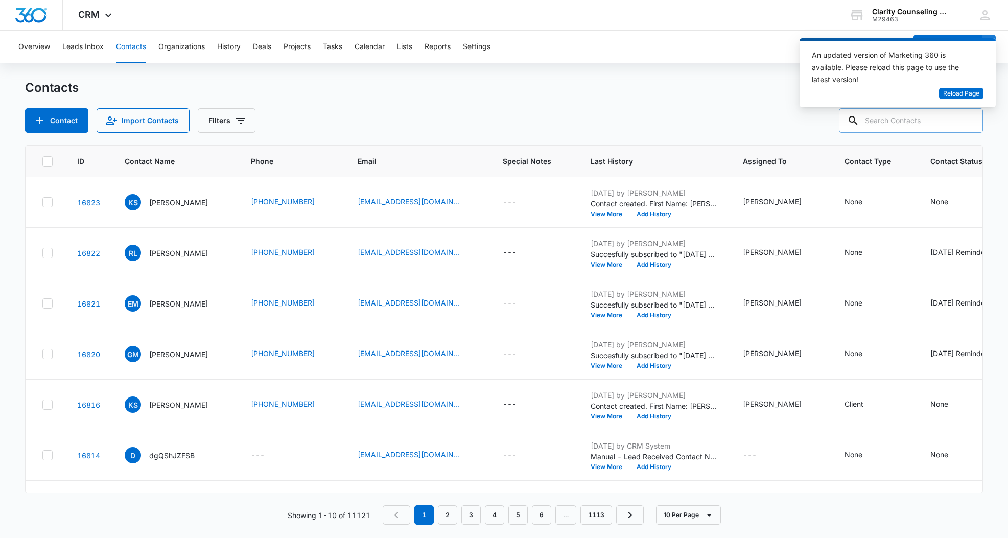
paste input "[EMAIL_ADDRESS][DOMAIN_NAME]"
type input "[EMAIL_ADDRESS][DOMAIN_NAME]"
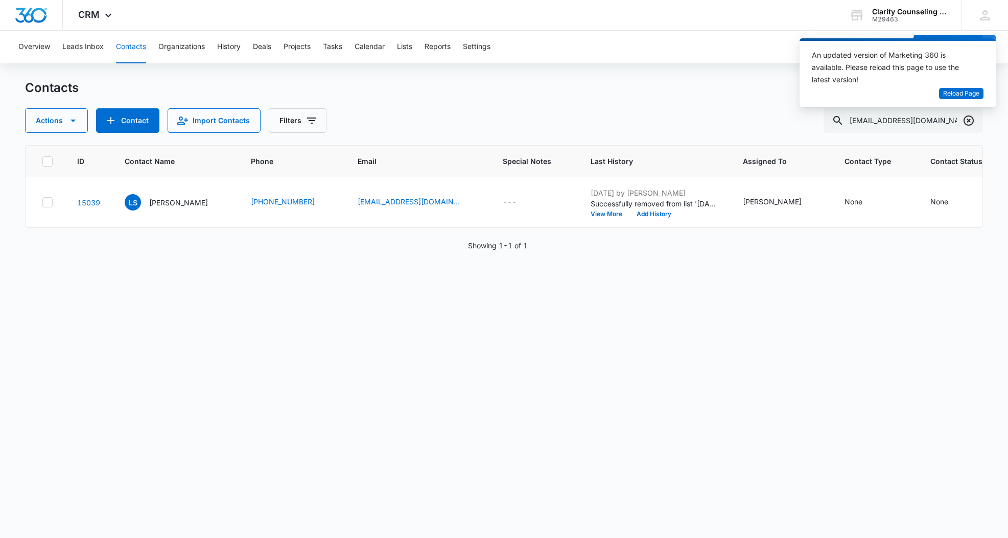
click at [973, 121] on icon "Clear" at bounding box center [969, 120] width 10 height 10
click at [973, 121] on div at bounding box center [969, 120] width 16 height 25
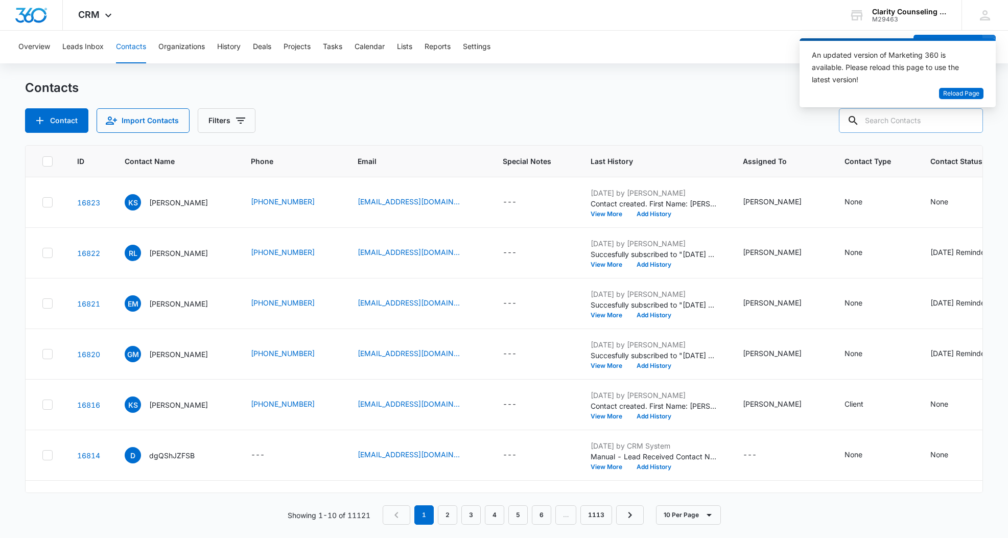
paste input "[EMAIL_ADDRESS][DOMAIN_NAME]"
type input "[EMAIL_ADDRESS][DOMAIN_NAME]"
